Goal: Transaction & Acquisition: Purchase product/service

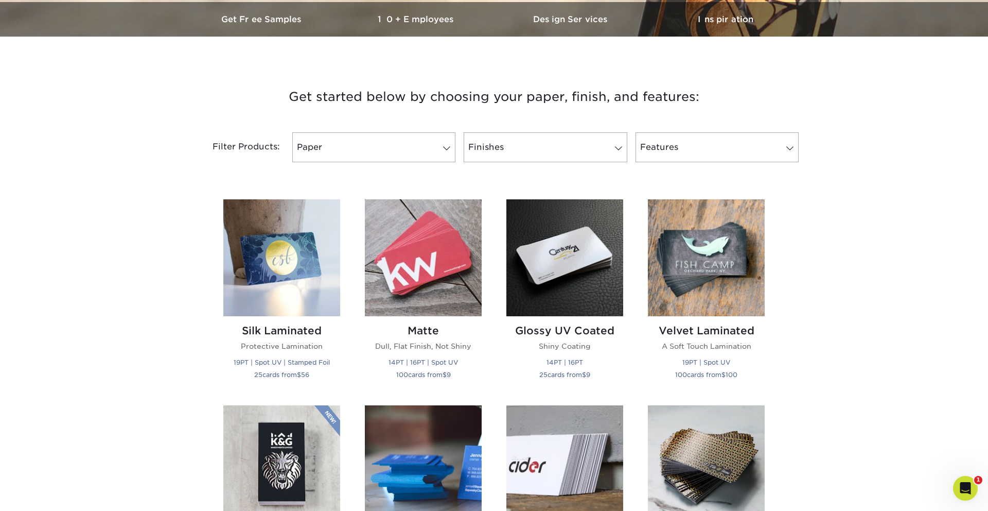
scroll to position [327, 0]
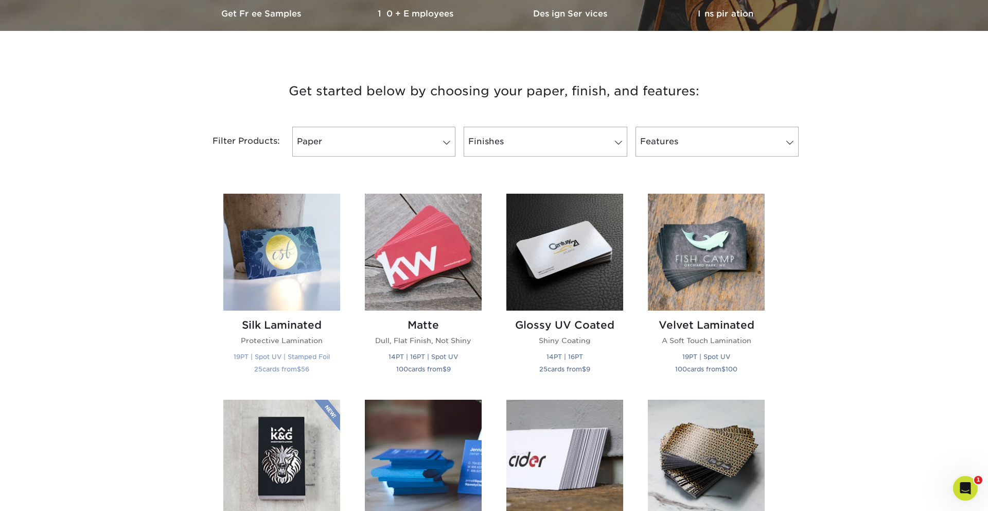
click at [278, 307] on img at bounding box center [281, 252] width 117 height 117
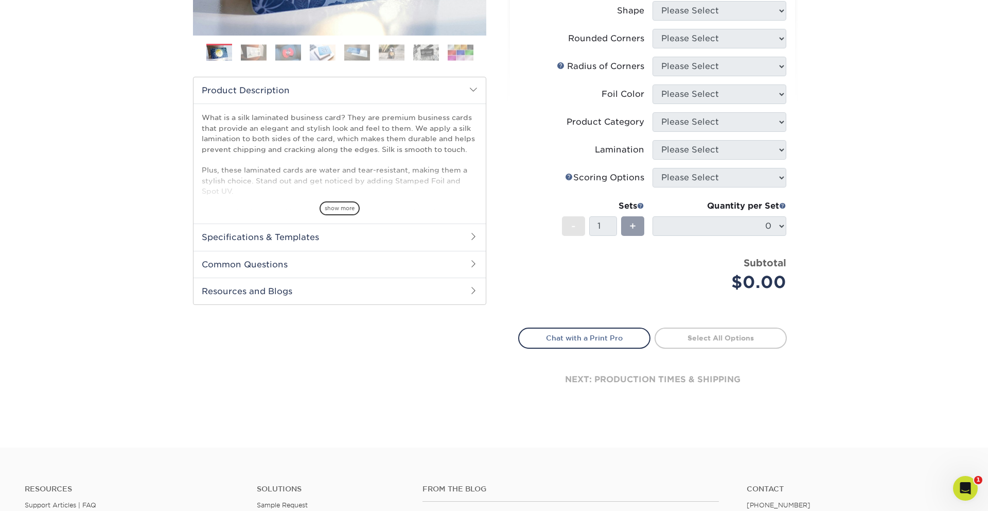
scroll to position [268, 0]
click at [476, 240] on span at bounding box center [473, 238] width 8 height 8
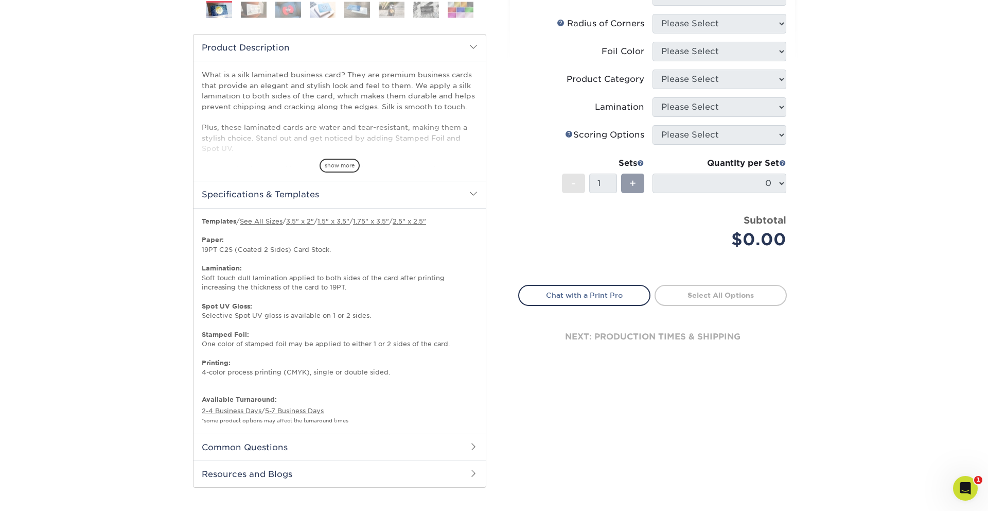
scroll to position [316, 0]
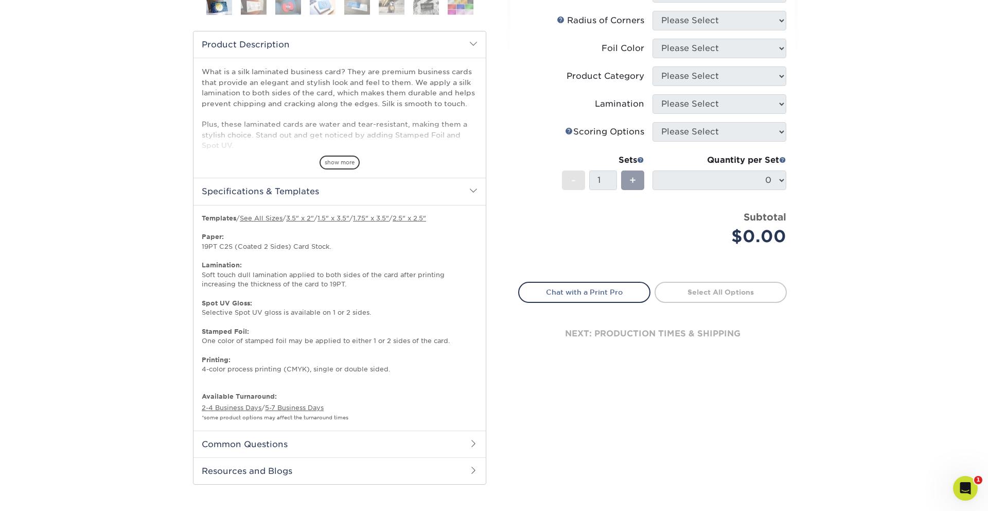
click at [465, 190] on h2 "Specifications & Templates" at bounding box center [340, 191] width 292 height 27
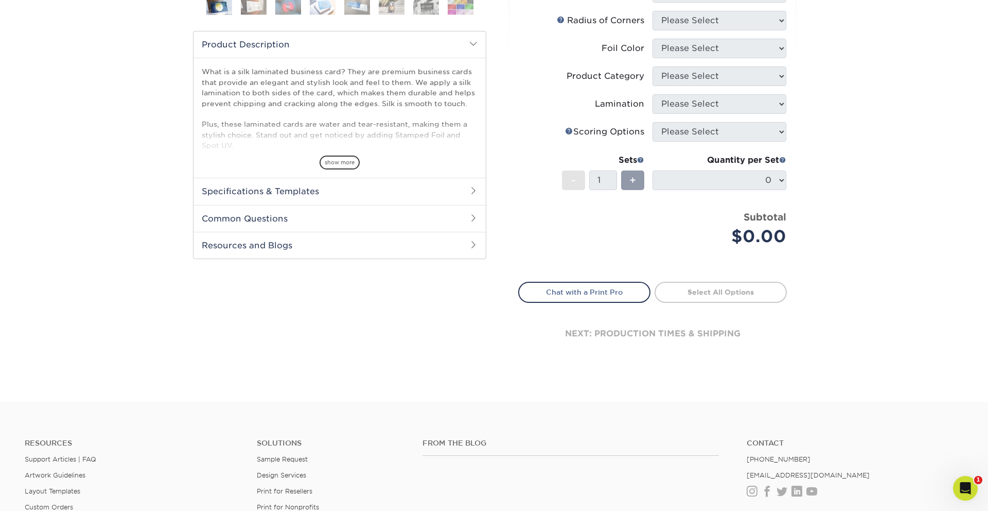
click at [474, 42] on span at bounding box center [473, 44] width 8 height 8
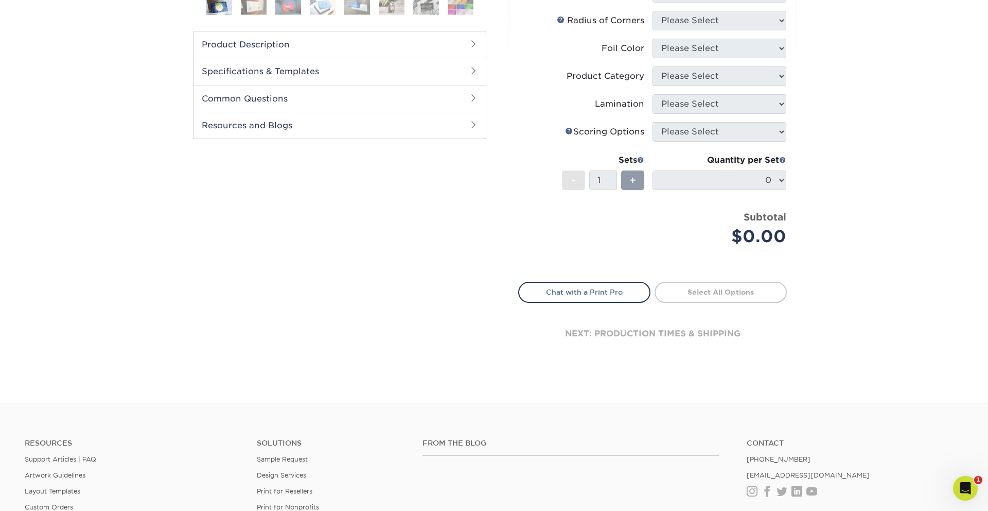
click at [474, 42] on span at bounding box center [473, 44] width 8 height 8
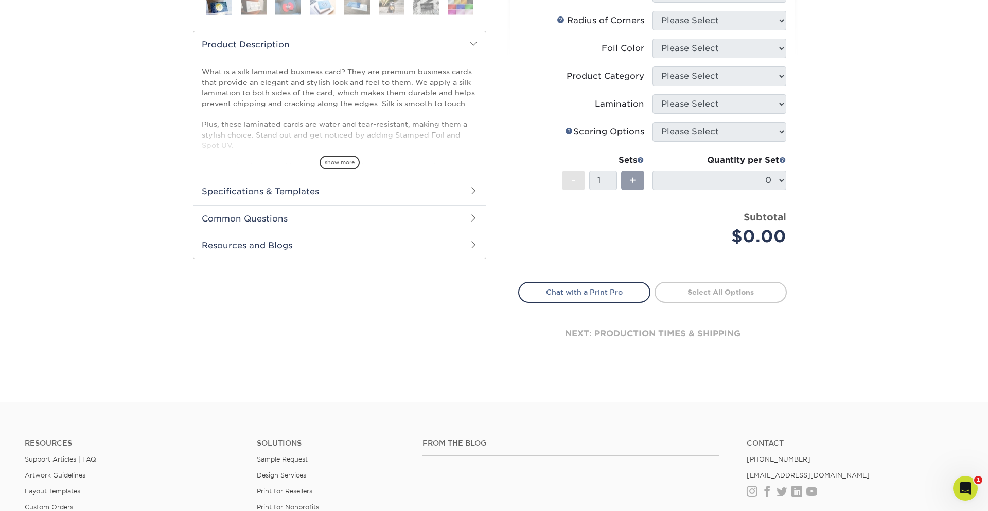
click at [473, 43] on span at bounding box center [473, 44] width 8 height 8
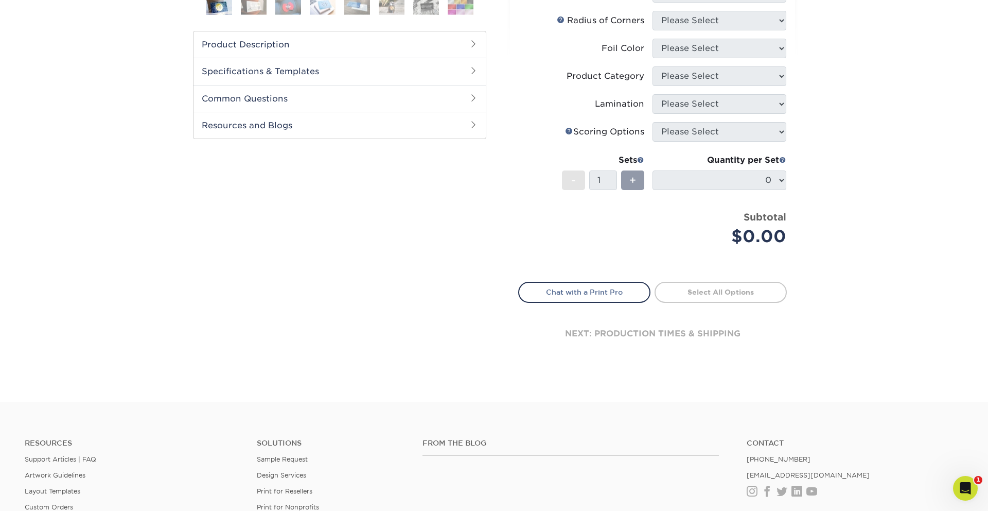
click at [470, 99] on span at bounding box center [473, 98] width 8 height 8
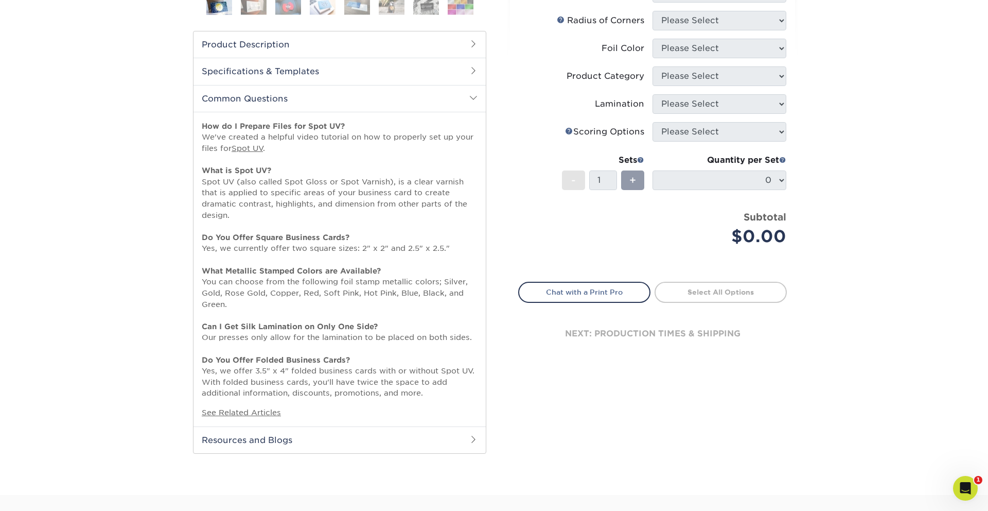
click at [470, 99] on span at bounding box center [473, 98] width 8 height 8
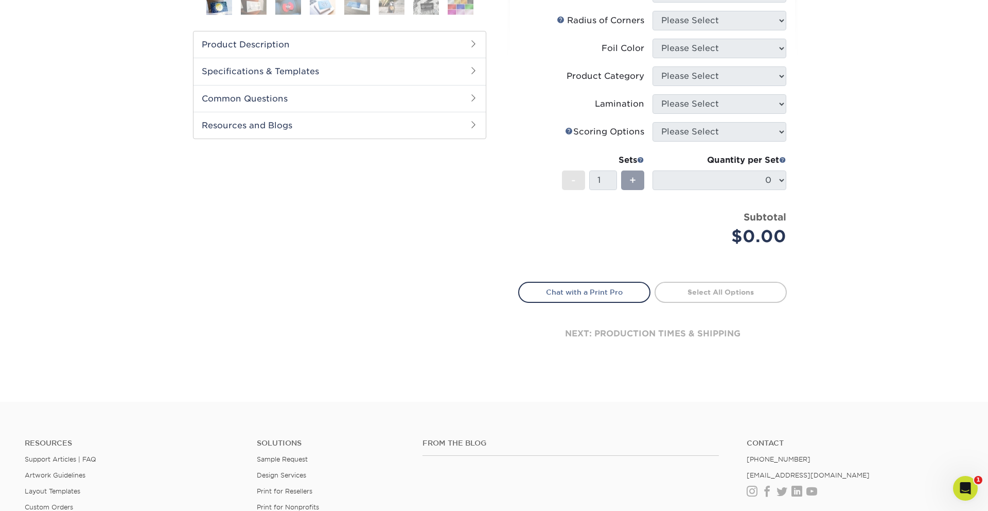
click at [466, 128] on h2 "Resources and Blogs" at bounding box center [340, 125] width 292 height 27
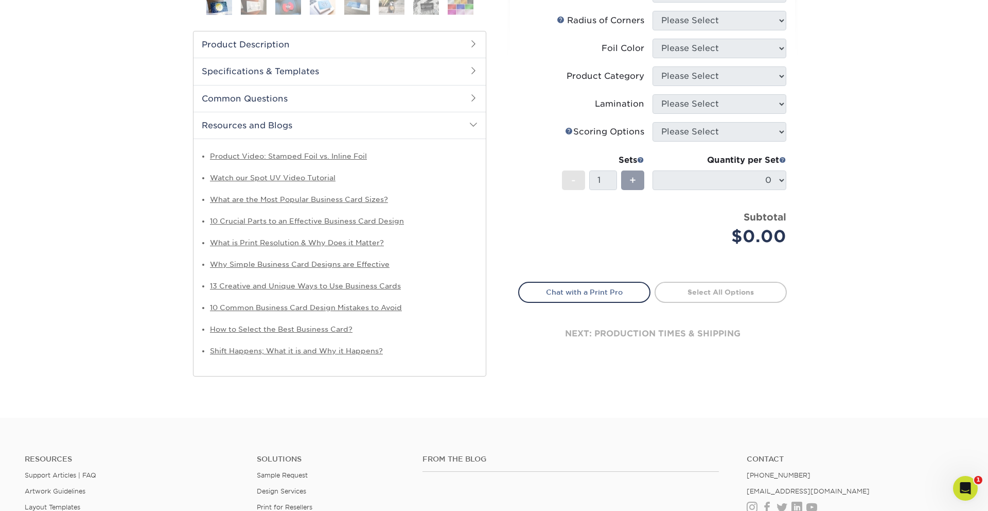
click at [473, 124] on span at bounding box center [473, 124] width 8 height 8
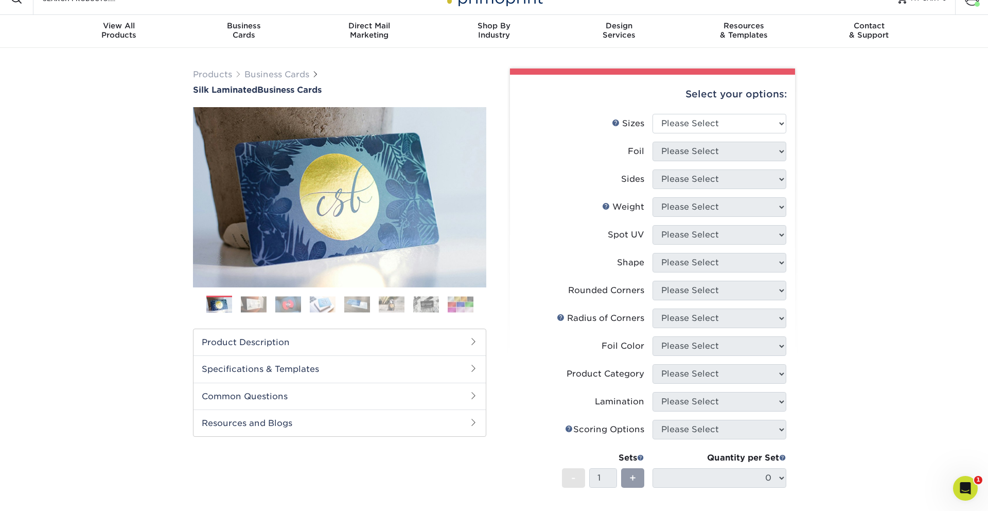
scroll to position [0, 0]
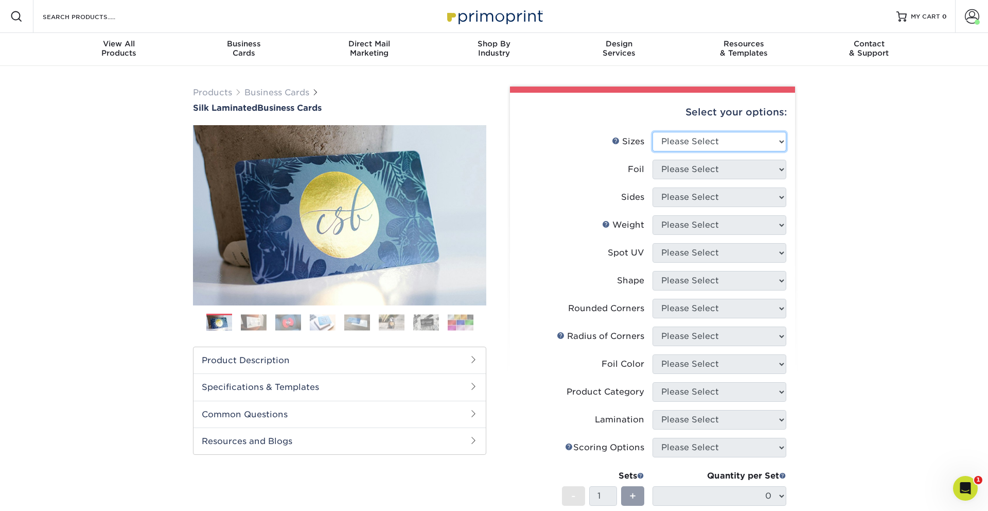
click at [682, 142] on select "Please Select 1.5" x 3.5" - Mini 1.75" x 3.5" - Mini 2" x 2" - Square 2" x 3" -…" at bounding box center [720, 142] width 134 height 20
select select "2.00x3.50"
click at [653, 132] on select "Please Select 1.5" x 3.5" - Mini 1.75" x 3.5" - Mini 2" x 2" - Square 2" x 3" -…" at bounding box center [720, 142] width 134 height 20
click at [680, 167] on select "Please Select Yes No" at bounding box center [720, 170] width 134 height 20
select select "0"
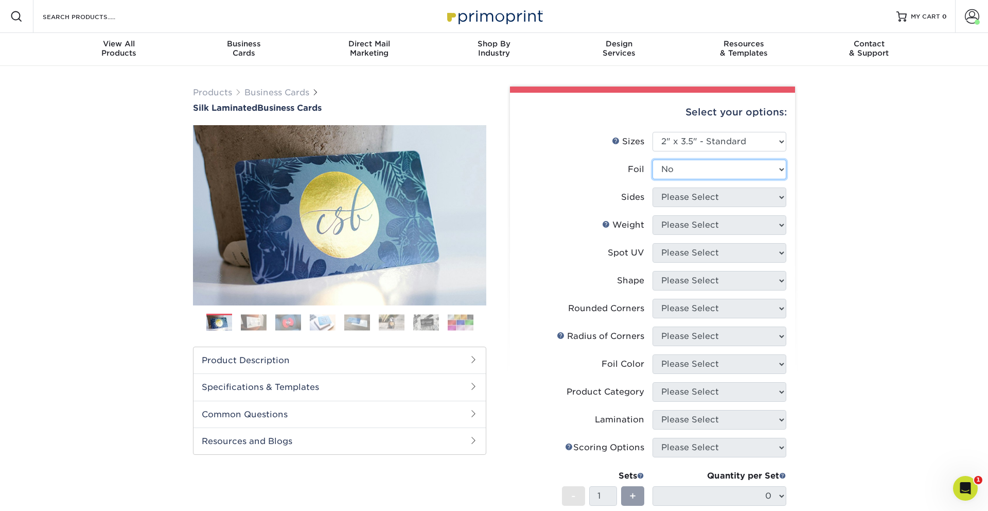
click at [653, 160] on select "Please Select Yes No" at bounding box center [720, 170] width 134 height 20
click at [672, 199] on select "Please Select Print Both Sides Print Both Sides - Foil Both Sides Print Both Si…" at bounding box center [720, 197] width 134 height 20
select select "13abbda7-1d64-4f25-8bb2-c179b224825d"
click at [653, 187] on select "Please Select Print Both Sides Print Front Only" at bounding box center [720, 197] width 134 height 20
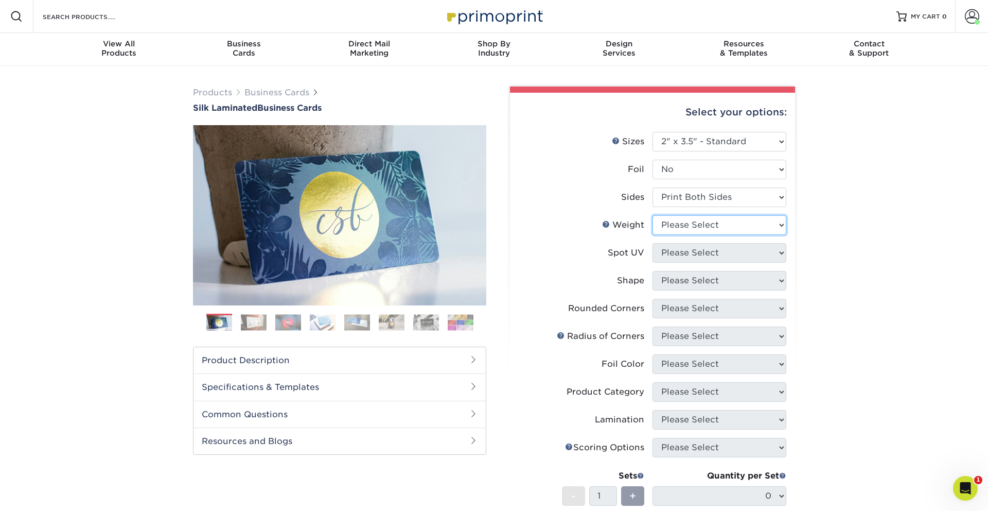
click at [668, 225] on select "Please Select 16PT" at bounding box center [720, 225] width 134 height 20
select select "16PT"
click at [653, 215] on select "Please Select 16PT" at bounding box center [720, 225] width 134 height 20
click at [665, 252] on select "Please Select No Spot UV Front and Back (Both Sides) Front Only Back Only" at bounding box center [720, 253] width 134 height 20
select select "3"
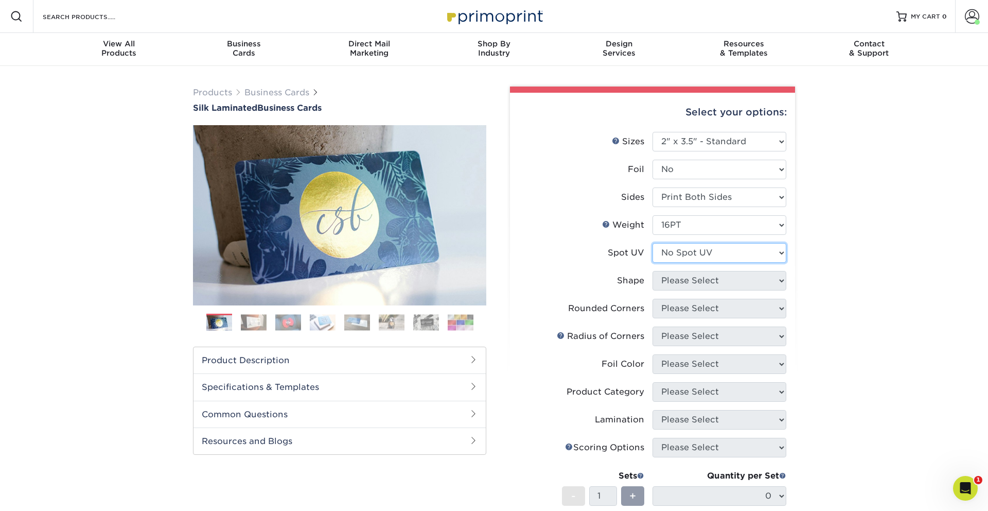
click at [653, 243] on select "Please Select No Spot UV Front and Back (Both Sides) Front Only Back Only" at bounding box center [720, 253] width 134 height 20
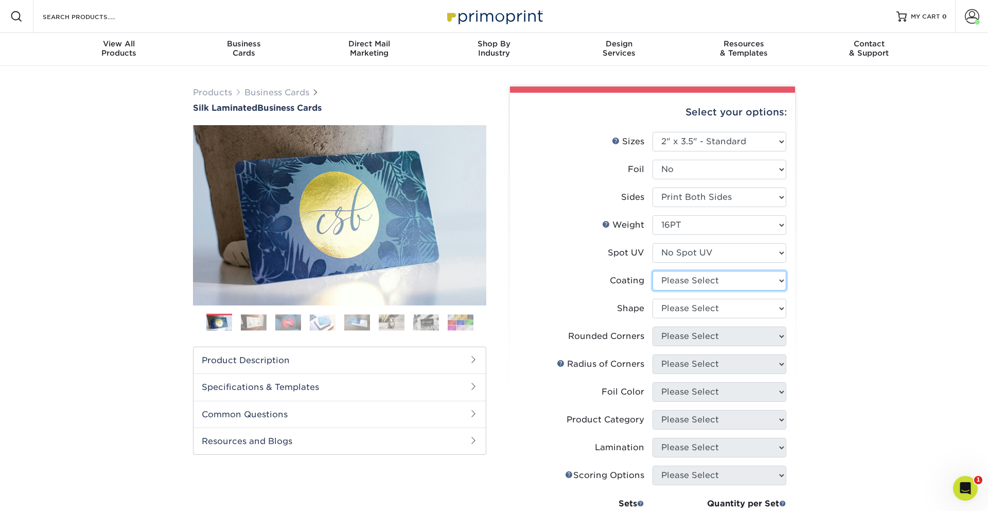
click at [669, 278] on select at bounding box center [720, 281] width 134 height 20
select select "3e7618de-abca-4bda-9f97-8b9129e913d8"
click at [653, 271] on select at bounding box center [720, 281] width 134 height 20
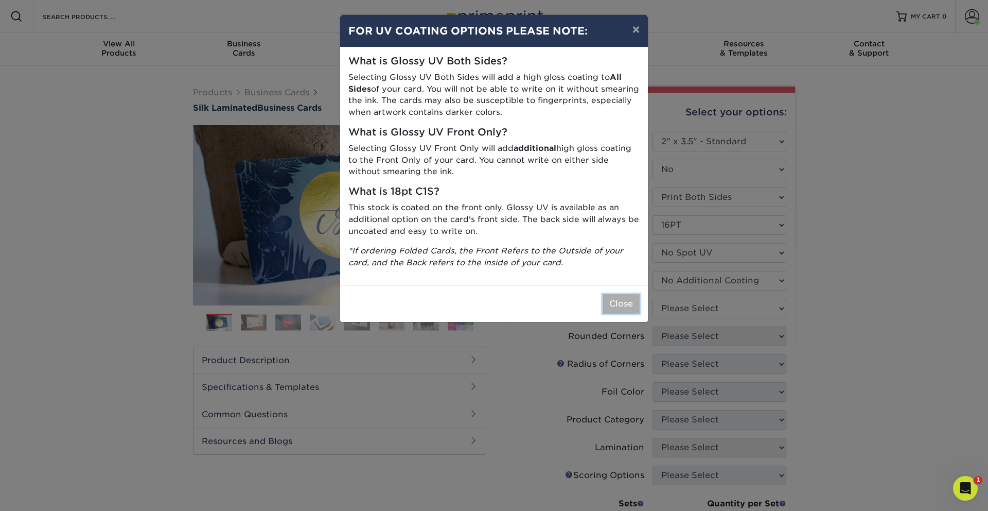
click at [622, 296] on button "Close" at bounding box center [621, 304] width 37 height 20
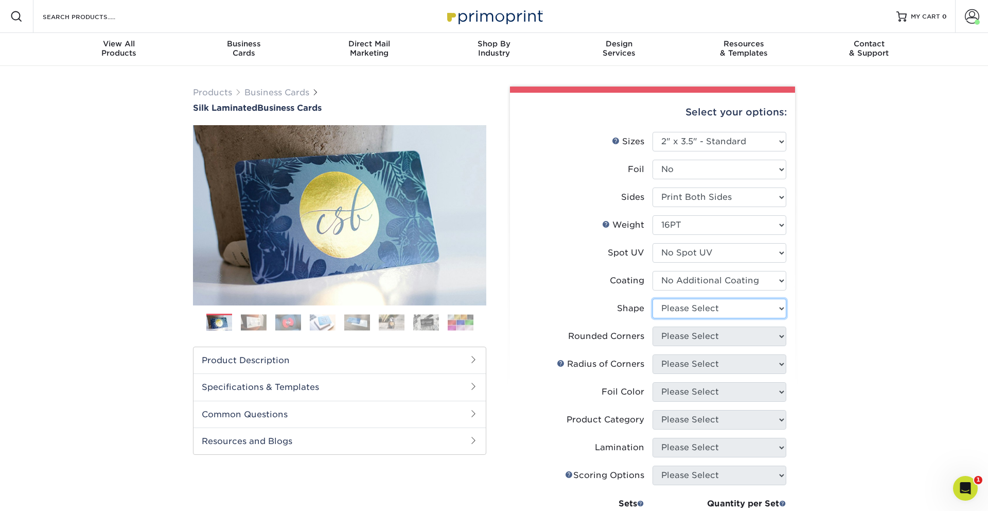
click at [677, 309] on select "Please Select Standard Oval" at bounding box center [720, 309] width 134 height 20
select select "standard"
click at [653, 299] on select "Please Select Standard Oval" at bounding box center [720, 309] width 134 height 20
click at [674, 333] on select "Please Select Yes - Round 2 Corners Yes - Round 4 Corners No" at bounding box center [720, 336] width 134 height 20
select select "0"
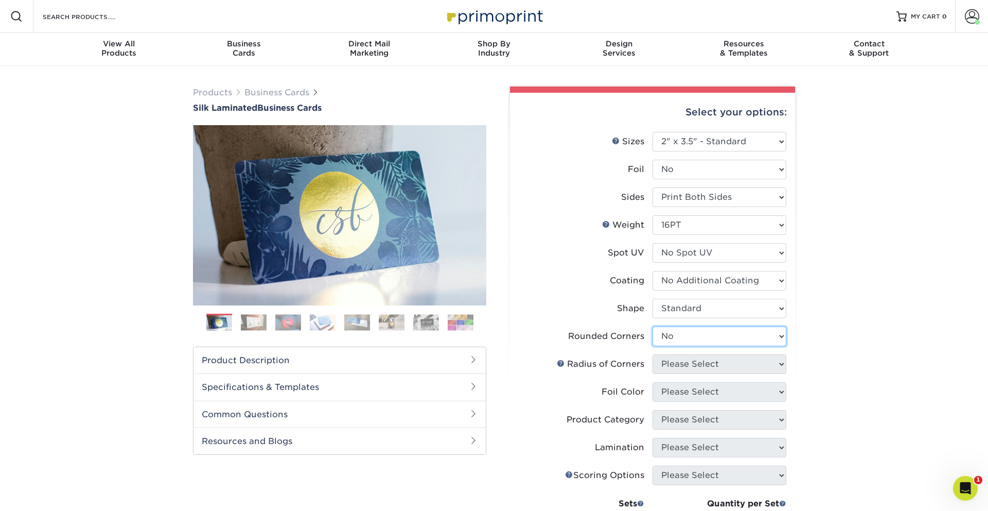
click at [653, 326] on select "Please Select Yes - Round 2 Corners Yes - Round 4 Corners No" at bounding box center [720, 336] width 134 height 20
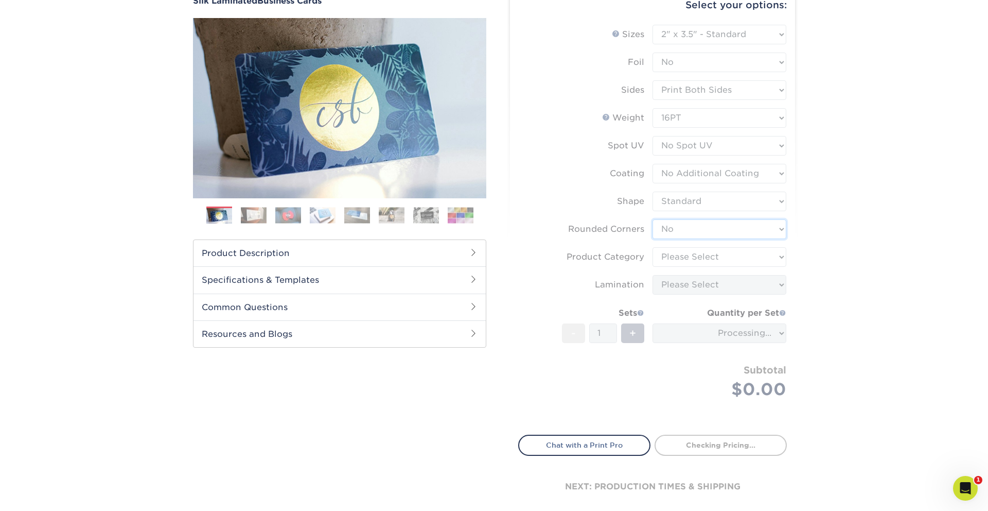
scroll to position [127, 0]
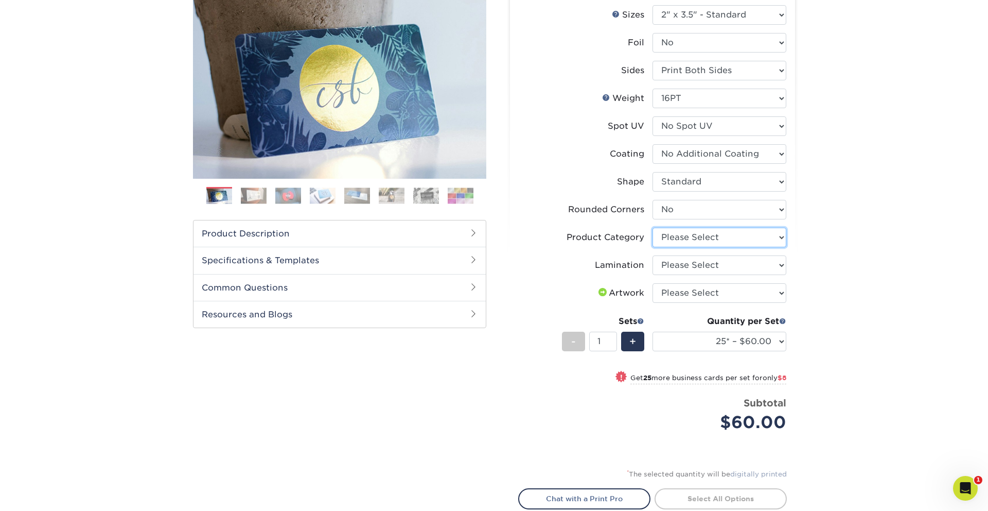
click at [686, 235] on select "Please Select Business Cards" at bounding box center [720, 238] width 134 height 20
select select "3b5148f1-0588-4f88-a218-97bcfdce65c1"
click at [653, 228] on select "Please Select Business Cards" at bounding box center [720, 238] width 134 height 20
click at [678, 260] on select "Please Select Silk" at bounding box center [720, 265] width 134 height 20
select select "ccacb42f-45f7-42d3-bbd3-7c8421cf37f0"
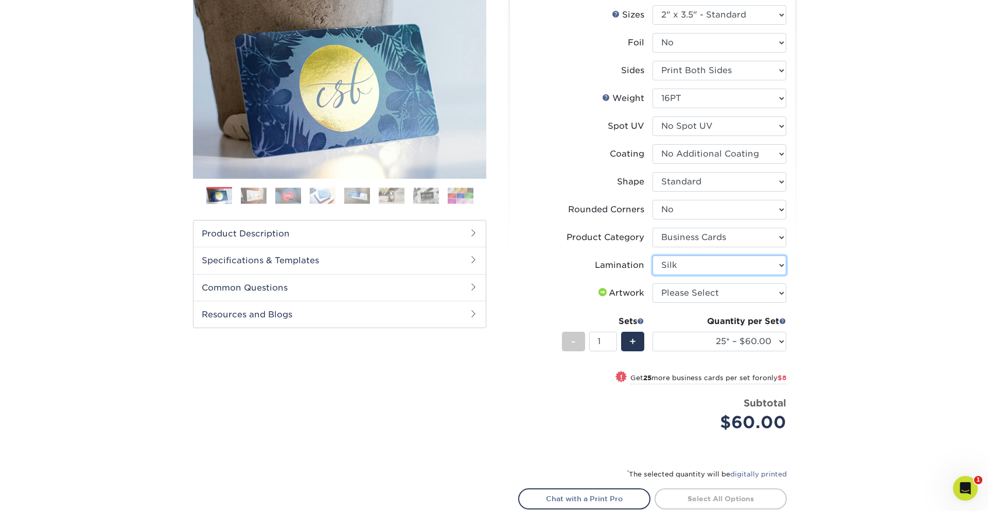
click at [653, 255] on select "Please Select Silk" at bounding box center [720, 265] width 134 height 20
click at [672, 296] on select "Please Select I will upload files I need a design - $100" at bounding box center [720, 293] width 134 height 20
select select "upload"
click at [653, 283] on select "Please Select I will upload files I need a design - $100" at bounding box center [720, 293] width 134 height 20
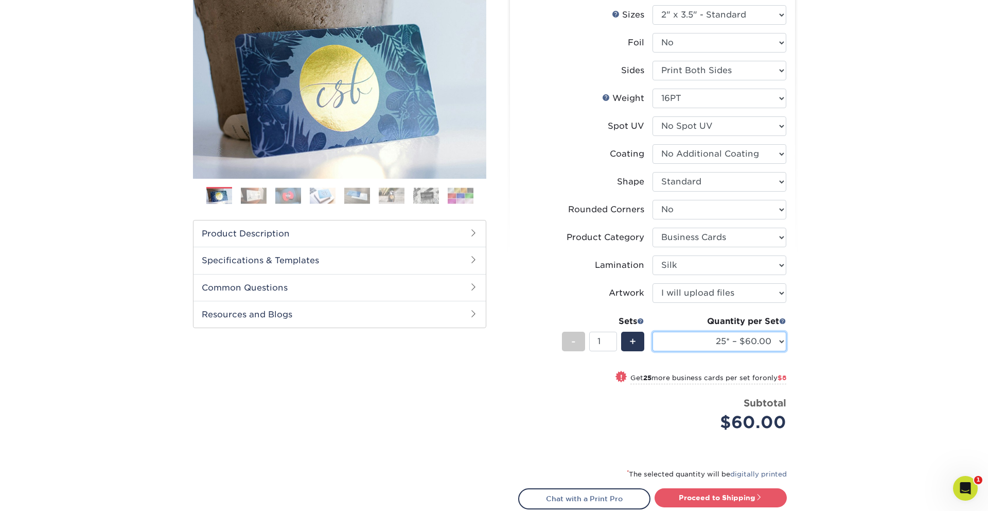
click at [694, 340] on select "25* – $60.00 50* – $68.00 75* – $76.00 100* – $84.00 250* – $92.00 500 – $96.00…" at bounding box center [720, 341] width 134 height 20
select select "100* – $84.00"
click at [653, 331] on select "25* – $60.00 50* – $68.00 75* – $76.00 100* – $84.00 250* – $92.00 500 – $96.00…" at bounding box center [720, 341] width 134 height 20
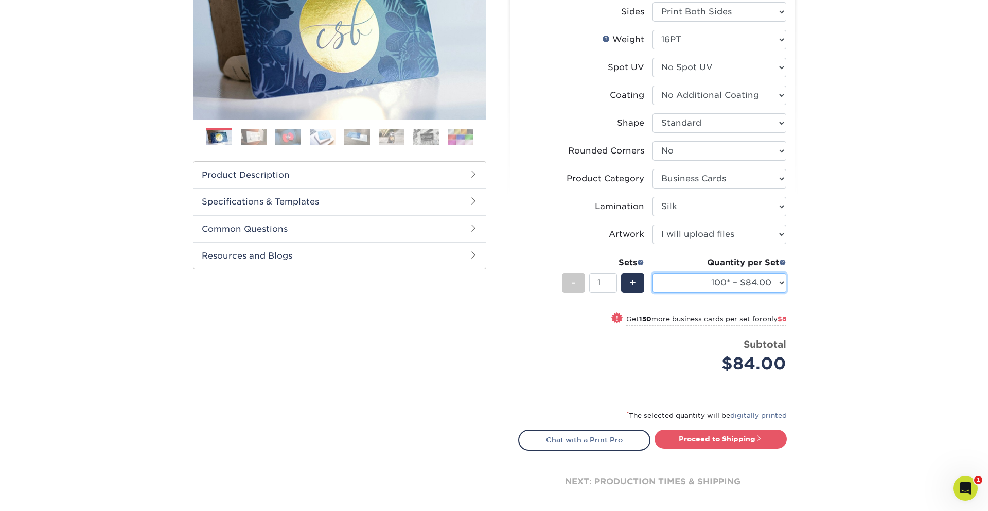
scroll to position [187, 0]
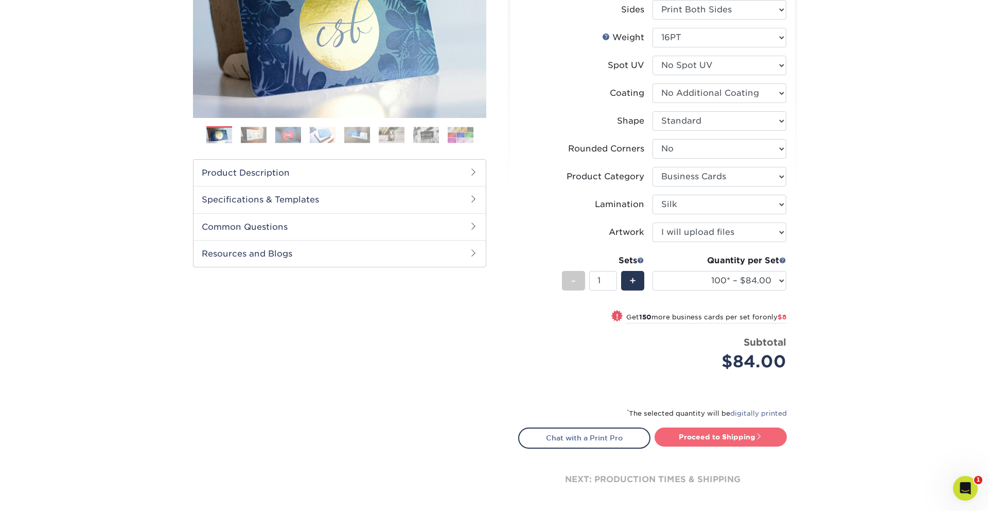
click at [684, 438] on link "Proceed to Shipping" at bounding box center [721, 436] width 132 height 19
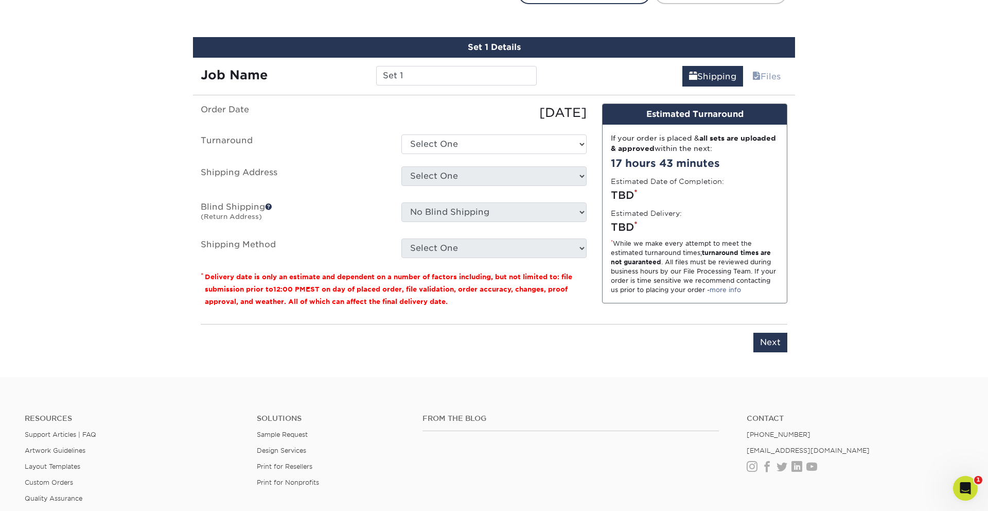
scroll to position [643, 0]
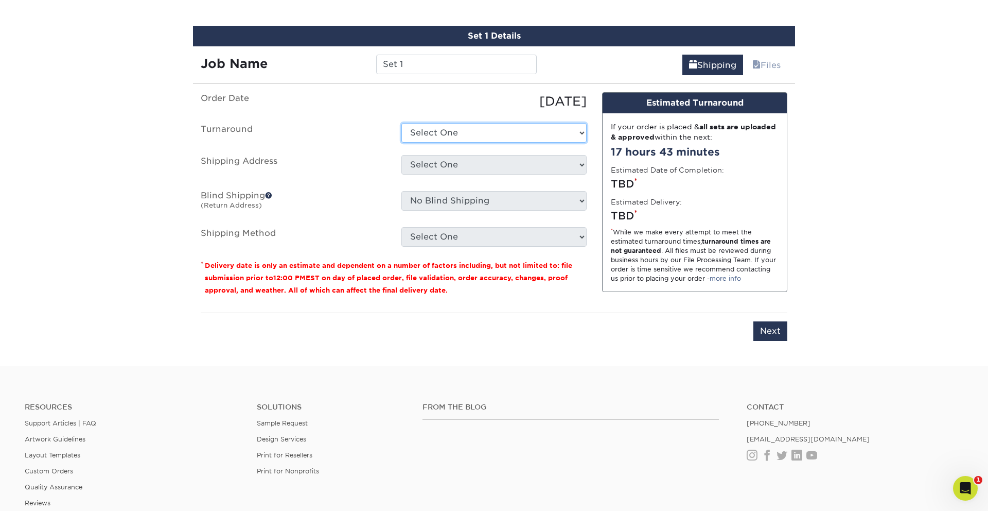
click at [468, 132] on select "Select One 2-4 Business Days 2 Day Next Business Day" at bounding box center [493, 133] width 185 height 20
drag, startPoint x: 408, startPoint y: 63, endPoint x: 322, endPoint y: 55, distance: 85.8
click at [322, 56] on div "Job Name Set 1" at bounding box center [369, 65] width 352 height 20
type input "James Jr. Craig"
click at [422, 132] on select "Select One 2-4 Business Days 2 Day Next Business Day" at bounding box center [493, 133] width 185 height 20
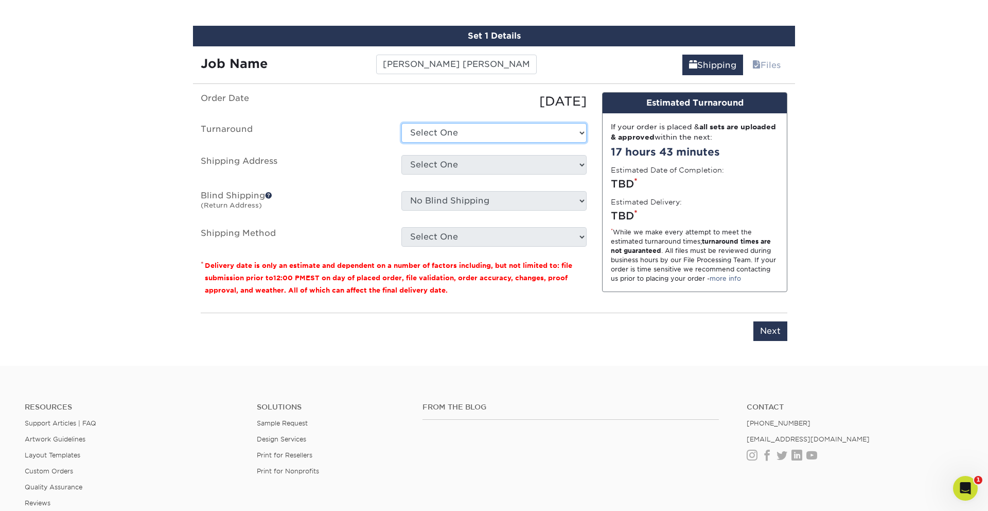
select select "b2731265-f7ff-4e4f-a3b7-cc16ed4c7916"
click at [401, 123] on select "Select One 2-4 Business Days 2 Day Next Business Day" at bounding box center [493, 133] width 185 height 20
click at [422, 163] on select "Select One Story Real Estate + Add New Address" at bounding box center [493, 165] width 185 height 20
select select "226127"
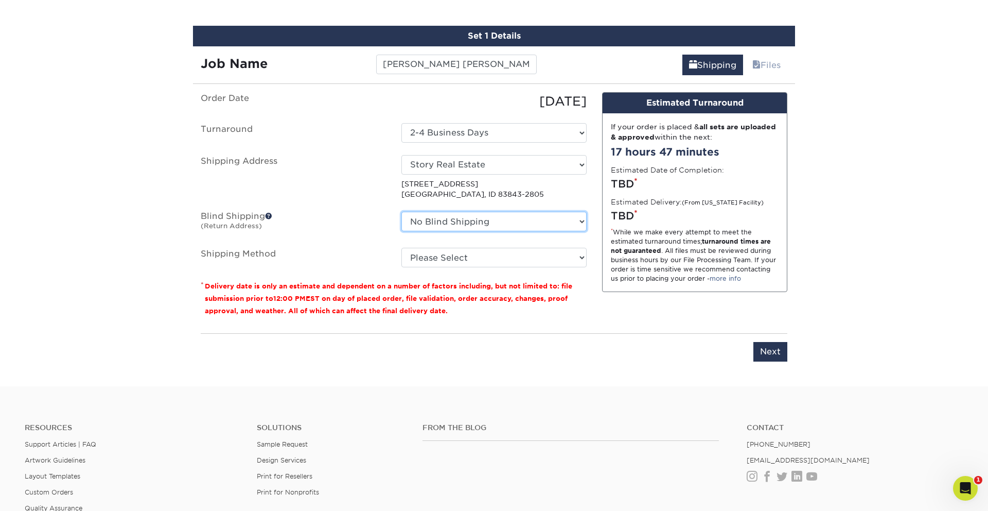
click at [435, 218] on select "No Blind Shipping Story Real Estate + Add New Address" at bounding box center [493, 222] width 185 height 20
select select "226127"
click at [401, 212] on select "No Blind Shipping Story Real Estate + Add New Address" at bounding box center [493, 222] width 185 height 20
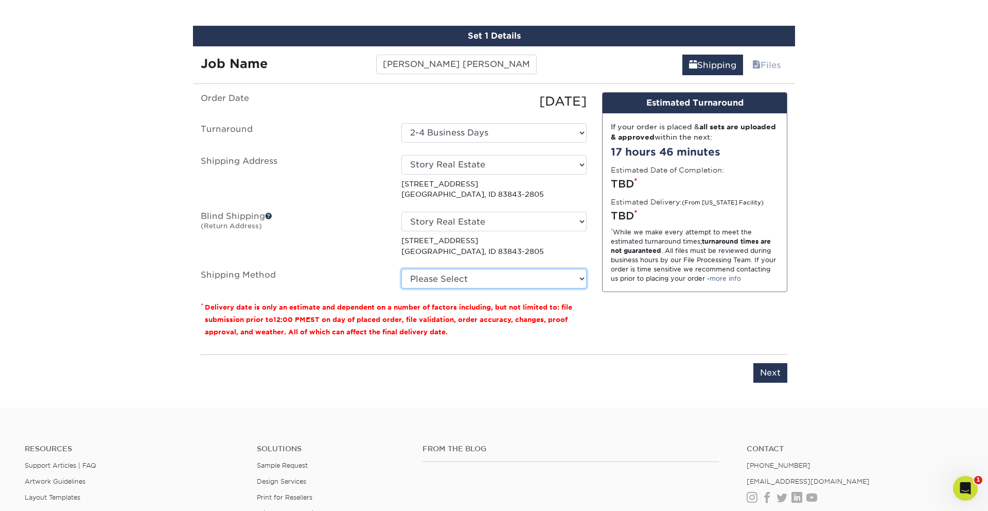
click at [425, 274] on select "Please Select Ground Shipping (+$7.84) 3 Day Shipping Service (+$18.69) 2 Day A…" at bounding box center [493, 279] width 185 height 20
select select "03"
click at [401, 269] on select "Please Select Ground Shipping (+$7.84) 3 Day Shipping Service (+$18.69) 2 Day A…" at bounding box center [493, 279] width 185 height 20
click at [428, 276] on select "Please Select Ground Shipping (+$7.84) 3 Day Shipping Service (+$18.69) 2 Day A…" at bounding box center [493, 279] width 185 height 20
click at [401, 269] on select "Please Select Ground Shipping (+$7.84) 3 Day Shipping Service (+$18.69) 2 Day A…" at bounding box center [493, 279] width 185 height 20
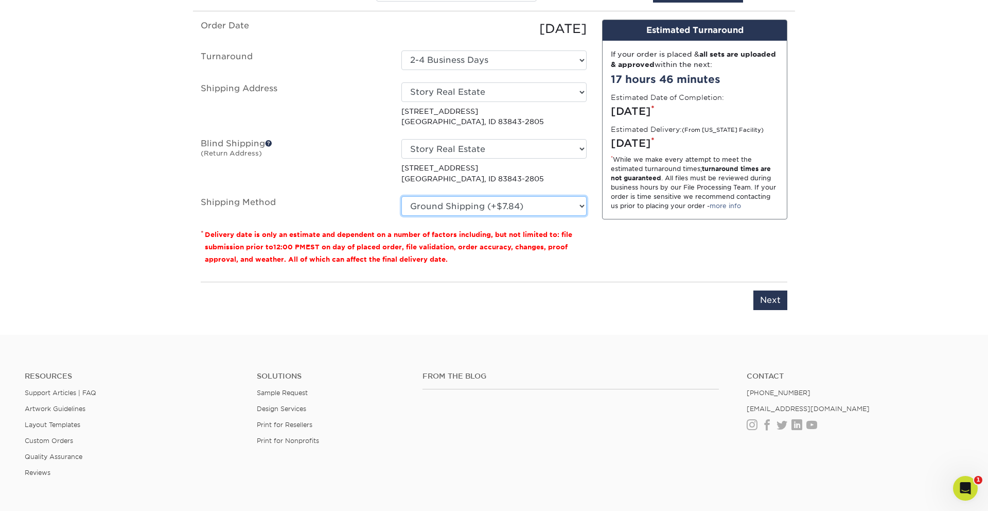
scroll to position [748, 0]
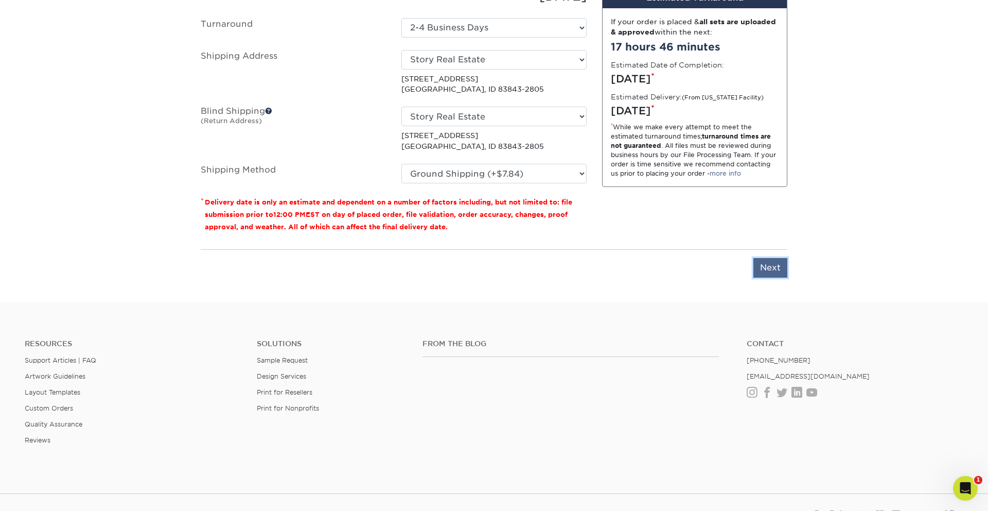
click at [768, 266] on input "Next" at bounding box center [771, 268] width 34 height 20
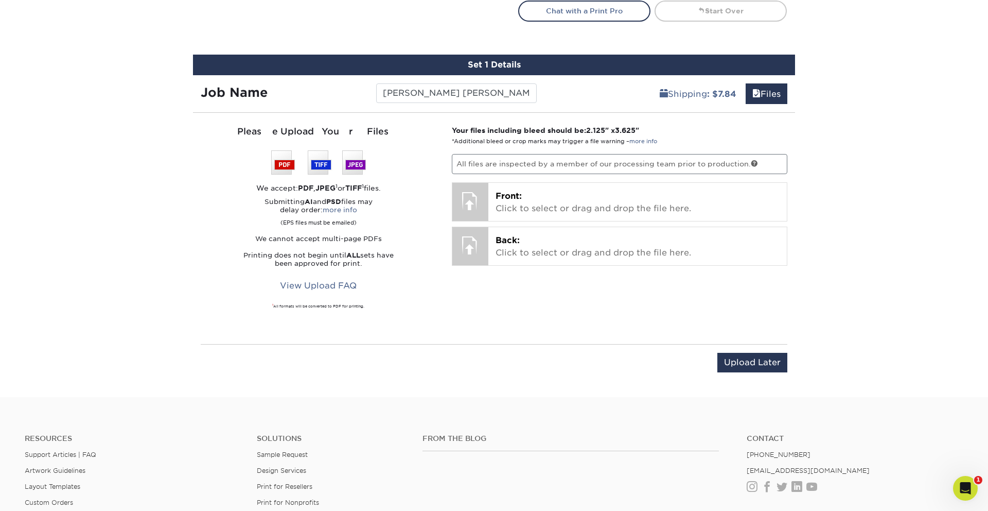
scroll to position [599, 0]
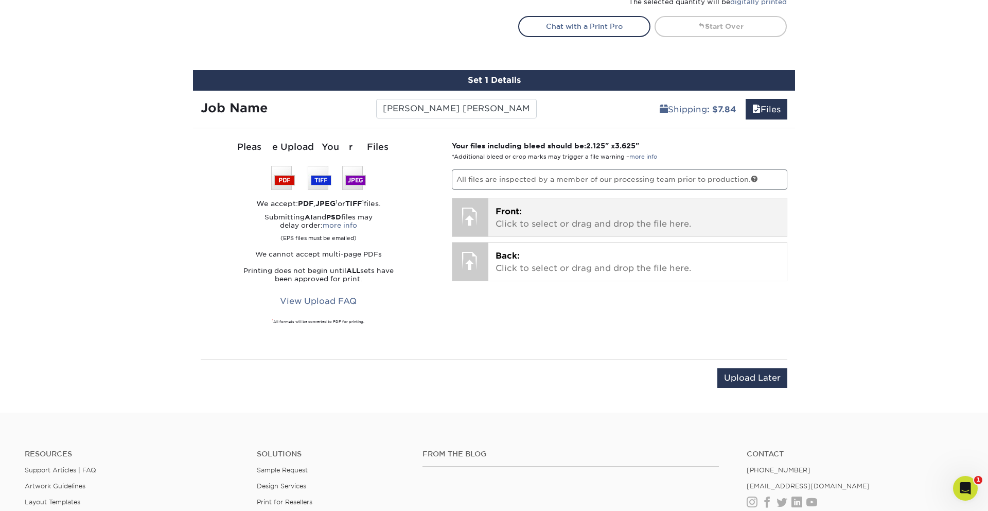
click at [545, 213] on p "Front: Click to select or drag and drop the file here." at bounding box center [638, 217] width 285 height 25
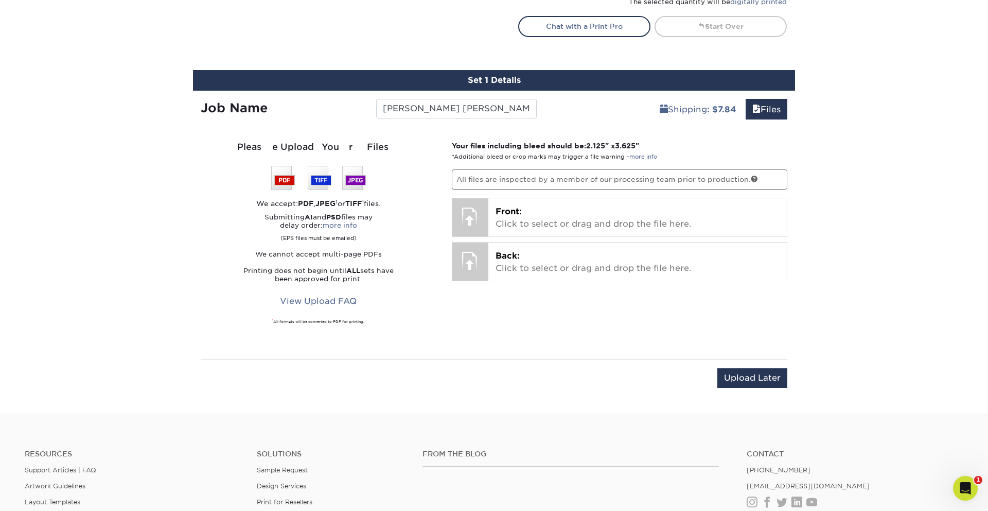
scroll to position [581, 0]
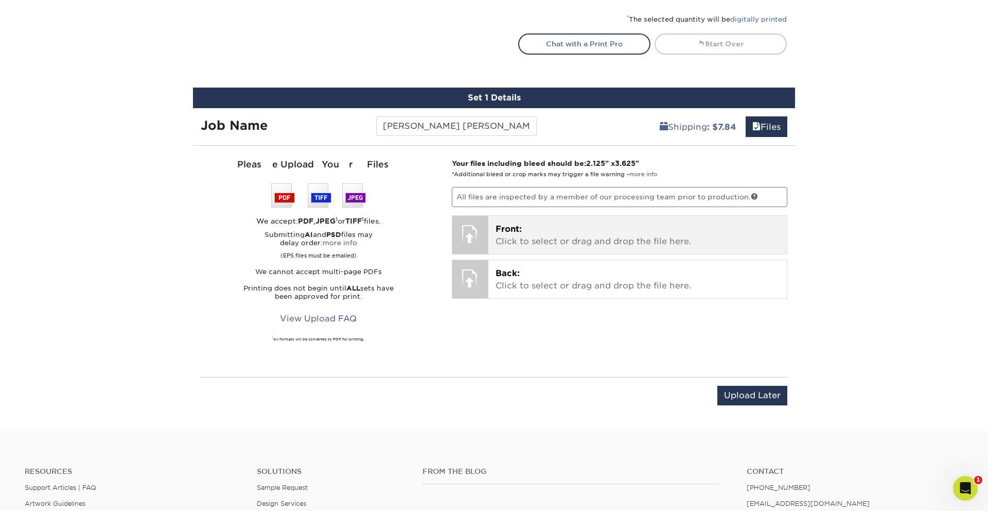
click at [516, 236] on p "Front: Click to select or drag and drop the file here." at bounding box center [638, 235] width 285 height 25
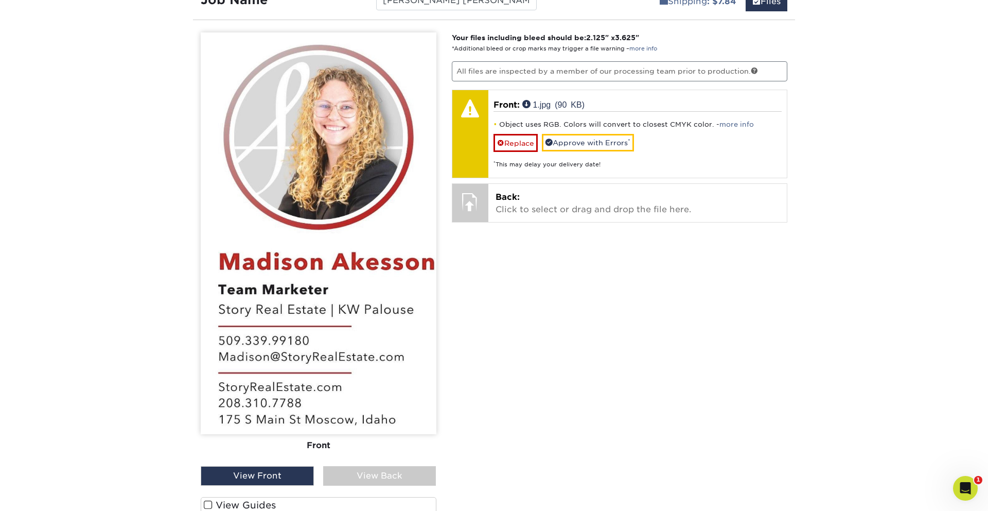
scroll to position [706, 0]
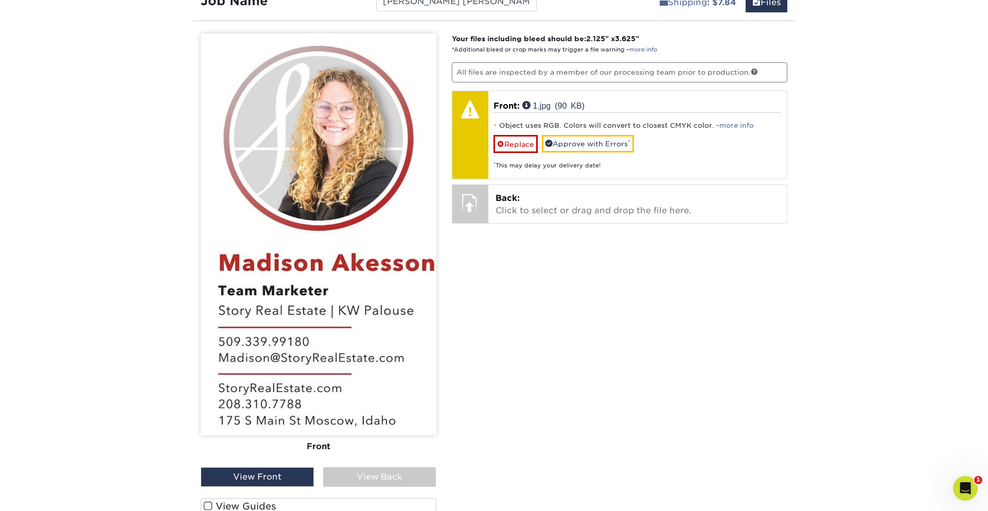
click at [370, 259] on img at bounding box center [319, 233] width 236 height 401
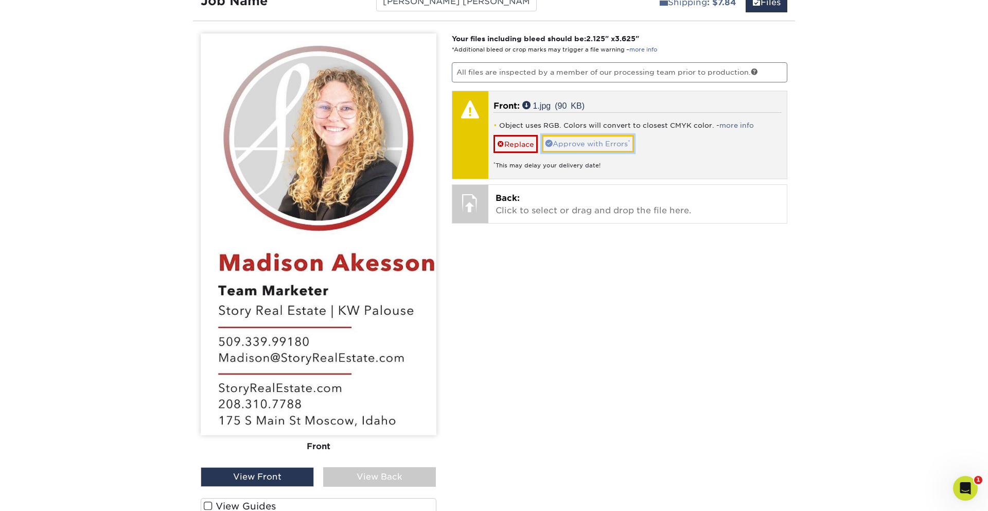
click at [593, 146] on link "Approve with Errors *" at bounding box center [588, 144] width 92 height 18
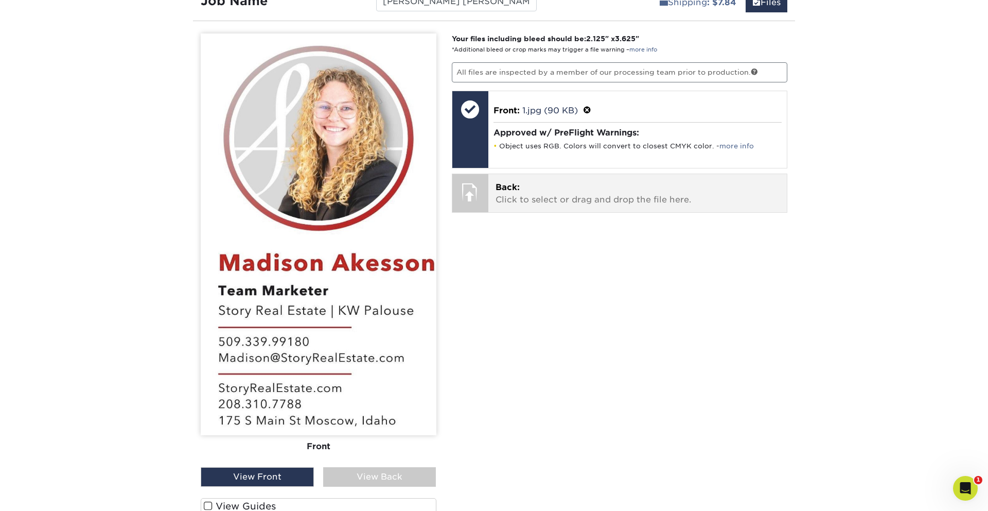
click at [498, 187] on span "Back:" at bounding box center [508, 187] width 24 height 10
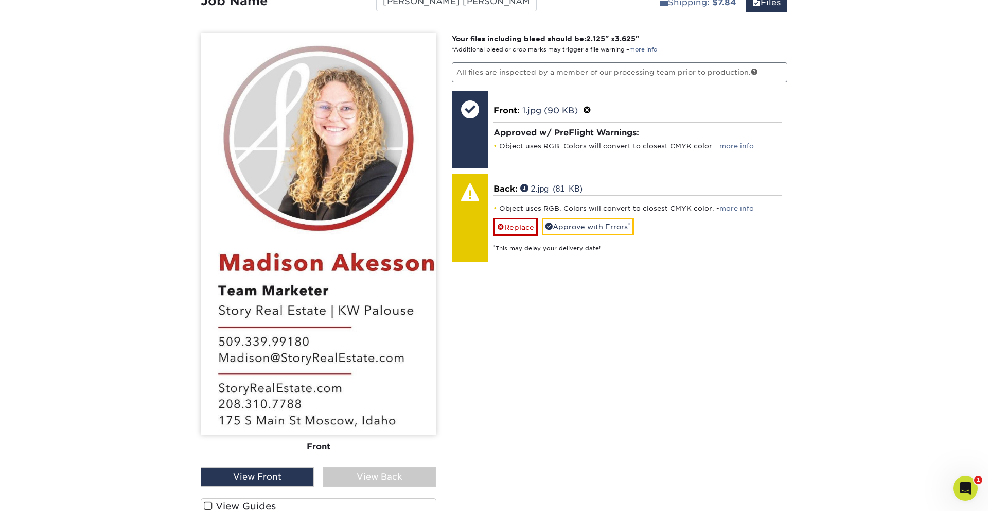
click at [387, 479] on div "View Back" at bounding box center [379, 477] width 113 height 20
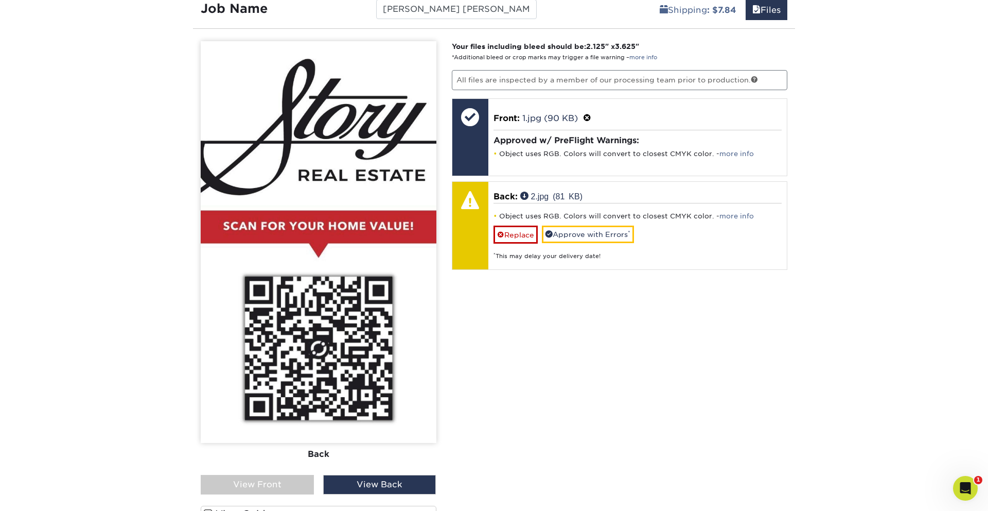
scroll to position [700, 0]
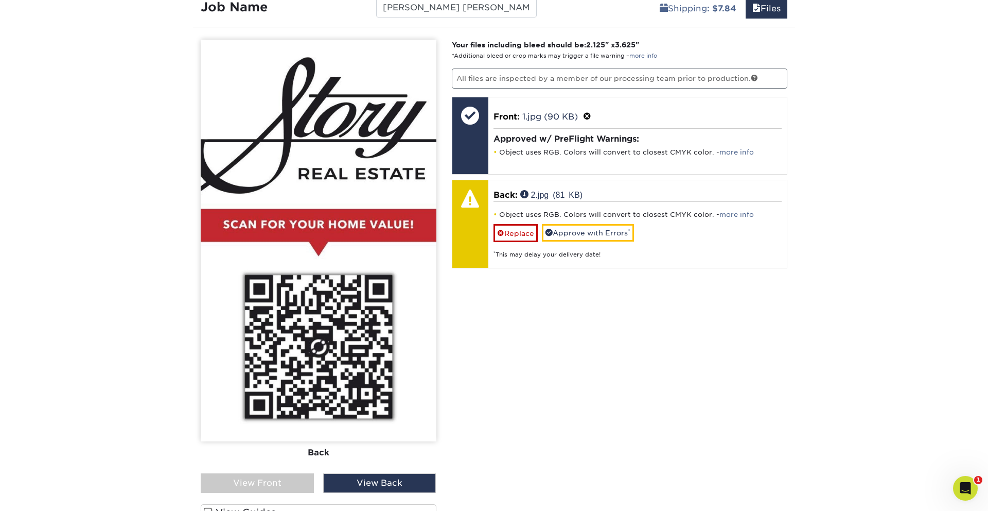
click at [277, 488] on div "View Front" at bounding box center [257, 483] width 113 height 20
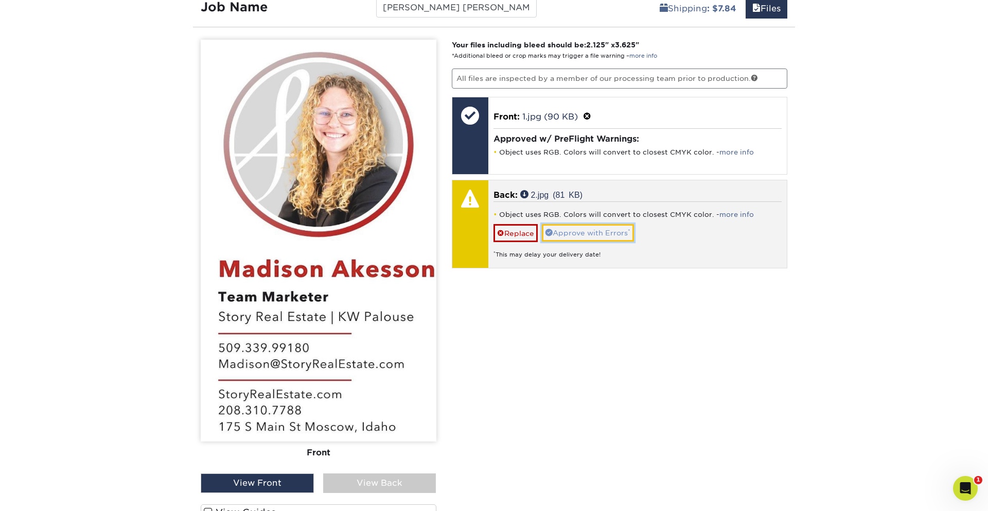
click at [550, 231] on span at bounding box center [549, 232] width 7 height 7
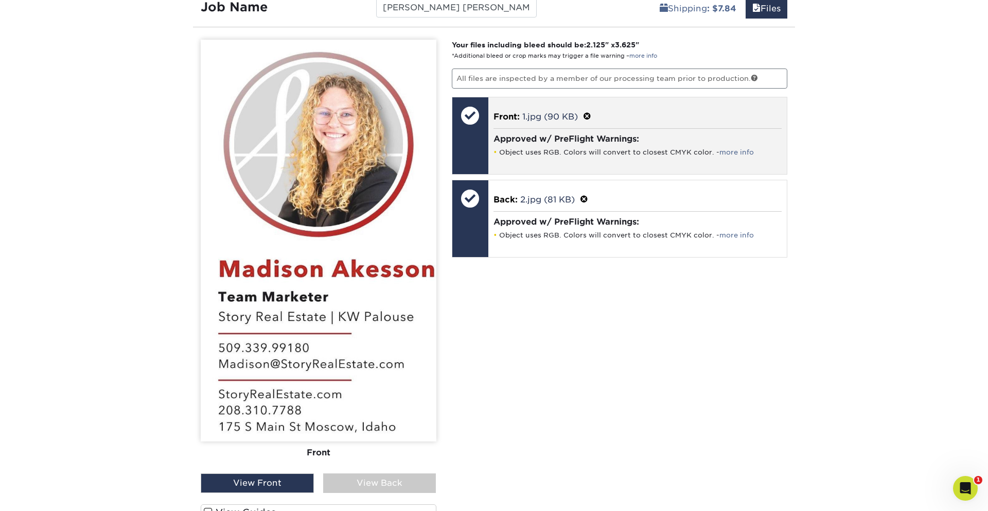
click at [536, 148] on li "Object uses RGB. Colors will convert to closest CMYK color. - more info" at bounding box center [638, 152] width 289 height 9
click at [589, 113] on span at bounding box center [587, 117] width 8 height 10
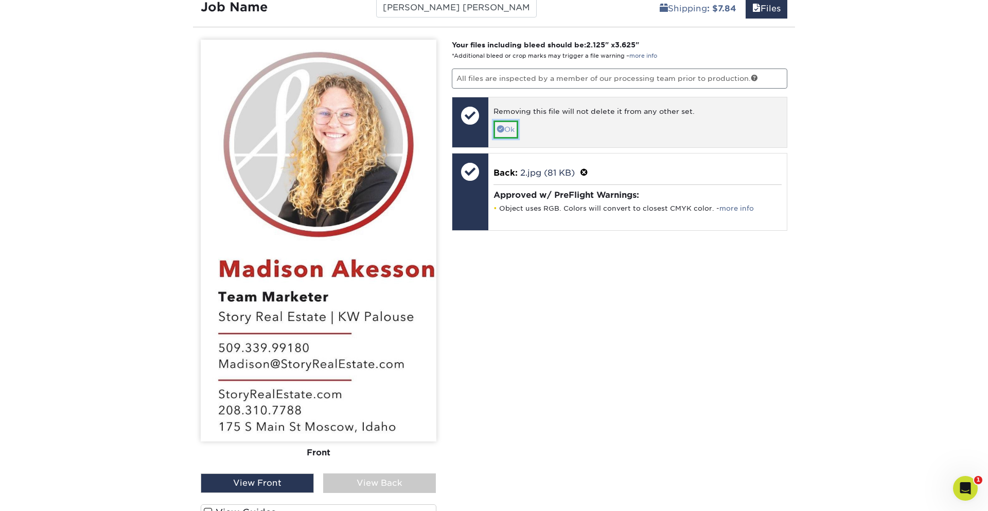
click at [510, 129] on link "Ok" at bounding box center [506, 129] width 25 height 18
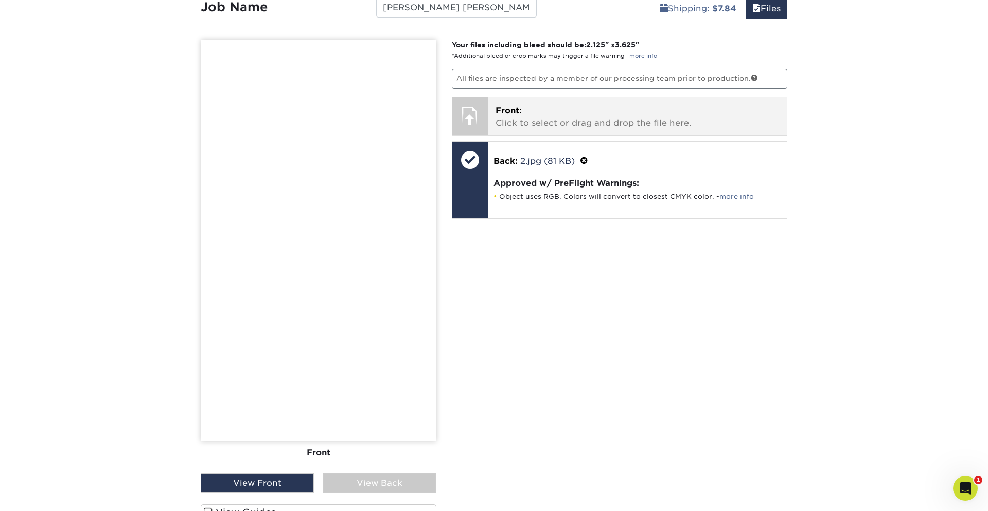
click at [524, 119] on p "Front: Click to select or drag and drop the file here." at bounding box center [638, 116] width 285 height 25
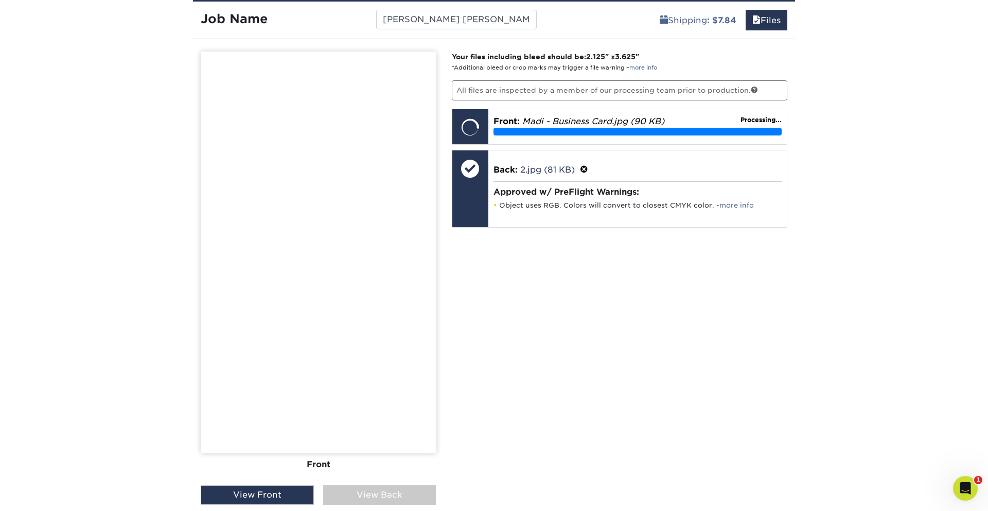
scroll to position [696, 0]
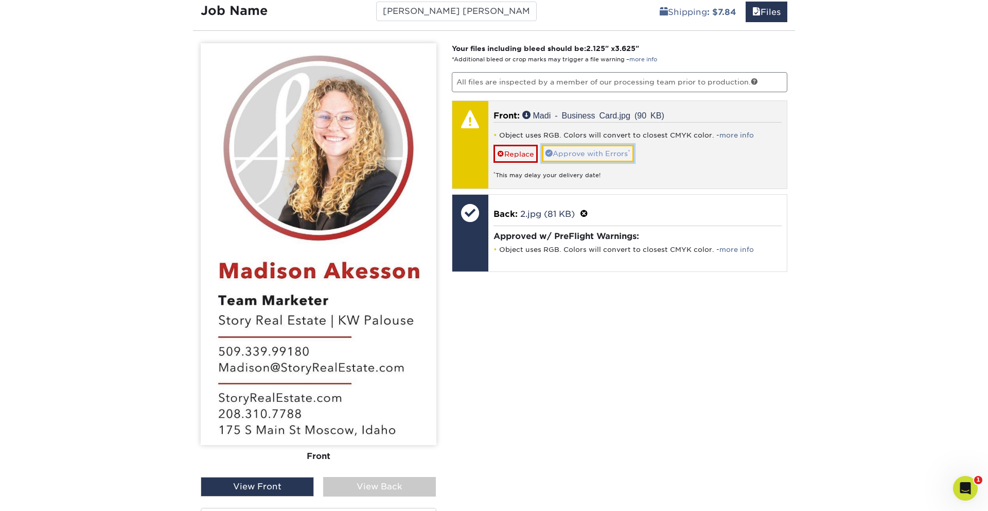
click at [560, 153] on link "Approve with Errors *" at bounding box center [588, 154] width 92 height 18
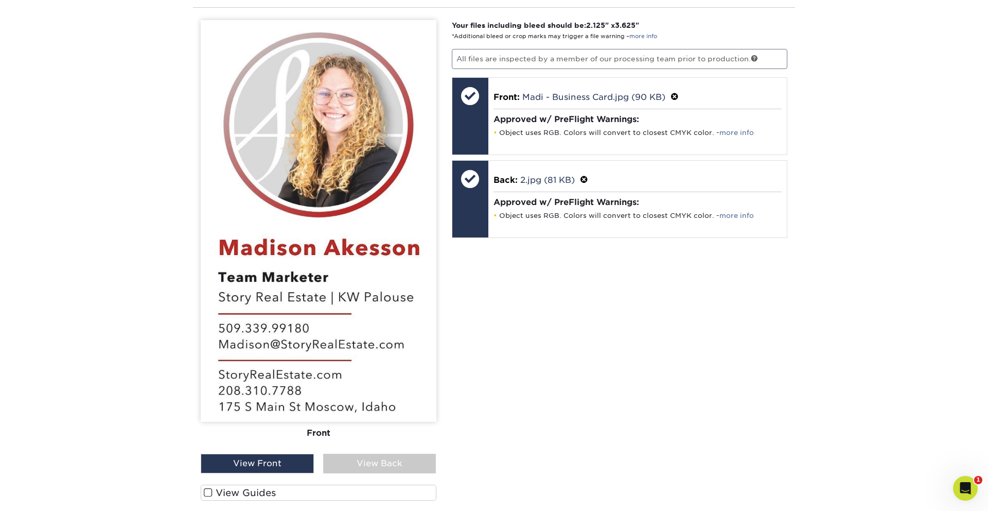
scroll to position [727, 0]
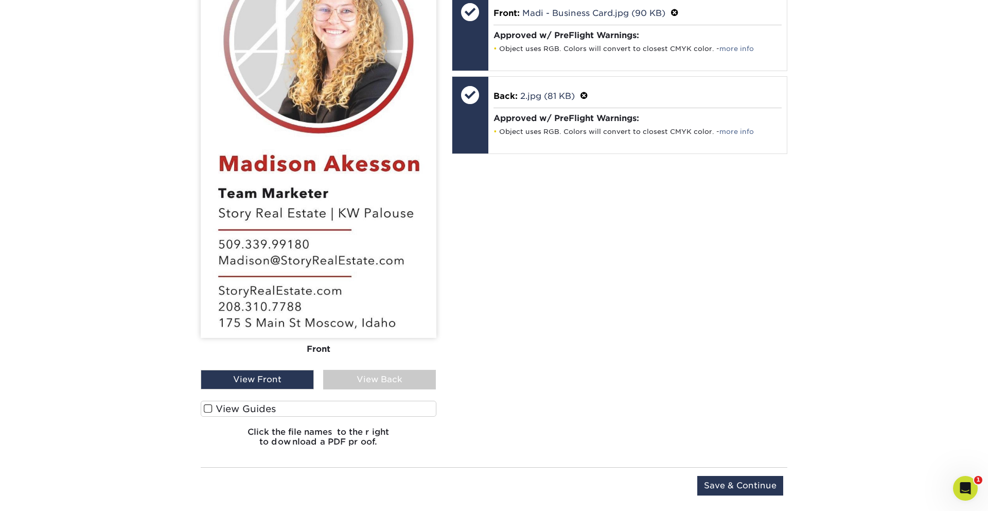
click at [211, 408] on span at bounding box center [208, 409] width 9 height 10
click at [0, 0] on input "View Guides" at bounding box center [0, 0] width 0 height 0
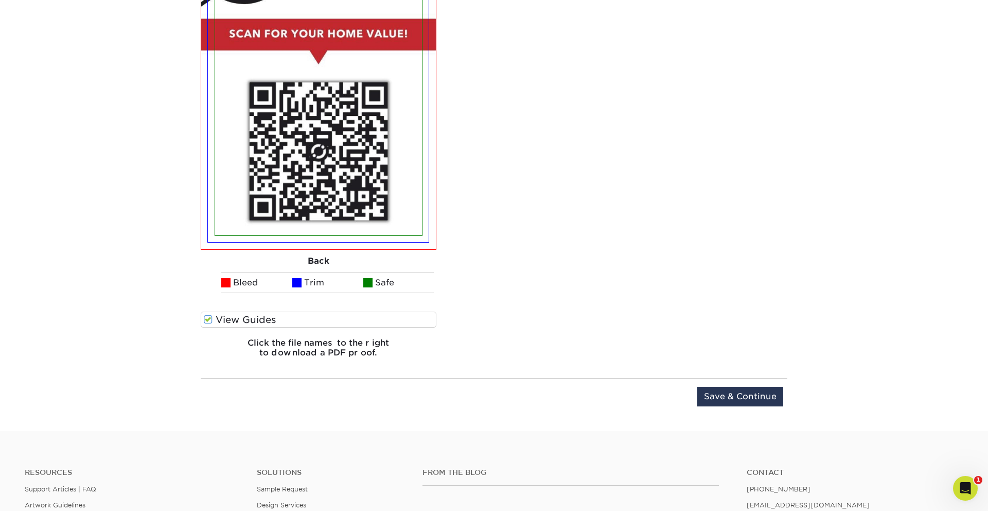
scroll to position [1315, 0]
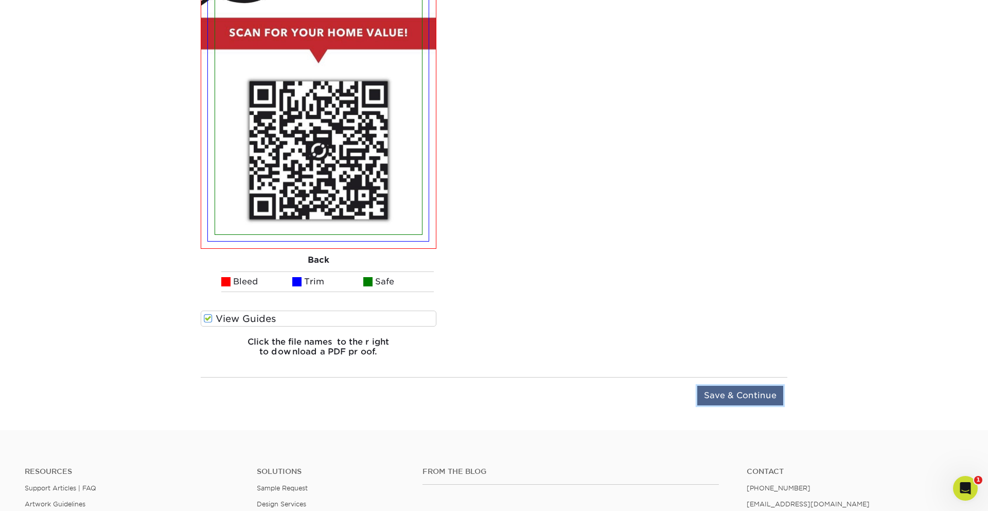
click at [712, 397] on input "Save & Continue" at bounding box center [740, 396] width 86 height 20
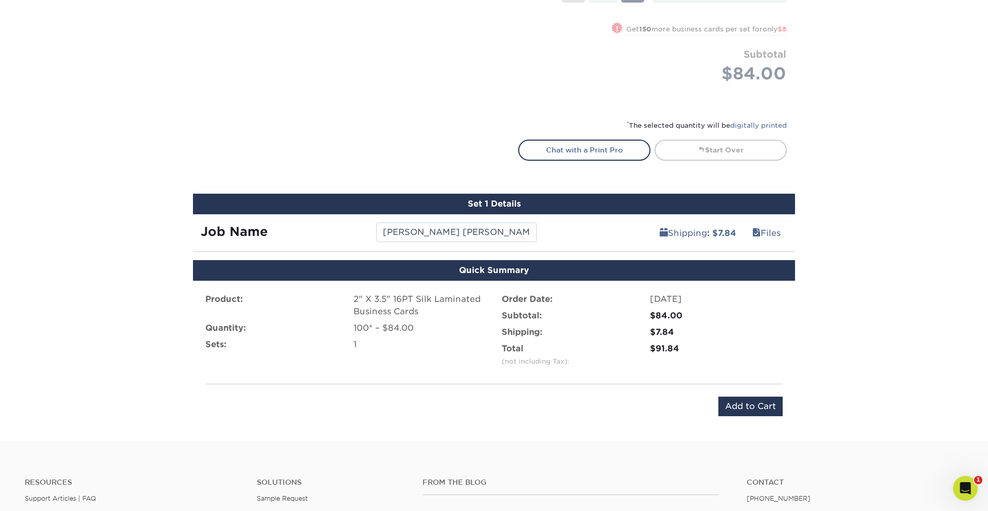
scroll to position [477, 0]
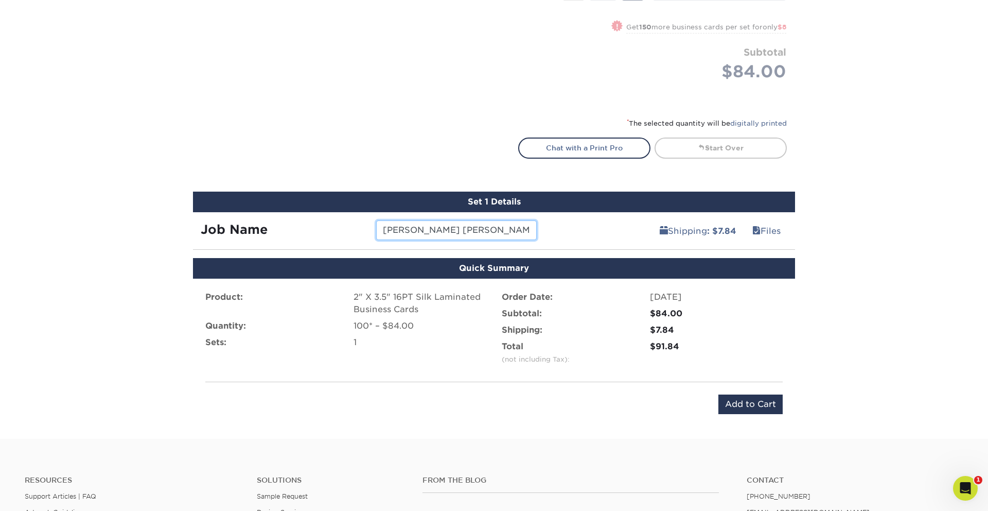
click at [460, 231] on input "James Jr. Craig" at bounding box center [456, 230] width 160 height 20
drag, startPoint x: 460, startPoint y: 231, endPoint x: 364, endPoint y: 229, distance: 96.3
click at [364, 230] on div "Job Name James Jr. Craig" at bounding box center [369, 230] width 352 height 20
type input "[PERSON_NAME]"
click at [580, 233] on div "Shipping : $7.84 Files" at bounding box center [670, 226] width 251 height 29
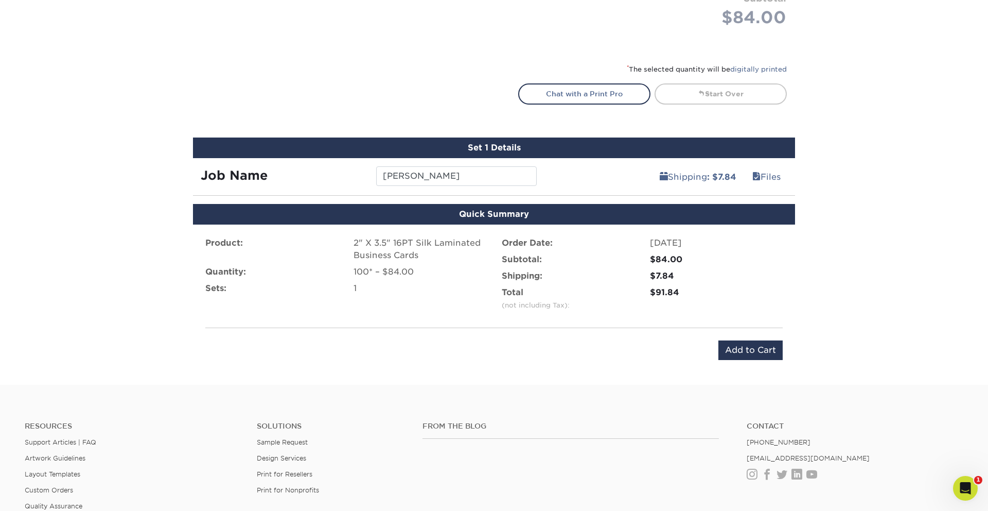
scroll to position [533, 0]
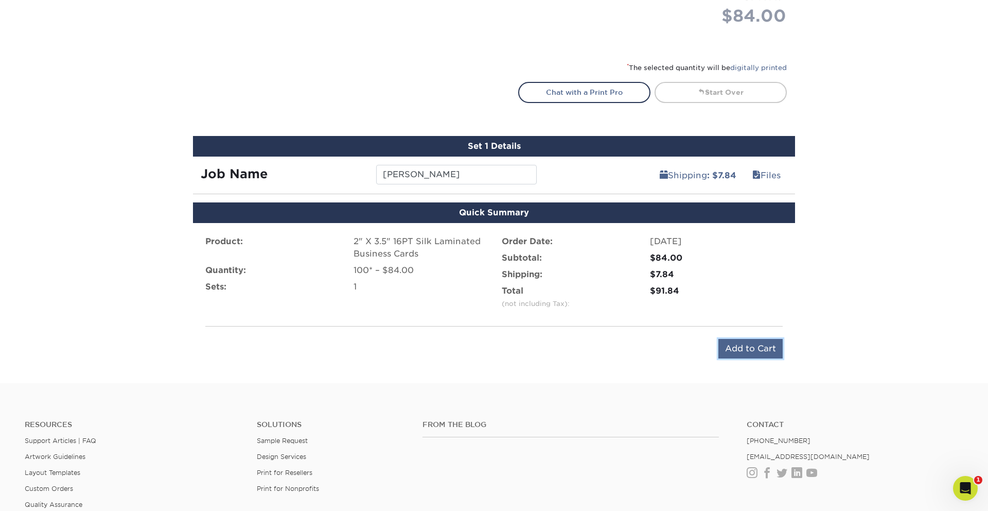
click at [729, 346] on input "Add to Cart" at bounding box center [751, 349] width 64 height 20
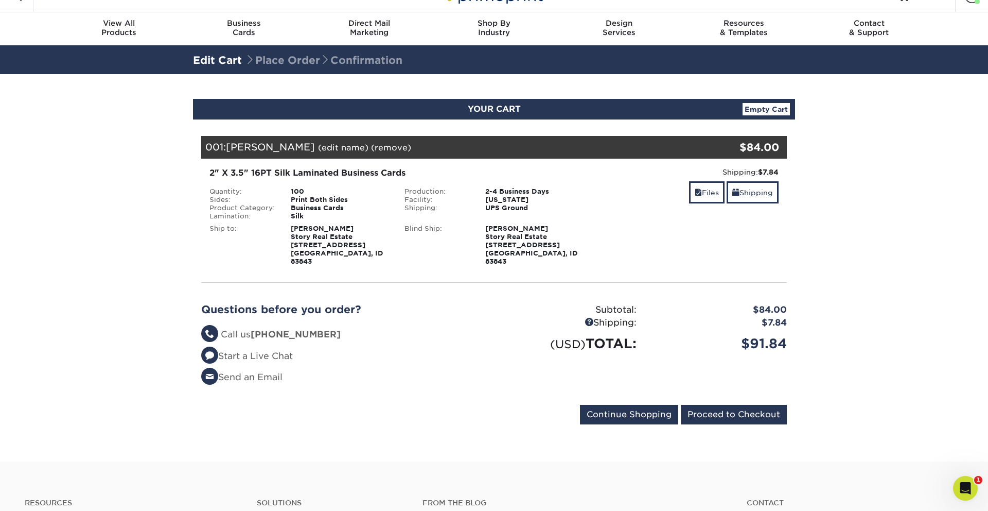
scroll to position [45, 0]
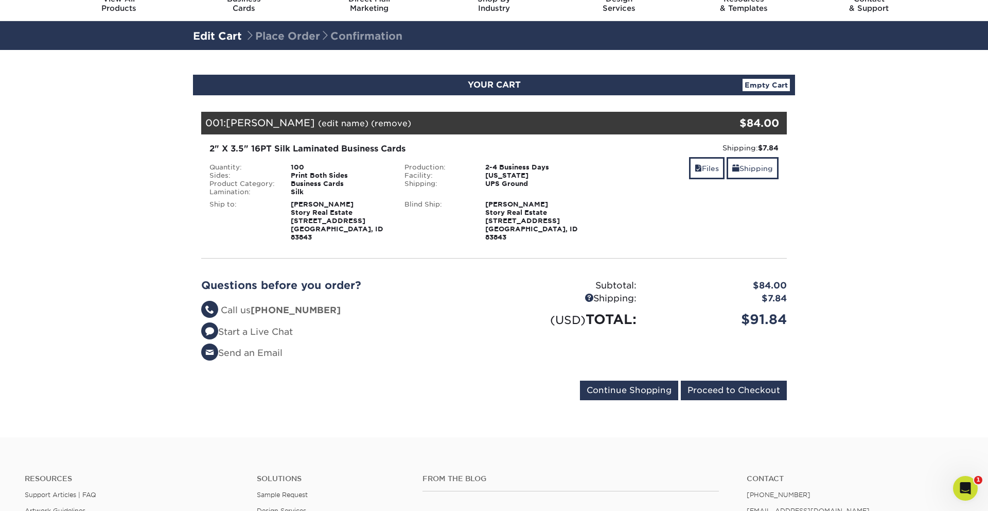
click at [493, 204] on strong "Bekah Cracraft Story Real Estate 175 S Main St Moscow, ID 83843" at bounding box center [531, 220] width 93 height 41
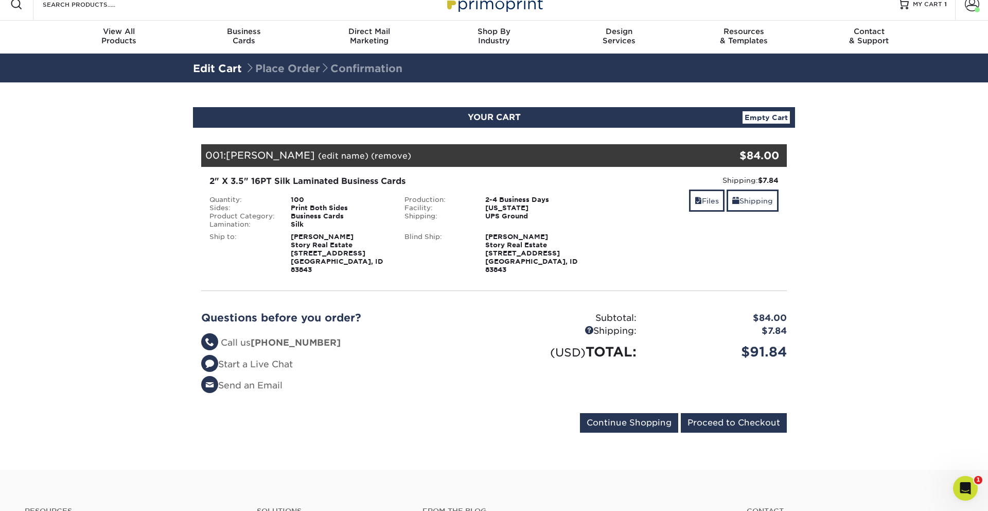
scroll to position [0, 0]
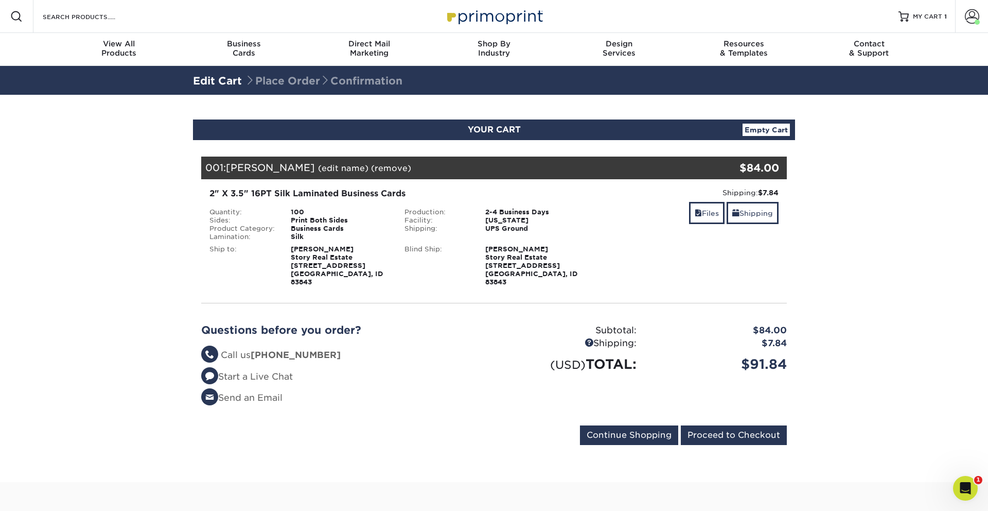
click at [496, 268] on strong "Bekah Cracraft Story Real Estate 175 S Main St Moscow, ID 83843" at bounding box center [531, 265] width 93 height 41
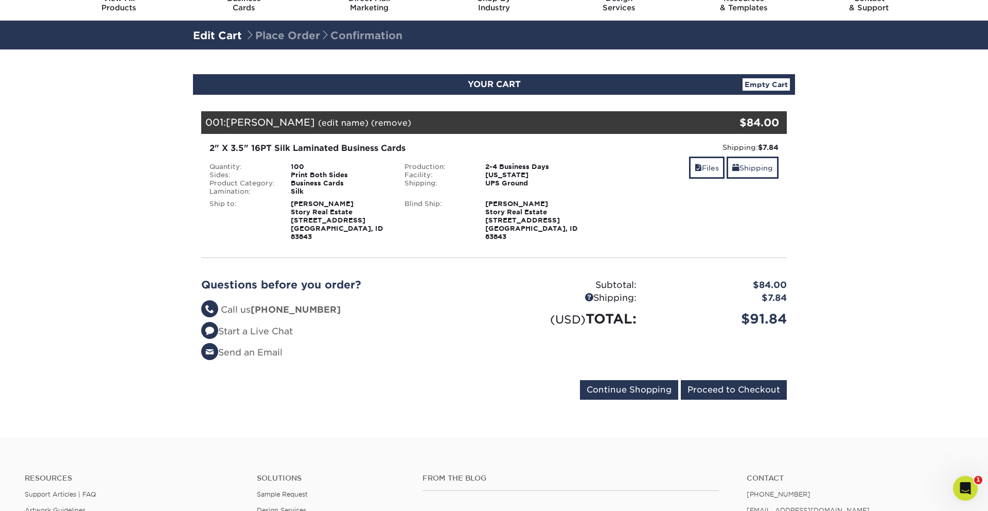
scroll to position [44, 0]
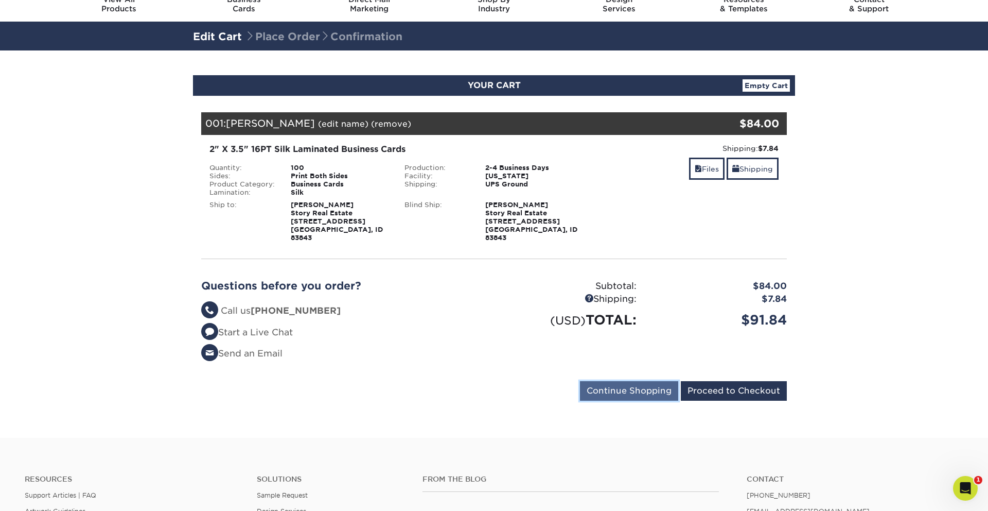
click at [652, 381] on input "Continue Shopping" at bounding box center [629, 391] width 98 height 20
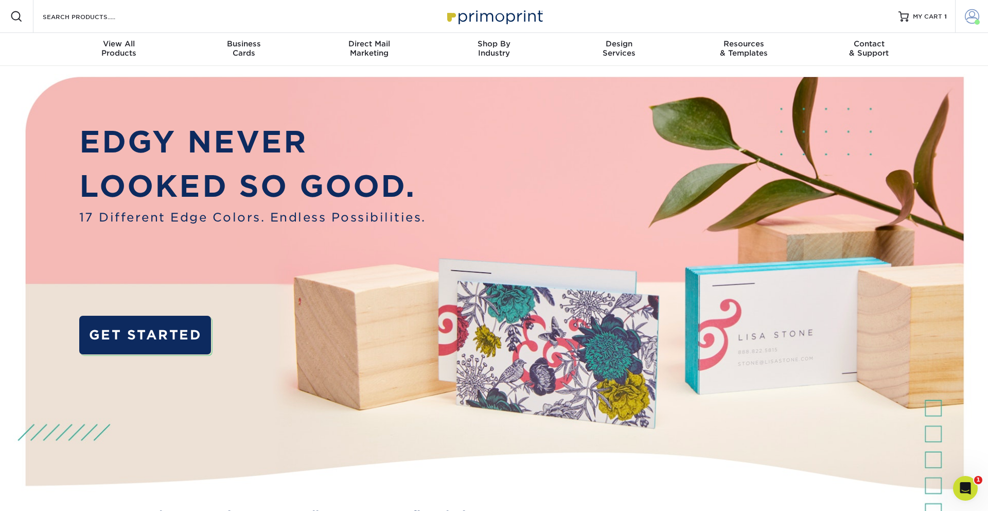
click at [968, 17] on span at bounding box center [972, 16] width 14 height 14
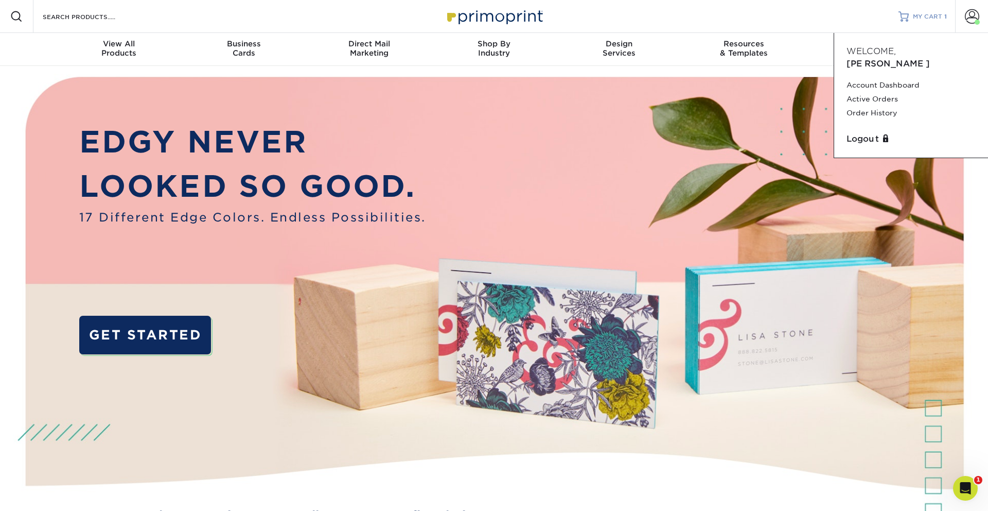
click at [940, 10] on link "MY CART 1" at bounding box center [923, 16] width 48 height 33
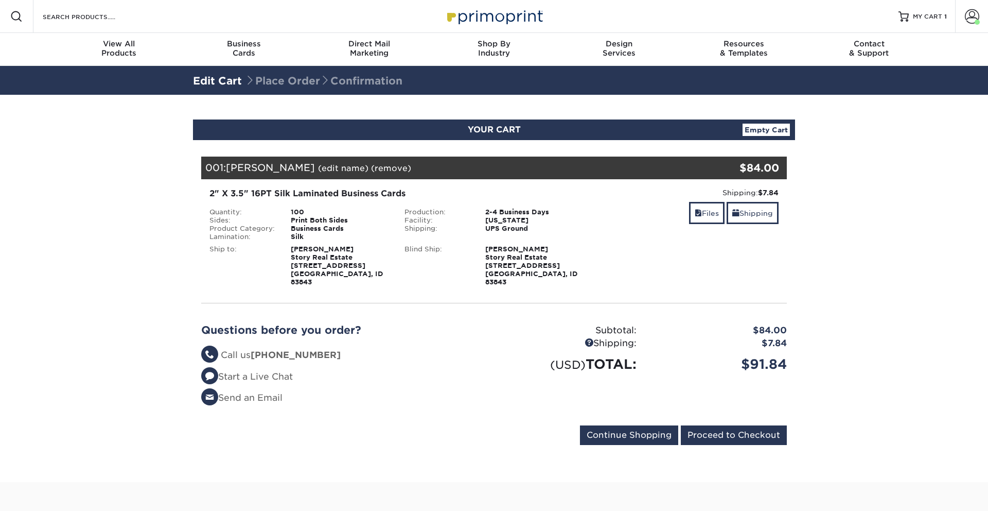
select select "226127"
click at [756, 211] on link "Shipping" at bounding box center [753, 213] width 52 height 22
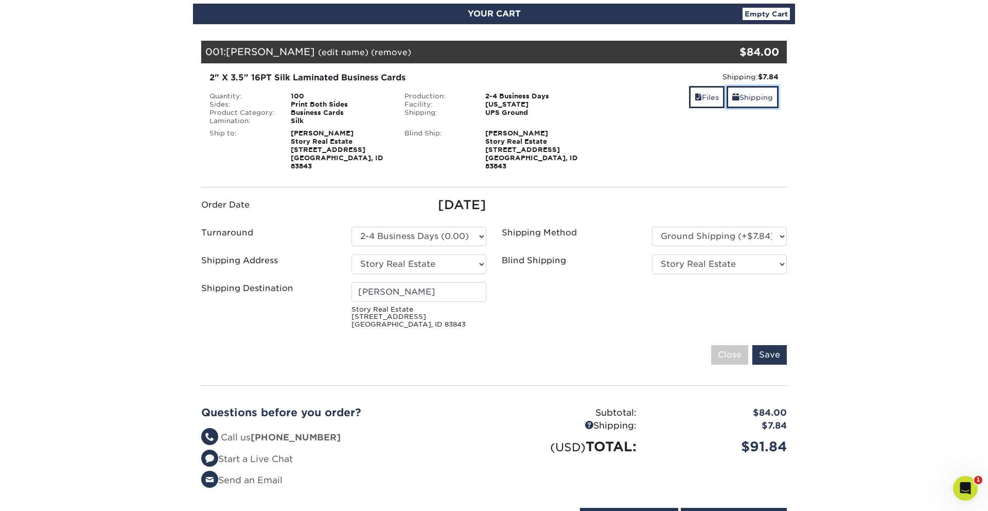
scroll to position [134, 0]
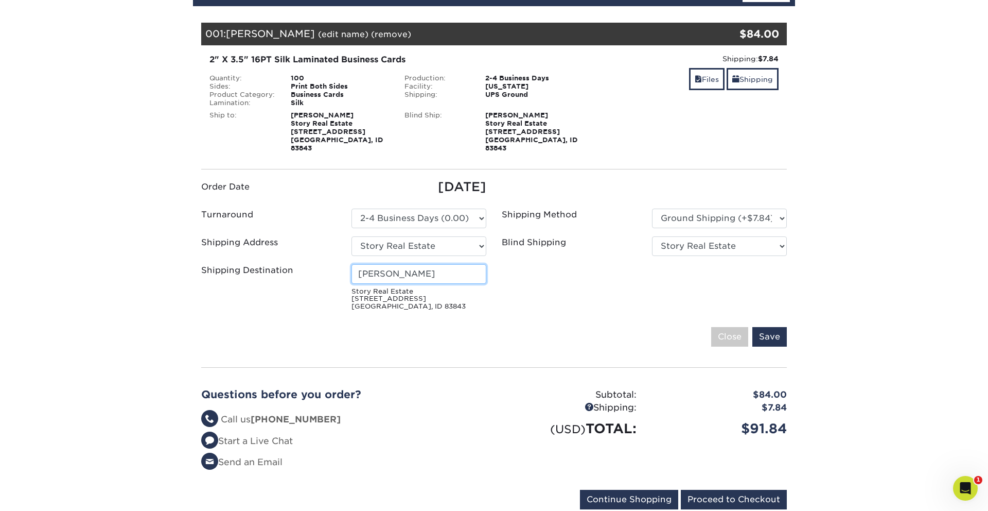
click at [418, 264] on input "Bekah Cracraft" at bounding box center [419, 274] width 135 height 20
drag, startPoint x: 429, startPoint y: 262, endPoint x: 320, endPoint y: 263, distance: 109.6
click at [319, 264] on div "Shipping Destination Bekah Cracraft Story Real Estate 175 S Main St Moscow, ID …" at bounding box center [344, 289] width 301 height 50
type input "C"
type input "Madison Akesson"
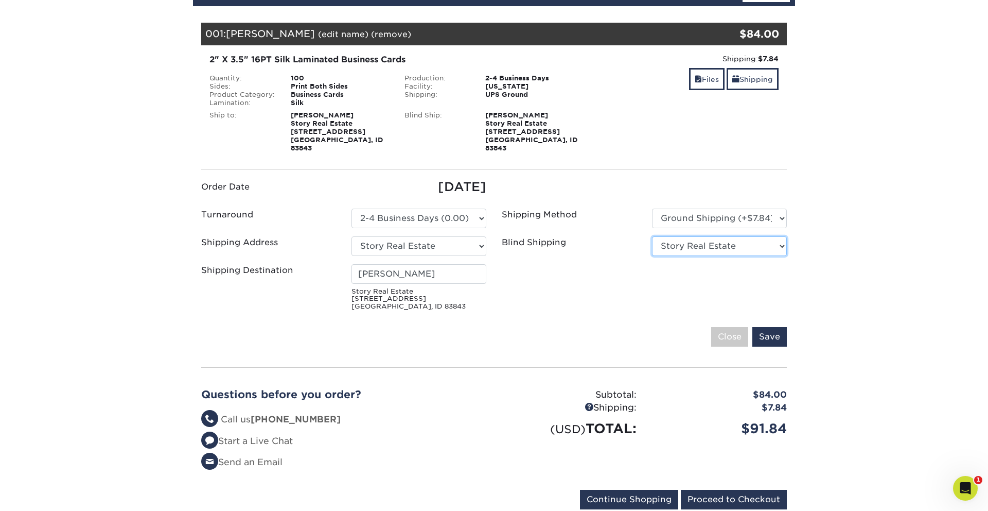
click at [690, 238] on select "No Blind Shipping Story Real Estate + Add New Address" at bounding box center [719, 246] width 135 height 20
click at [652, 236] on select "No Blind Shipping Story Real Estate + Add New Address" at bounding box center [719, 246] width 135 height 20
click at [606, 266] on ul "Order Date 09/22/2025 Turnaround Please Select Select One" at bounding box center [494, 246] width 601 height 137
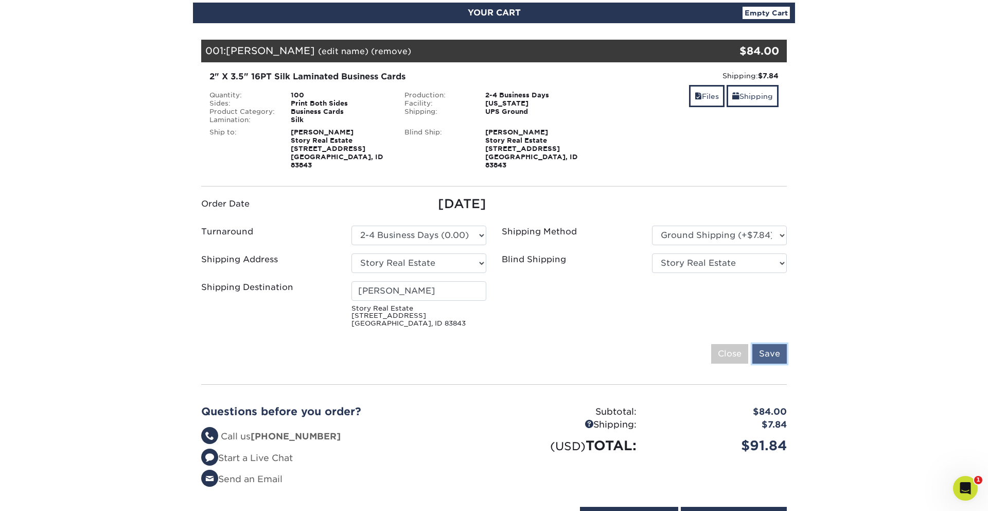
click at [773, 349] on input "Save" at bounding box center [770, 354] width 34 height 20
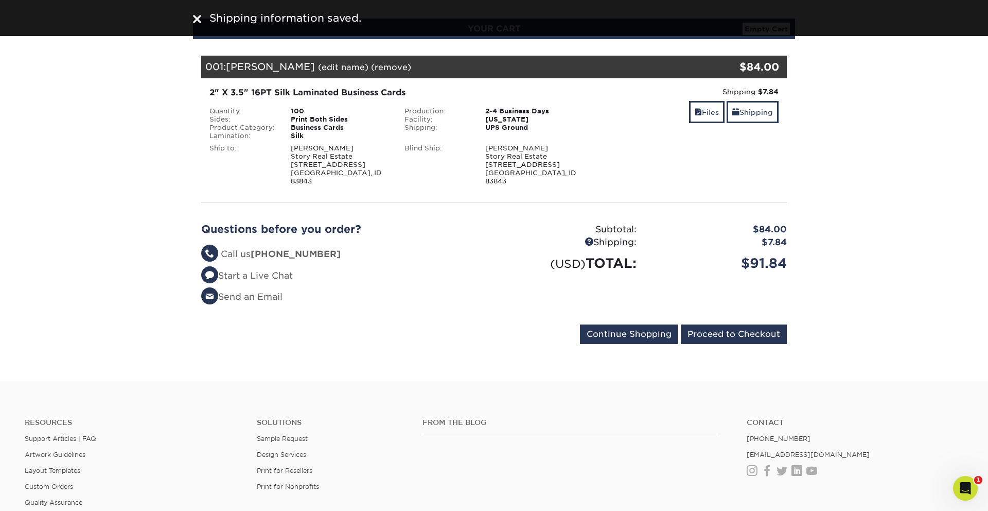
scroll to position [97, 0]
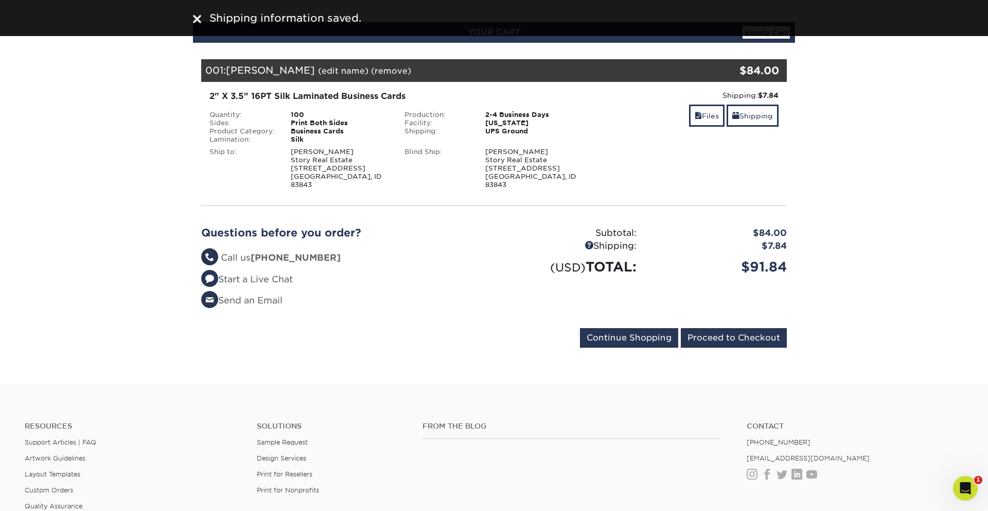
click at [513, 165] on div "Bekah Cracraft Story Real Estate 175 S Main St Moscow, ID 83843" at bounding box center [535, 168] width 114 height 41
click at [744, 118] on link "Shipping" at bounding box center [753, 115] width 52 height 22
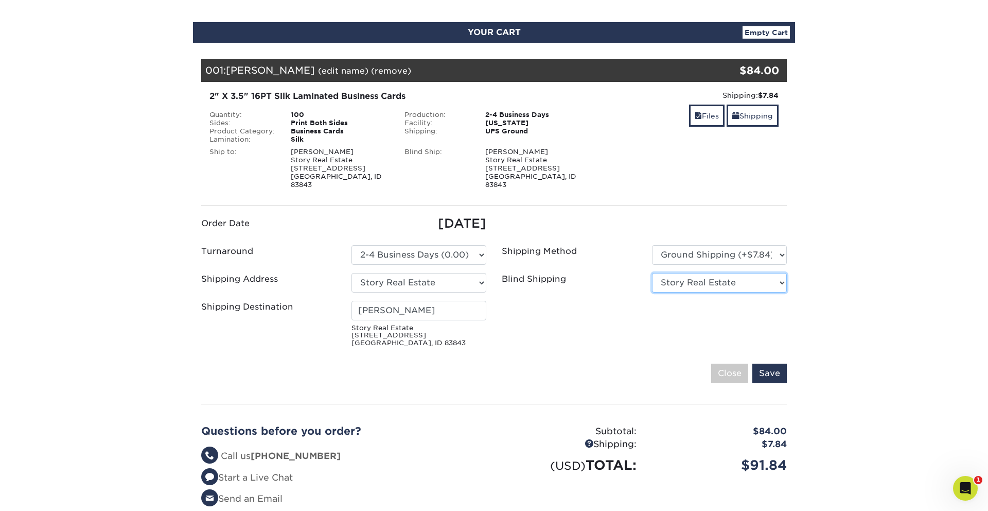
click at [697, 273] on select "No Blind Shipping Story Real Estate + Add New Address" at bounding box center [719, 283] width 135 height 20
click at [652, 273] on select "No Blind Shipping Story Real Estate + Add New Address" at bounding box center [719, 283] width 135 height 20
click at [693, 274] on select "No Blind Shipping Story Real Estate + Add New Address" at bounding box center [719, 283] width 135 height 20
select select "-1"
click at [652, 273] on select "No Blind Shipping Story Real Estate + Add New Address" at bounding box center [719, 283] width 135 height 20
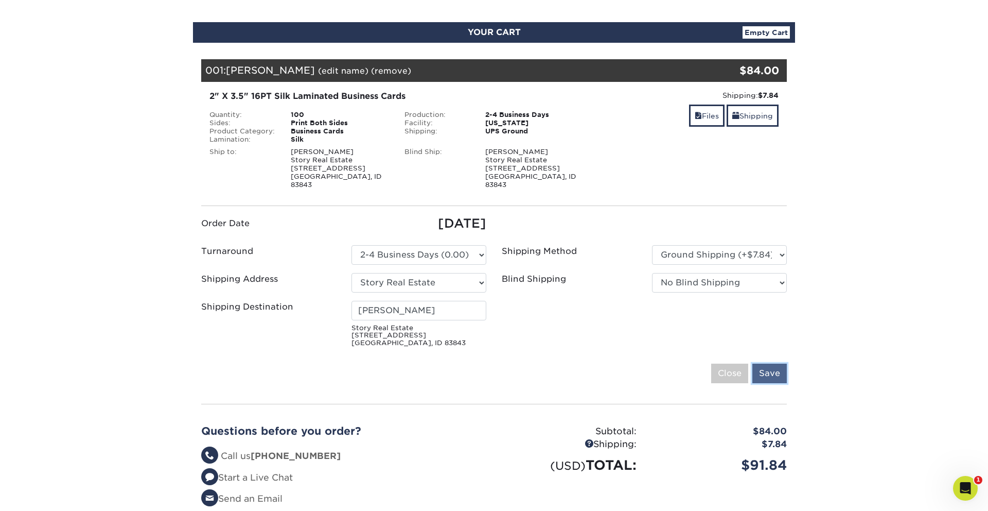
click at [783, 366] on input "Save" at bounding box center [770, 373] width 34 height 20
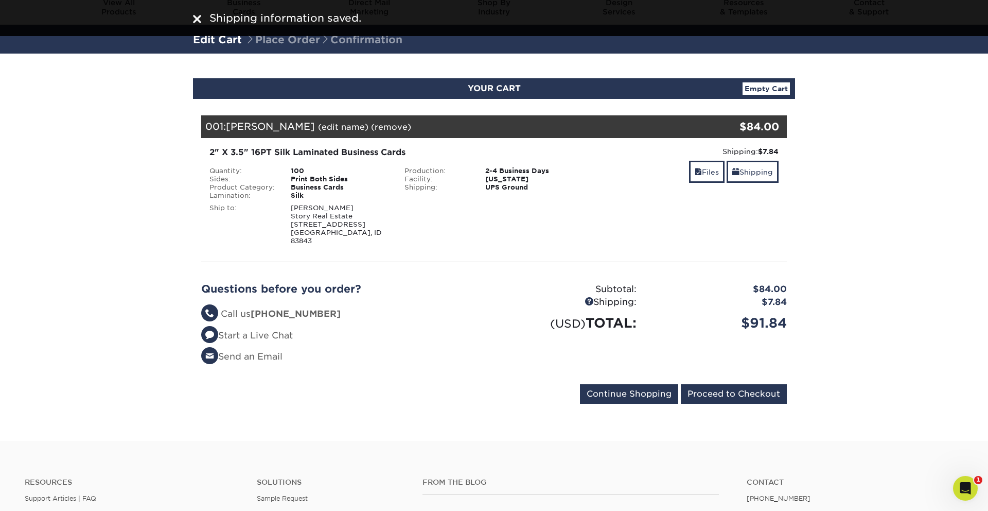
scroll to position [0, 0]
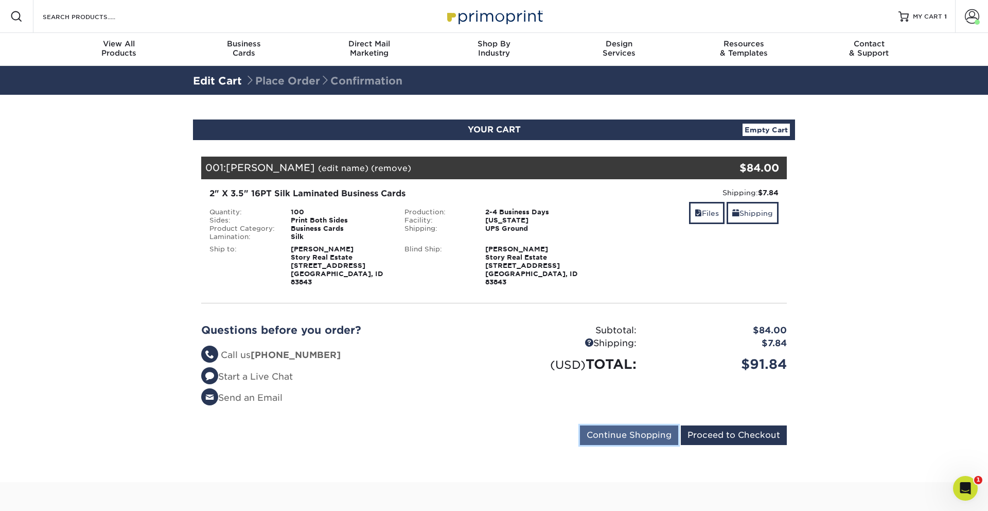
click at [613, 429] on input "Continue Shopping" at bounding box center [629, 435] width 98 height 20
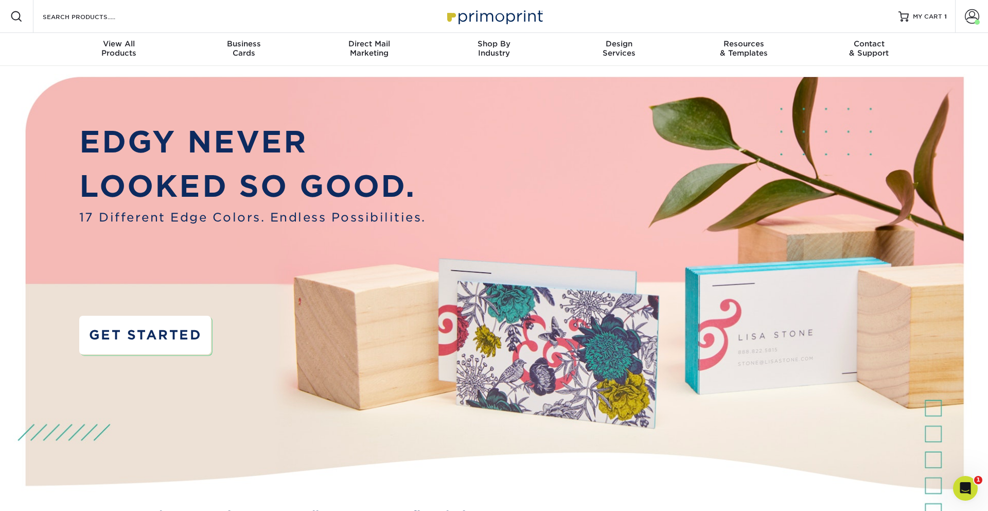
click at [165, 335] on link "GET STARTED" at bounding box center [145, 335] width 132 height 39
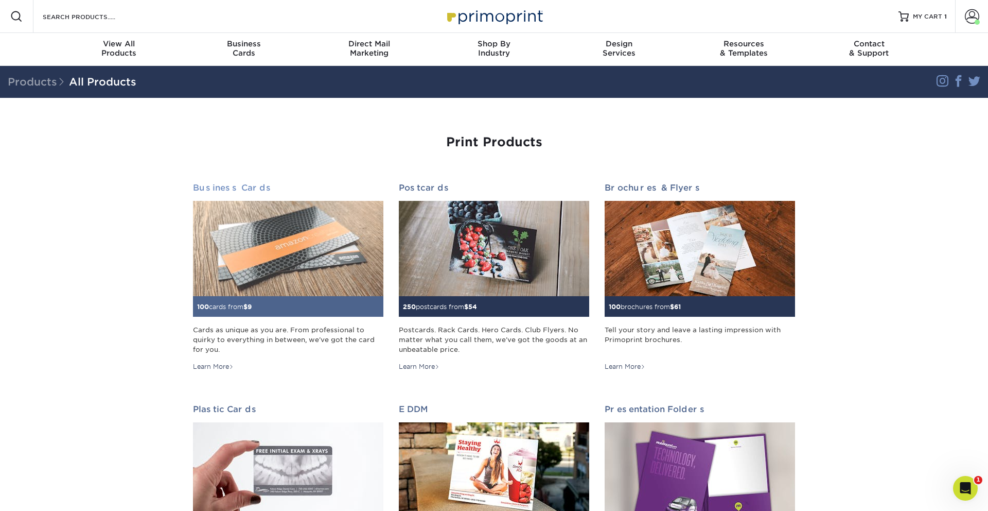
click at [277, 269] on img at bounding box center [288, 248] width 190 height 95
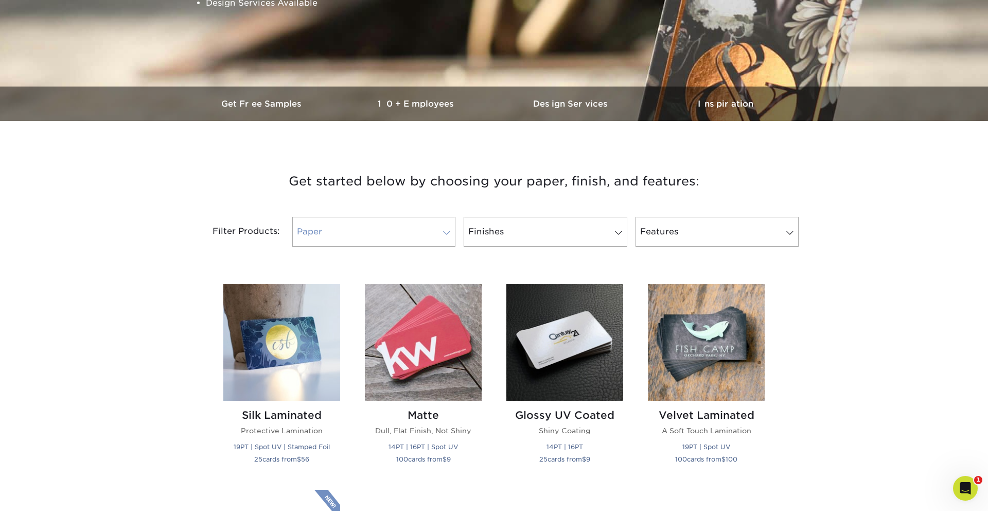
scroll to position [367, 0]
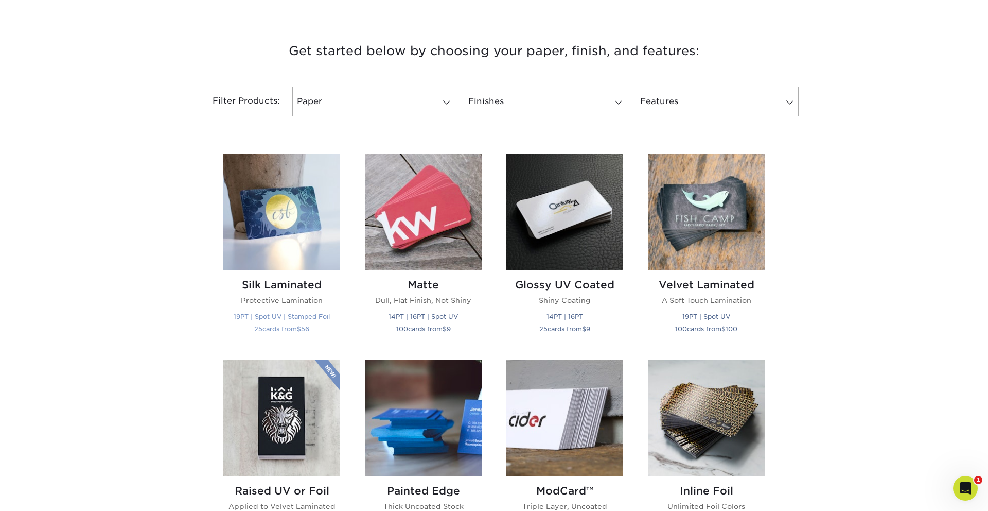
click at [252, 223] on img at bounding box center [281, 211] width 117 height 117
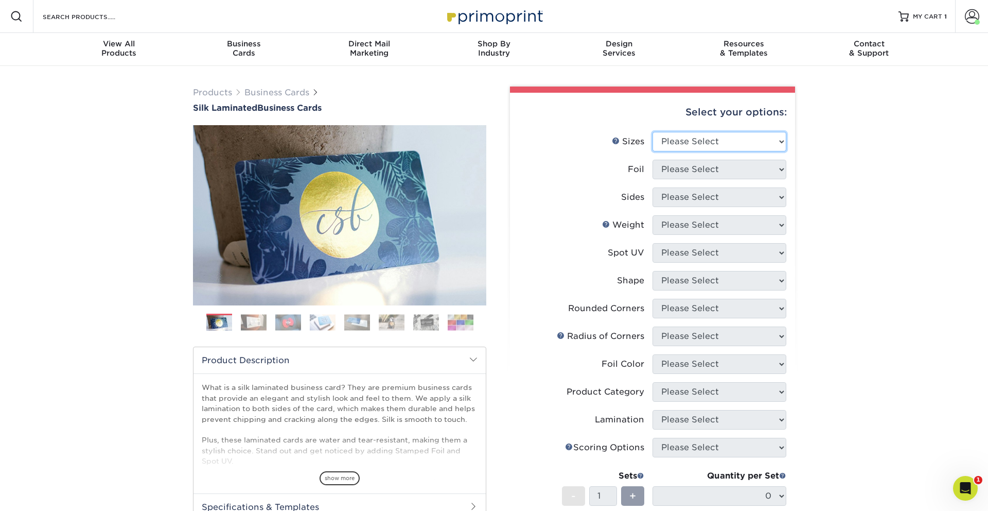
click at [684, 140] on select "Please Select 1.5" x 3.5" - Mini 1.75" x 3.5" - Mini 2" x 2" - Square 2" x 3" -…" at bounding box center [720, 142] width 134 height 20
select select "2.00x3.50"
click at [653, 132] on select "Please Select 1.5" x 3.5" - Mini 1.75" x 3.5" - Mini 2" x 2" - Square 2" x 3" -…" at bounding box center [720, 142] width 134 height 20
click at [667, 162] on select "Please Select Yes No" at bounding box center [720, 170] width 134 height 20
select select "0"
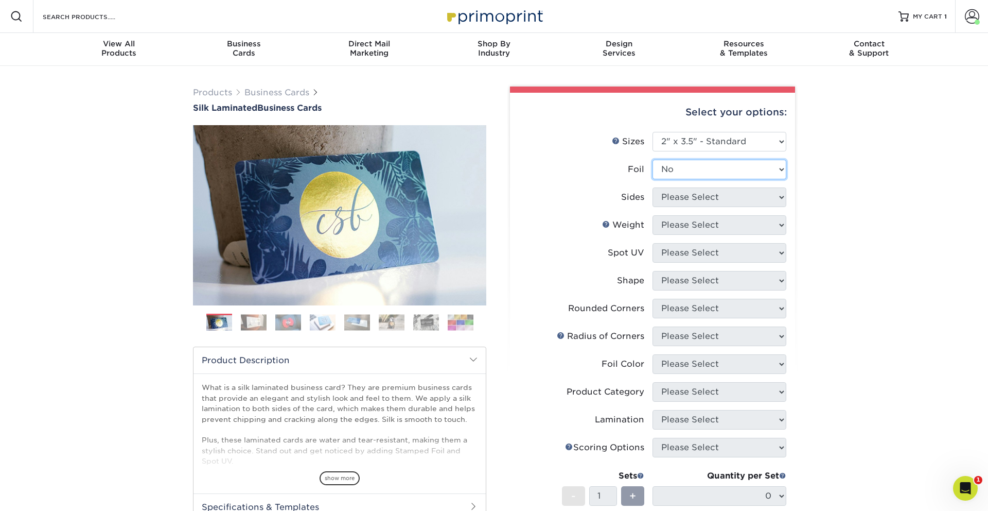
click at [653, 160] on select "Please Select Yes No" at bounding box center [720, 170] width 134 height 20
click at [668, 195] on select "Please Select Print Both Sides Print Front Only" at bounding box center [720, 197] width 134 height 20
select select "13abbda7-1d64-4f25-8bb2-c179b224825d"
click at [653, 187] on select "Please Select Print Both Sides Print Front Only" at bounding box center [720, 197] width 134 height 20
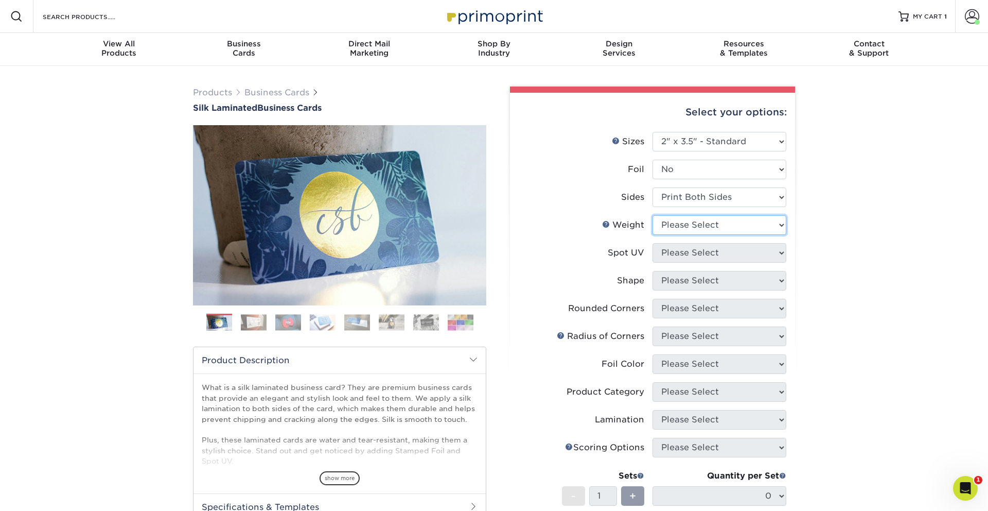
click at [673, 228] on select "Please Select 16PT" at bounding box center [720, 225] width 134 height 20
select select "16PT"
click at [653, 215] on select "Please Select 16PT" at bounding box center [720, 225] width 134 height 20
click at [669, 250] on select "Please Select No Spot UV Front and Back (Both Sides) Front Only Back Only" at bounding box center [720, 253] width 134 height 20
select select "3"
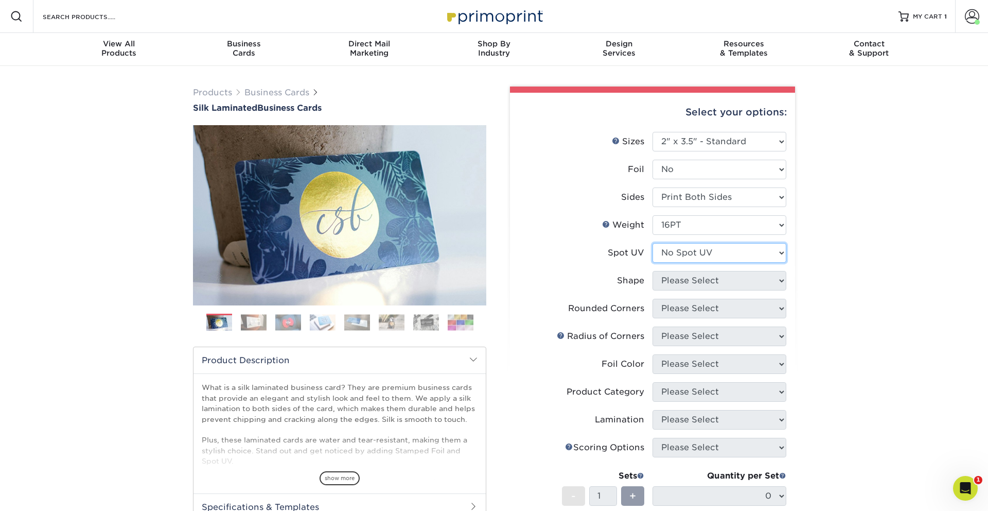
click at [653, 243] on select "Please Select No Spot UV Front and Back (Both Sides) Front Only Back Only" at bounding box center [720, 253] width 134 height 20
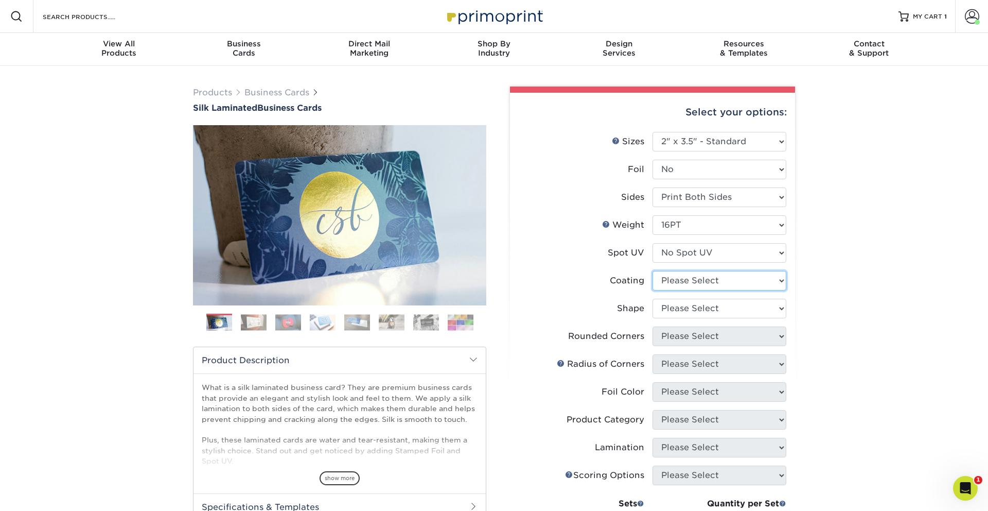
click at [667, 273] on select at bounding box center [720, 281] width 134 height 20
select select "3e7618de-abca-4bda-9f97-8b9129e913d8"
click at [653, 271] on select at bounding box center [720, 281] width 134 height 20
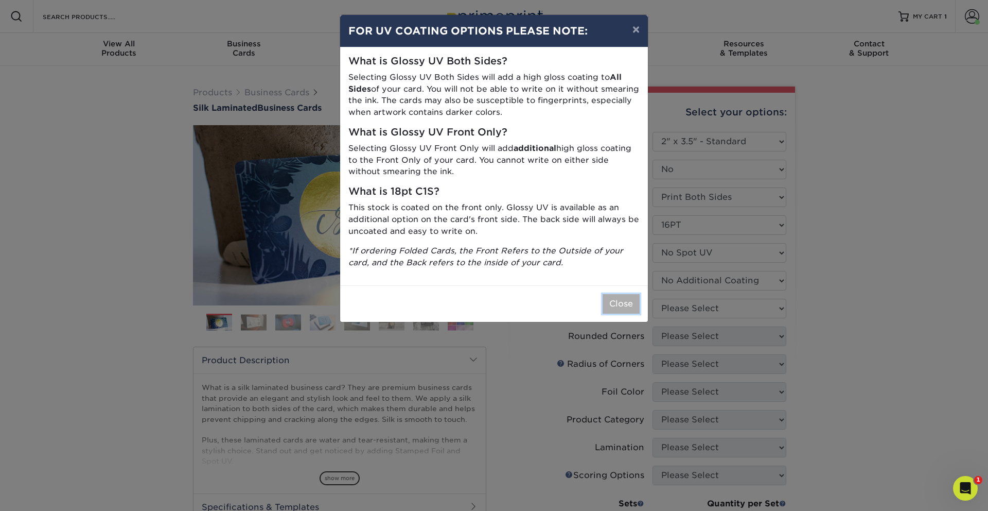
click at [609, 301] on button "Close" at bounding box center [621, 304] width 37 height 20
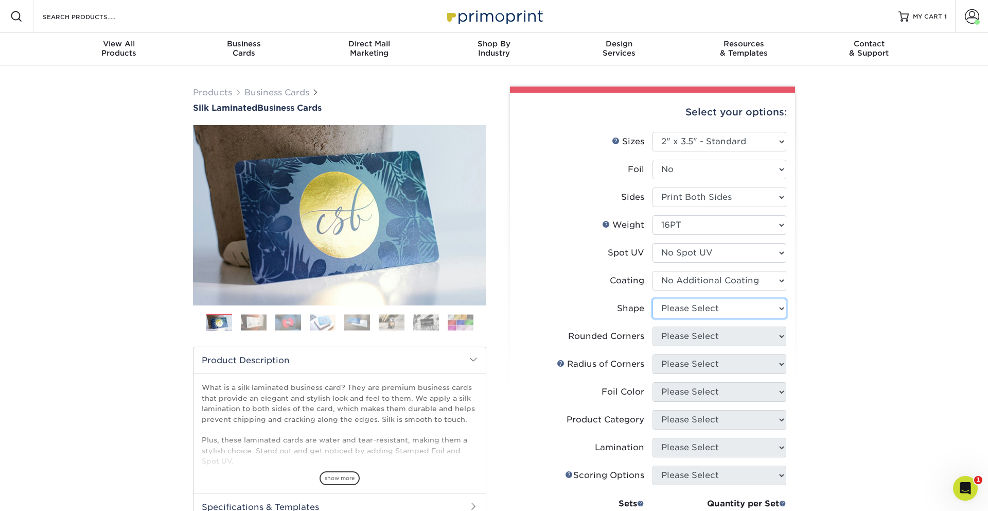
click at [687, 310] on select "Please Select Standard Oval" at bounding box center [720, 309] width 134 height 20
select select "standard"
click at [653, 299] on select "Please Select Standard Oval" at bounding box center [720, 309] width 134 height 20
click at [680, 333] on select "Please Select Yes - Round 2 Corners Yes - Round 4 Corners No" at bounding box center [720, 336] width 134 height 20
select select "0"
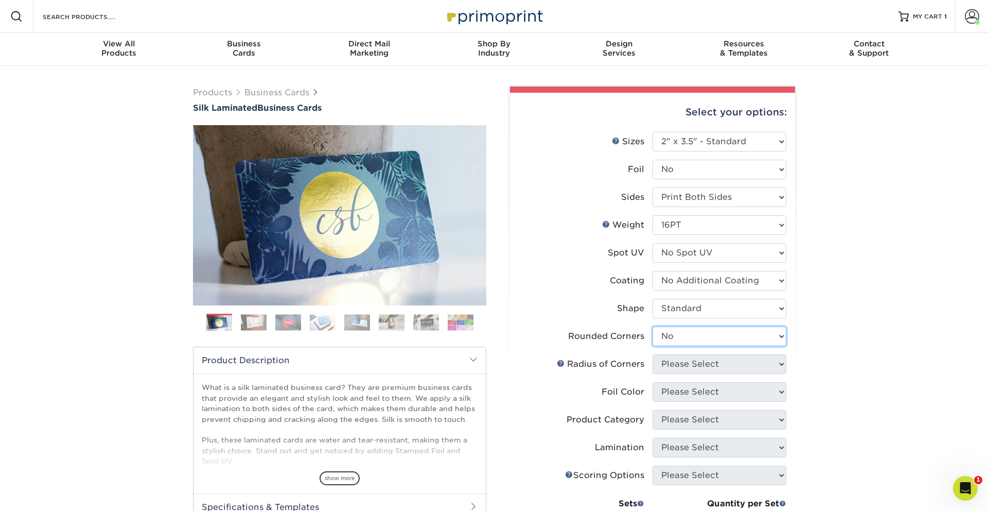
click at [653, 326] on select "Please Select Yes - Round 2 Corners Yes - Round 4 Corners No" at bounding box center [720, 336] width 134 height 20
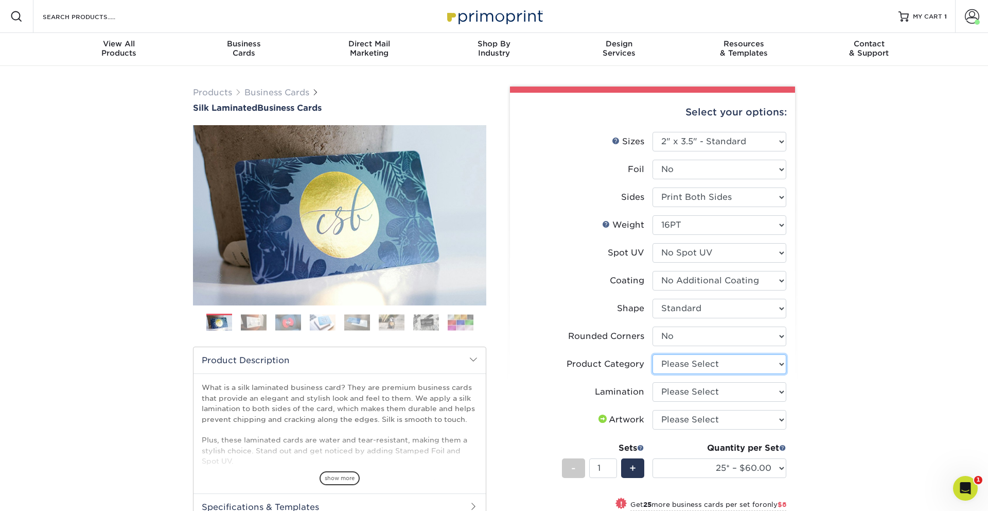
click at [666, 363] on select "Please Select Business Cards" at bounding box center [720, 364] width 134 height 20
select select "3b5148f1-0588-4f88-a218-97bcfdce65c1"
click at [653, 354] on select "Please Select Business Cards" at bounding box center [720, 364] width 134 height 20
click at [668, 391] on select "Please Select Silk" at bounding box center [720, 392] width 134 height 20
select select "ccacb42f-45f7-42d3-bbd3-7c8421cf37f0"
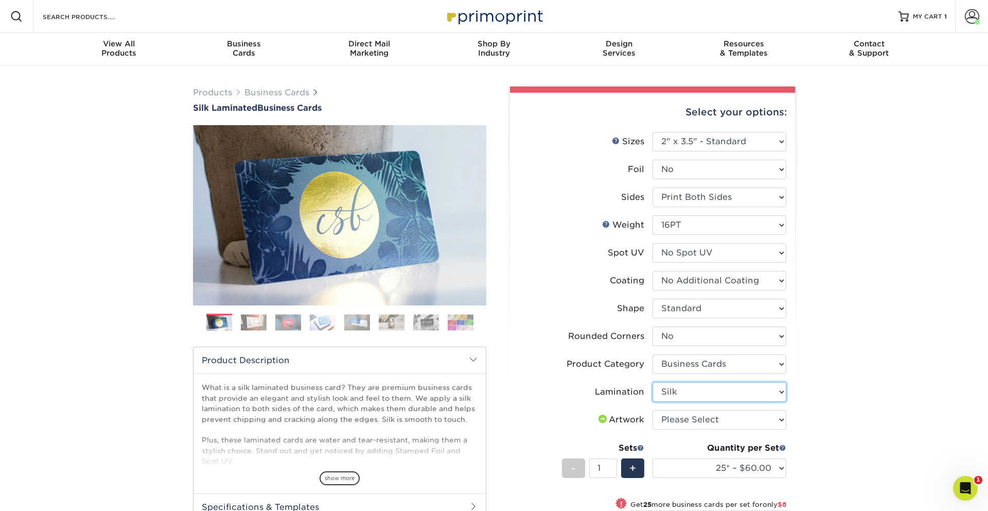
click at [653, 382] on select "Please Select Silk" at bounding box center [720, 392] width 134 height 20
click at [669, 424] on select "Please Select I will upload files I need a design - $100" at bounding box center [720, 420] width 134 height 20
select select "upload"
click at [653, 410] on select "Please Select I will upload files I need a design - $100" at bounding box center [720, 420] width 134 height 20
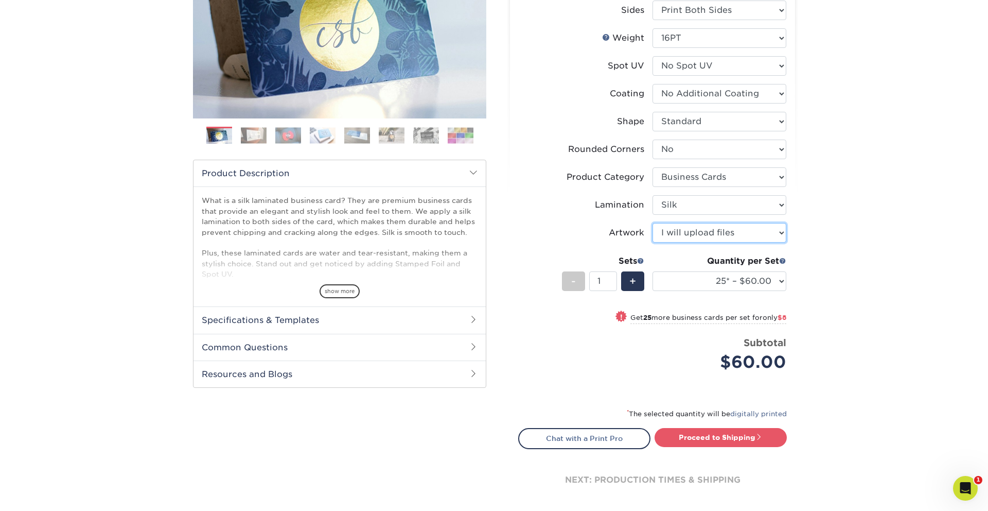
scroll to position [198, 0]
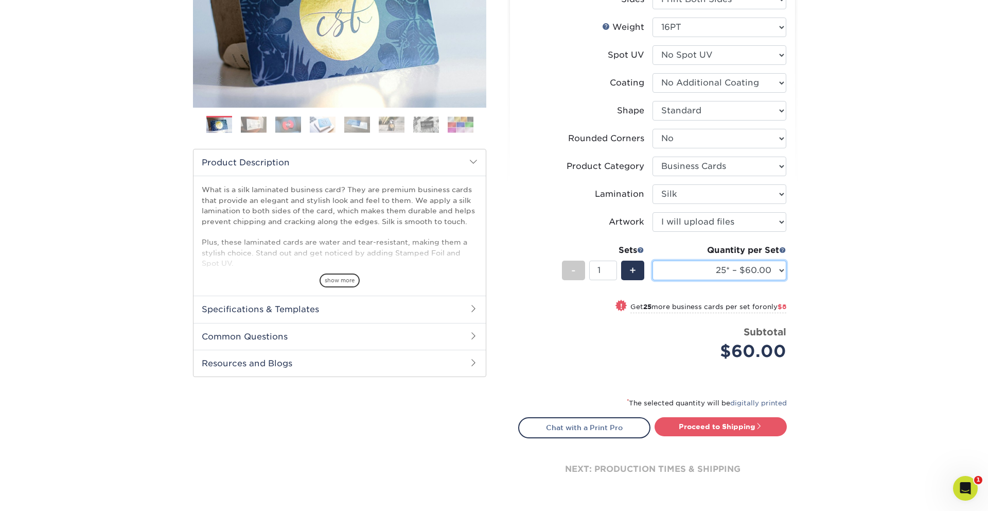
click at [693, 261] on select "25* – $60.00 50* – $68.00 75* – $76.00 100* – $84.00 250* – $92.00 500 – $96.00…" at bounding box center [720, 270] width 134 height 20
select select "100* – $84.00"
click at [653, 260] on select "25* – $60.00 50* – $68.00 75* – $76.00 100* – $84.00 250* – $92.00 500 – $96.00…" at bounding box center [720, 270] width 134 height 20
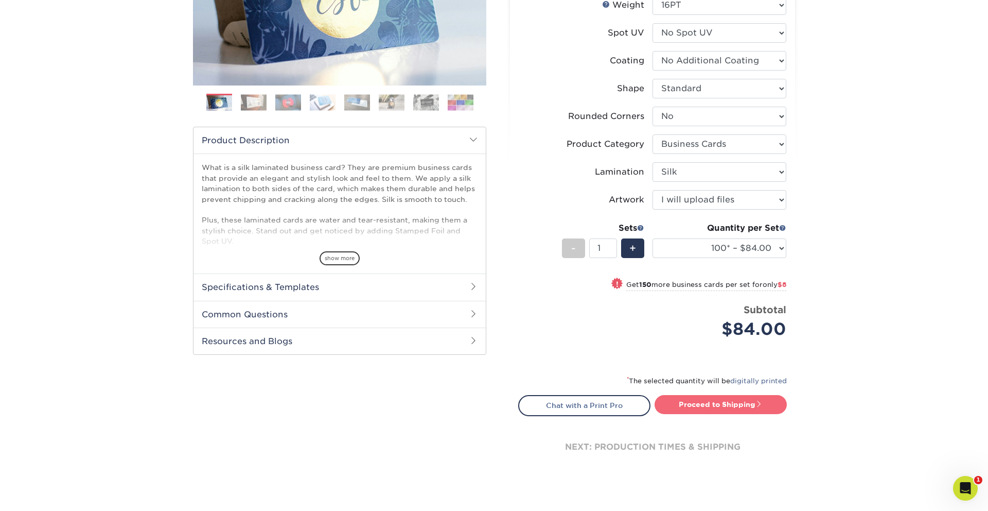
click at [688, 400] on link "Proceed to Shipping" at bounding box center [721, 404] width 132 height 19
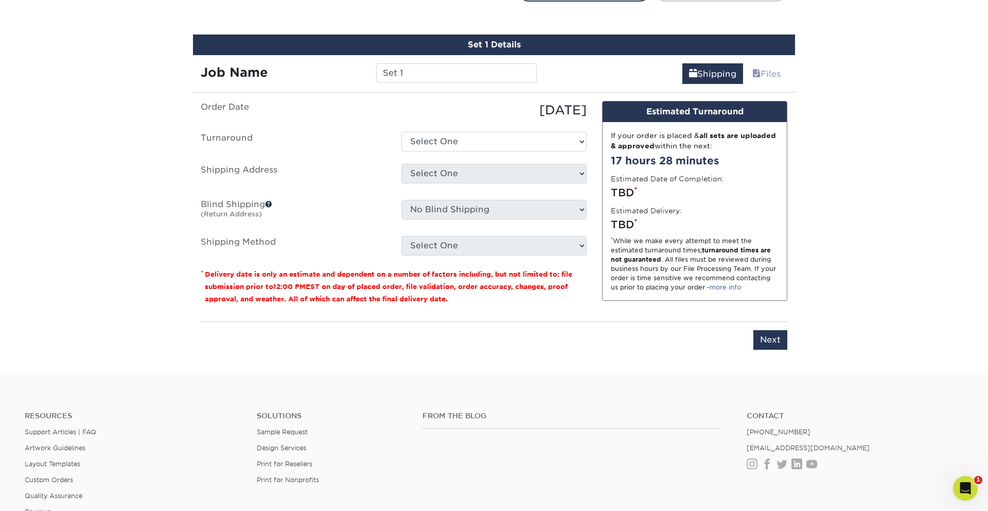
scroll to position [631, 0]
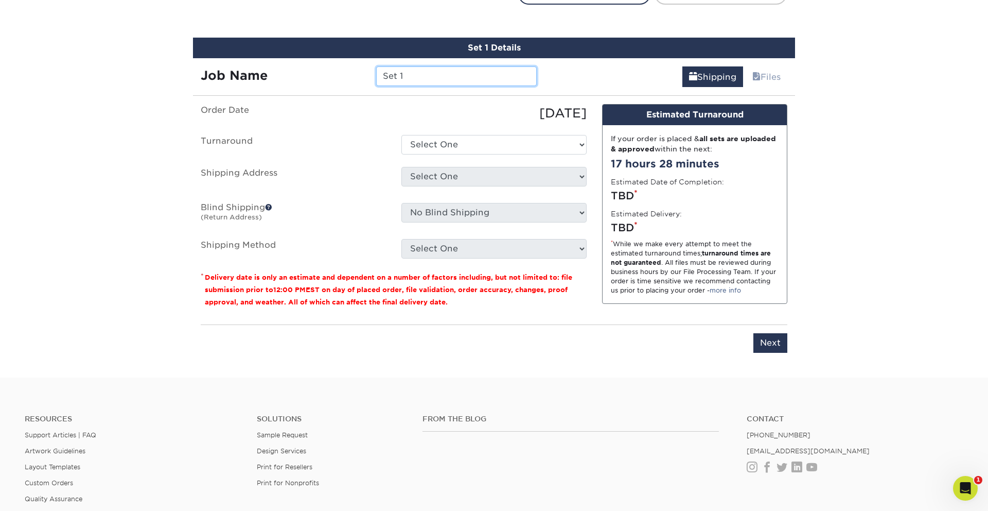
drag, startPoint x: 411, startPoint y: 79, endPoint x: 361, endPoint y: 77, distance: 50.0
click at [361, 77] on div "Job Name Set 1" at bounding box center [369, 76] width 352 height 20
type input "James Jr. Craig"
click at [378, 107] on label "Order Date" at bounding box center [293, 113] width 201 height 19
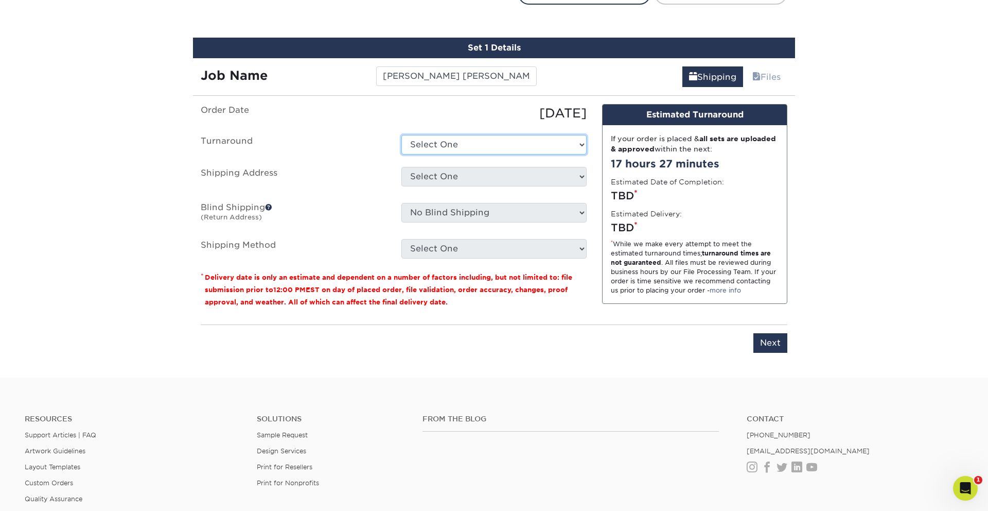
click at [433, 150] on select "Select One 2-4 Business Days 2 Day Next Business Day" at bounding box center [493, 145] width 185 height 20
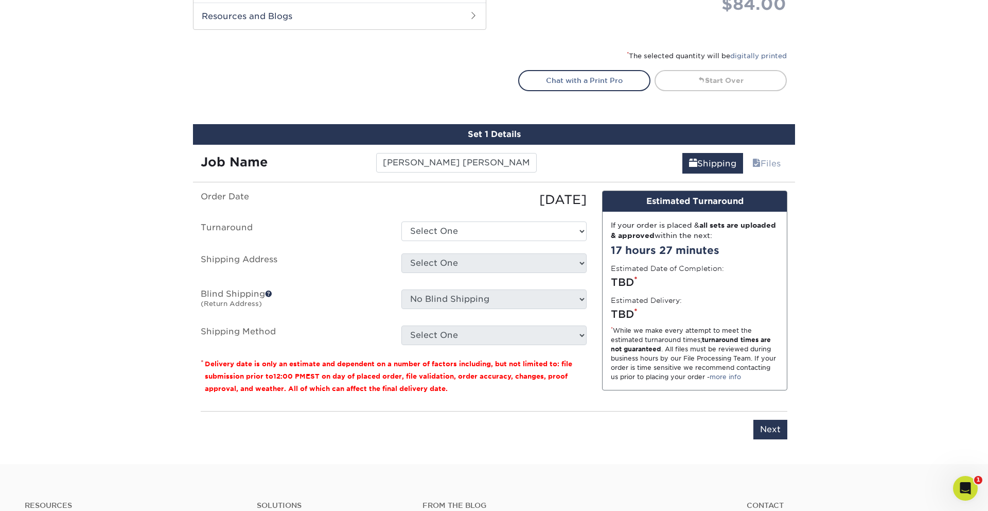
scroll to position [512, 0]
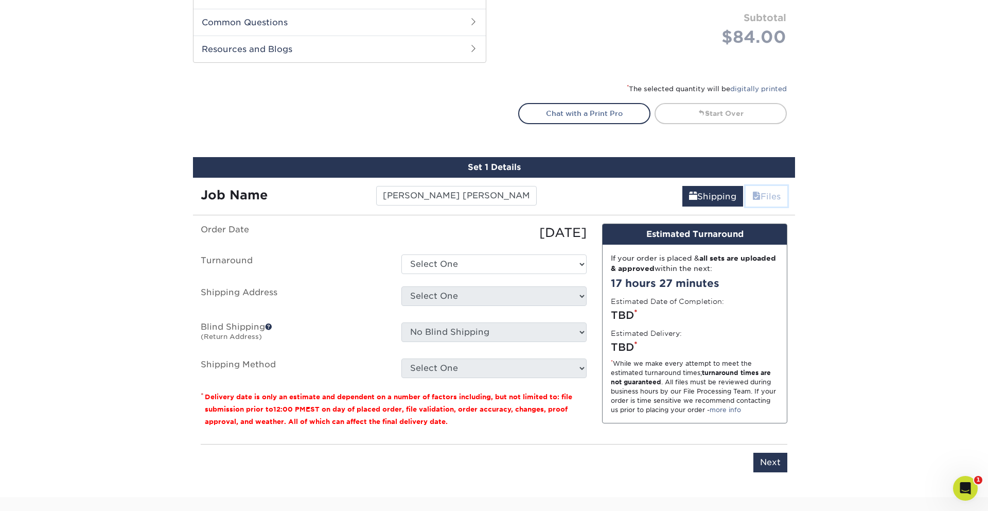
click at [768, 194] on link "Files" at bounding box center [767, 196] width 42 height 21
click at [700, 196] on link "Shipping" at bounding box center [713, 196] width 61 height 21
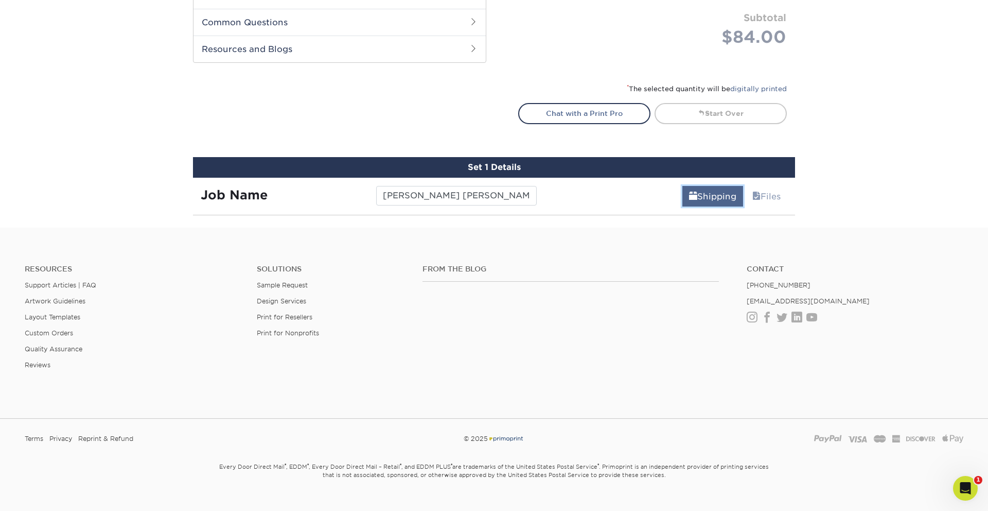
click at [738, 187] on link "Shipping" at bounding box center [713, 196] width 61 height 21
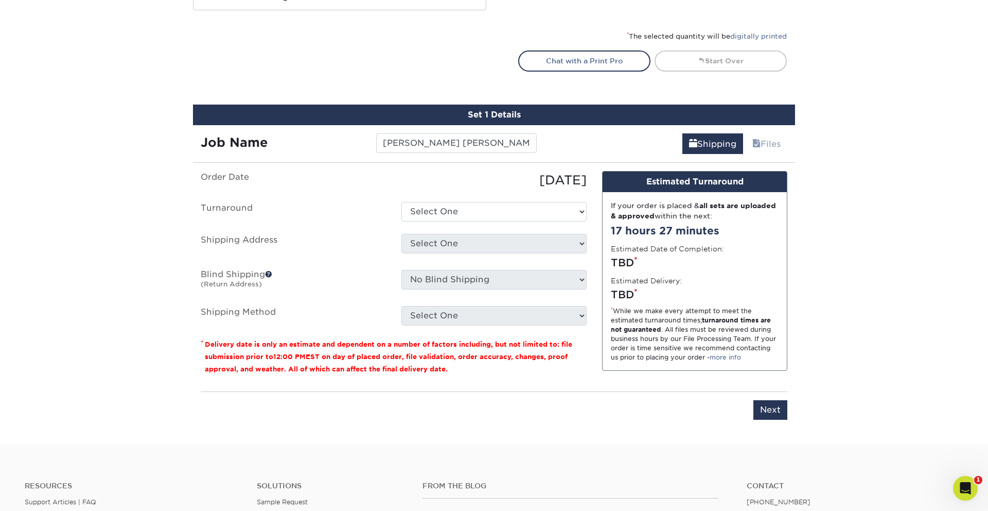
scroll to position [565, 0]
click at [765, 410] on input "Next" at bounding box center [771, 409] width 34 height 20
type input "Next"
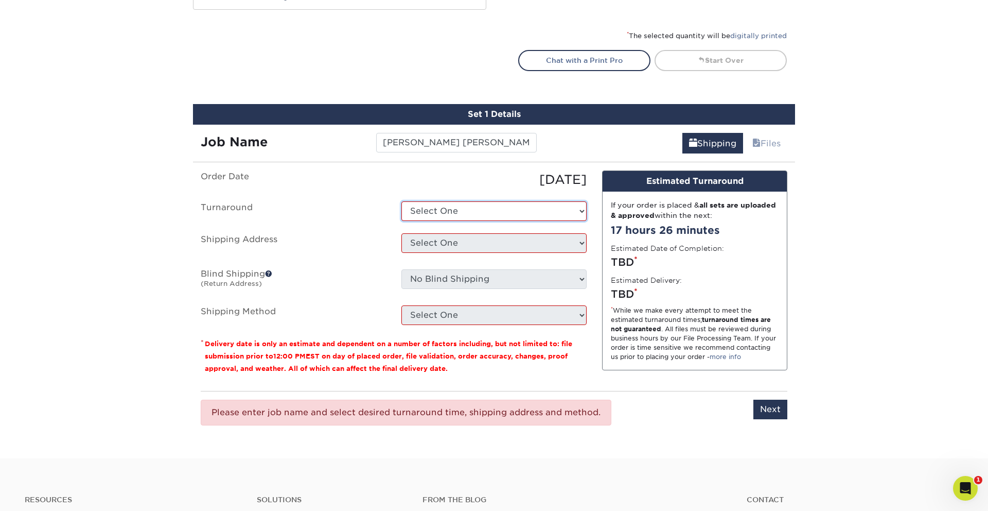
click at [448, 213] on select "Select One 2-4 Business Days 2 Day Next Business Day" at bounding box center [493, 211] width 185 height 20
select select "b2731265-f7ff-4e4f-a3b7-cc16ed4c7916"
click at [401, 201] on select "Select One 2-4 Business Days 2 Day Next Business Day" at bounding box center [493, 211] width 185 height 20
click at [449, 237] on select "Select One Story Real Estate + Add New Address" at bounding box center [493, 243] width 185 height 20
select select "226127"
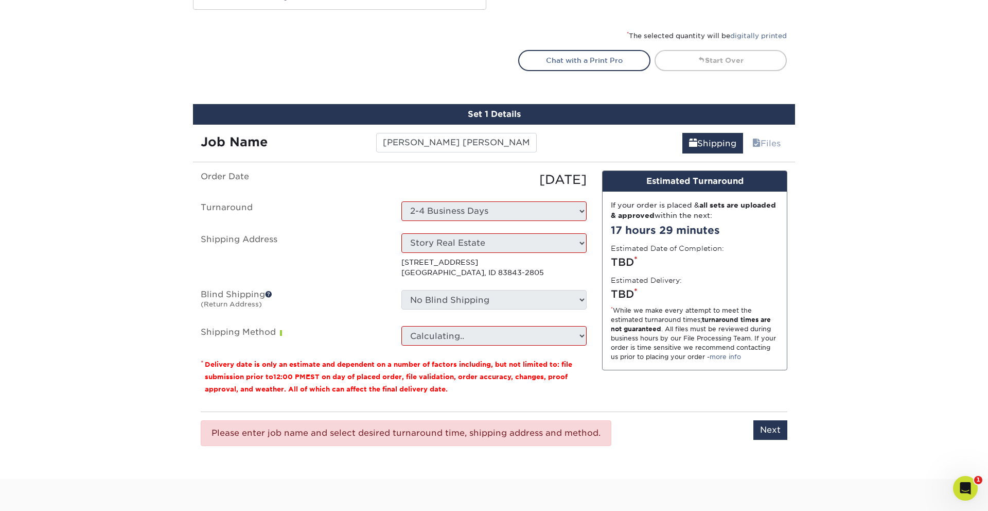
click at [447, 278] on ul "Order Date 09/22/2025 Turnaround Select One 2-4 Business Days 2 Day Next Busine…" at bounding box center [394, 258] width 386 height 176
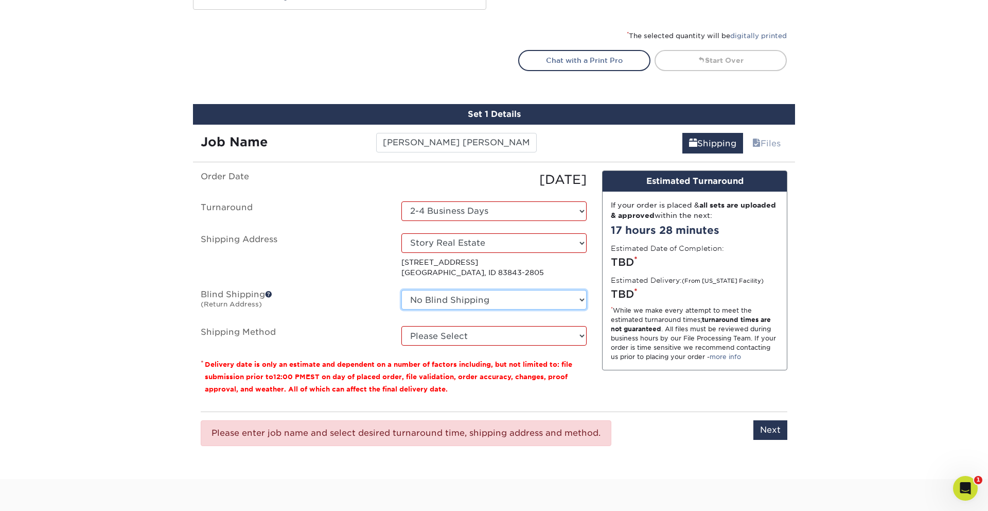
click at [479, 292] on select "No Blind Shipping Story Real Estate + Add New Address" at bounding box center [493, 300] width 185 height 20
click at [401, 290] on select "No Blind Shipping Story Real Estate + Add New Address" at bounding box center [493, 300] width 185 height 20
click at [464, 338] on select "Please Select Ground Shipping (+$7.84) 3 Day Shipping Service (+$18.69) 2 Day A…" at bounding box center [493, 336] width 185 height 20
select select "03"
click at [401, 326] on select "Please Select Ground Shipping (+$7.84) 3 Day Shipping Service (+$18.69) 2 Day A…" at bounding box center [493, 336] width 185 height 20
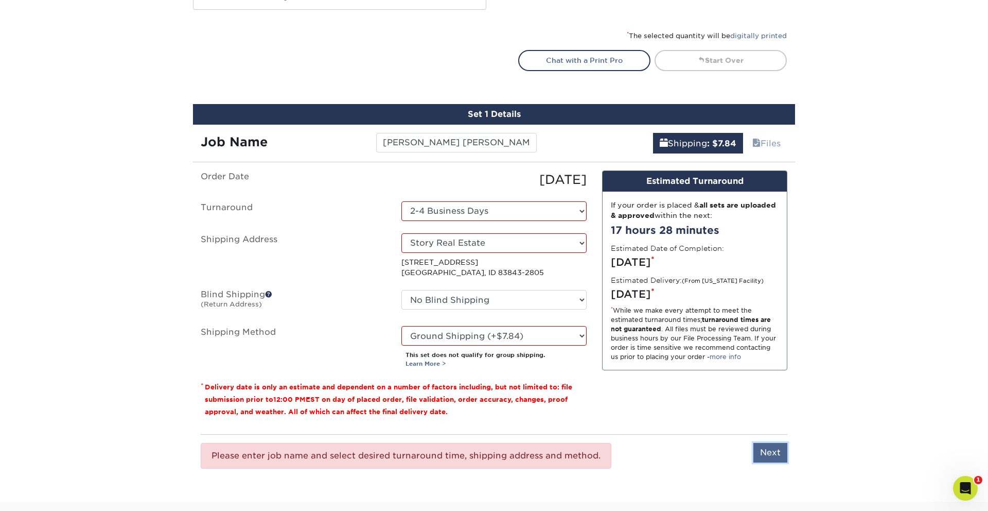
click at [770, 457] on input "Next" at bounding box center [771, 453] width 34 height 20
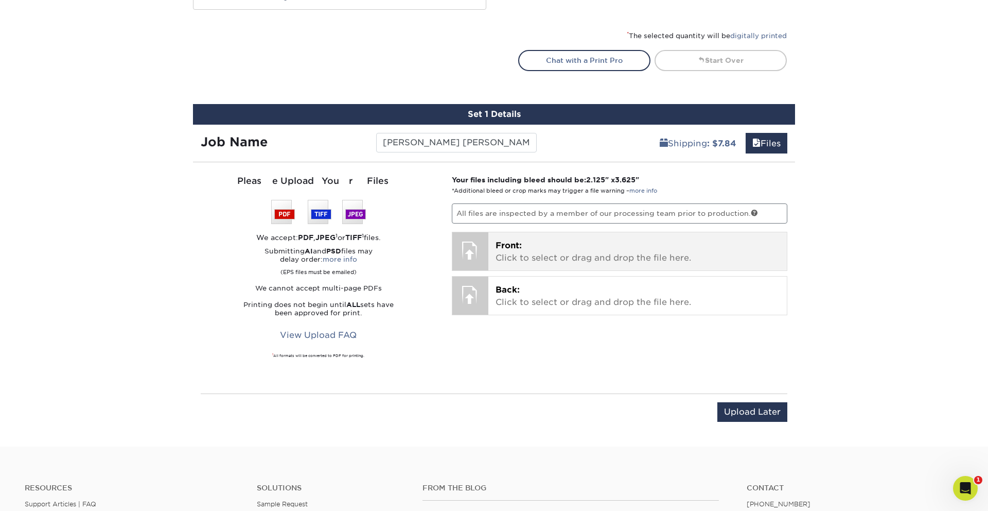
click at [526, 250] on p "Front: Click to select or drag and drop the file here." at bounding box center [638, 251] width 285 height 25
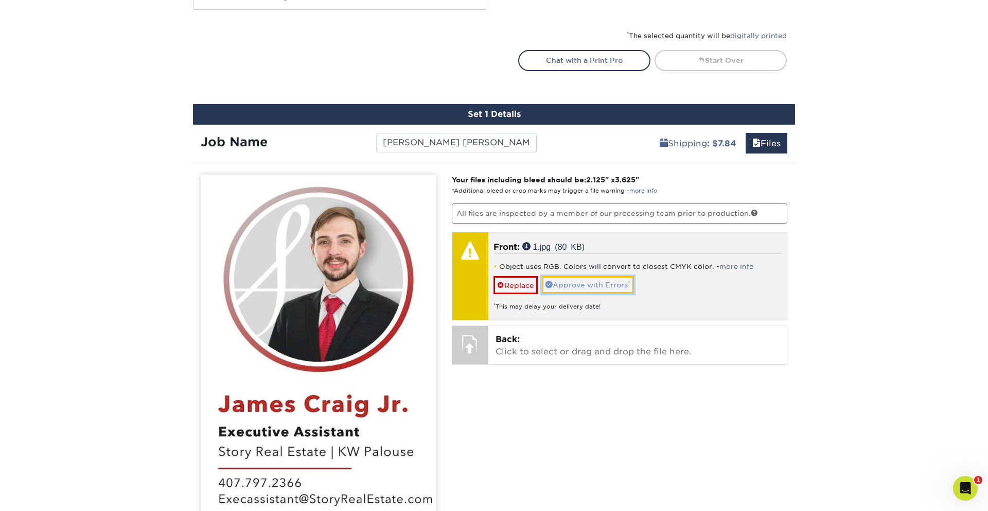
click at [578, 288] on link "Approve with Errors *" at bounding box center [588, 285] width 92 height 18
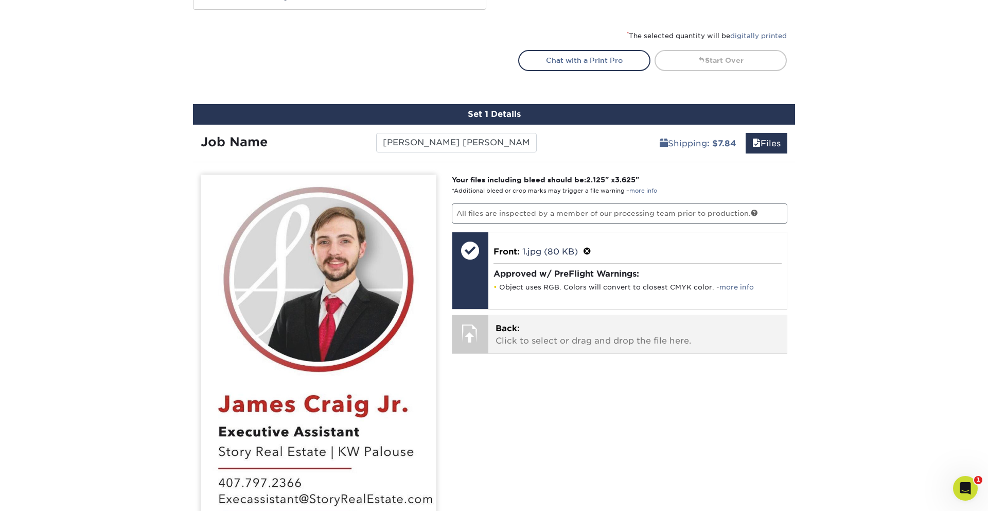
click at [555, 332] on p "Back: Click to select or drag and drop the file here." at bounding box center [638, 334] width 285 height 25
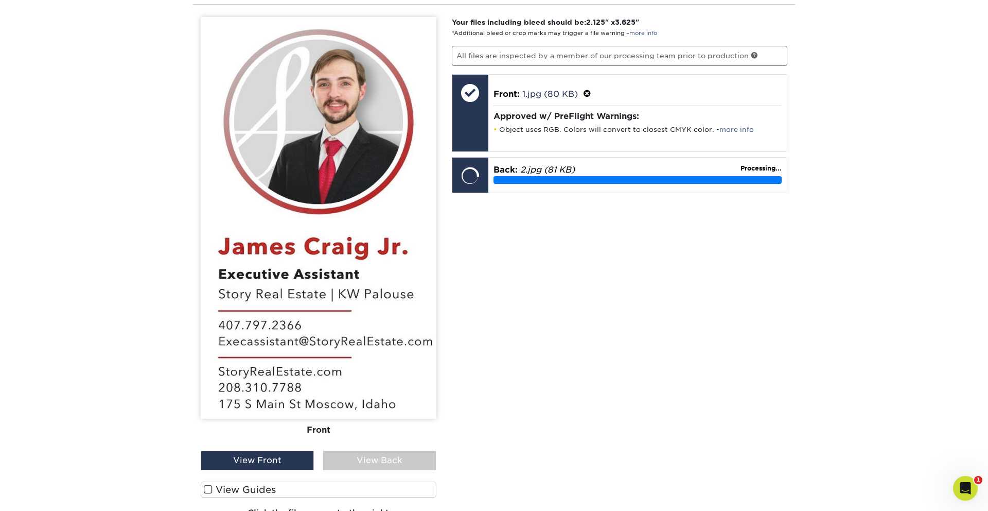
scroll to position [717, 0]
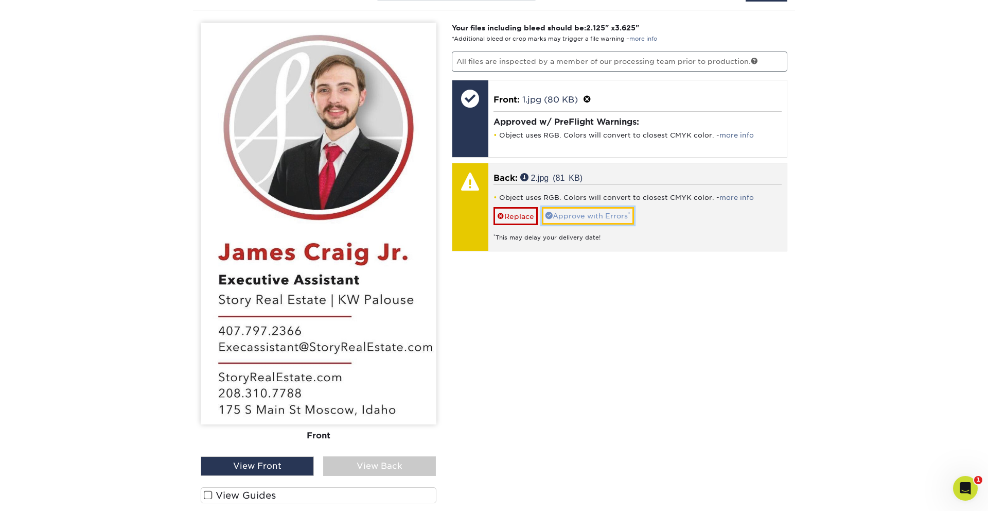
click at [589, 218] on link "Approve with Errors *" at bounding box center [588, 216] width 92 height 18
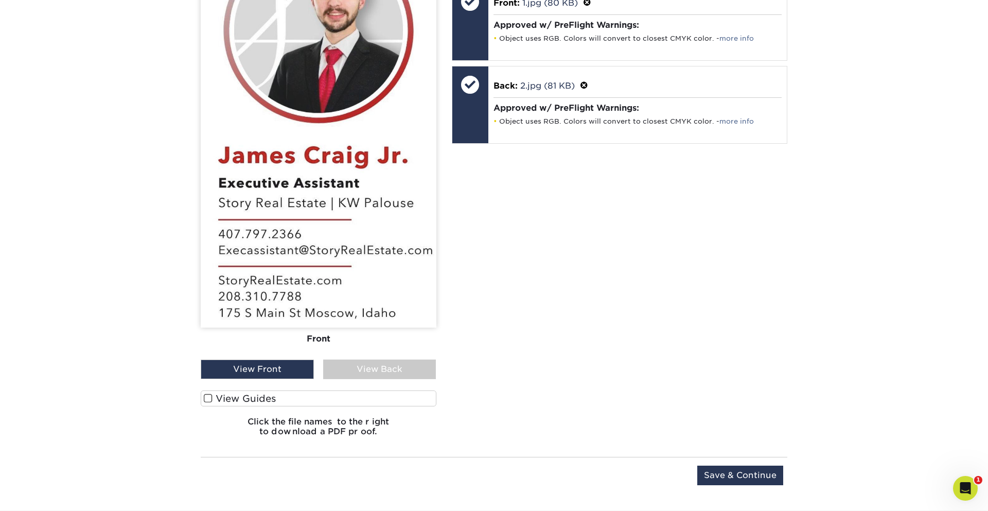
click at [294, 395] on label "View Guides" at bounding box center [319, 398] width 236 height 16
click at [0, 0] on input "View Guides" at bounding box center [0, 0] width 0 height 0
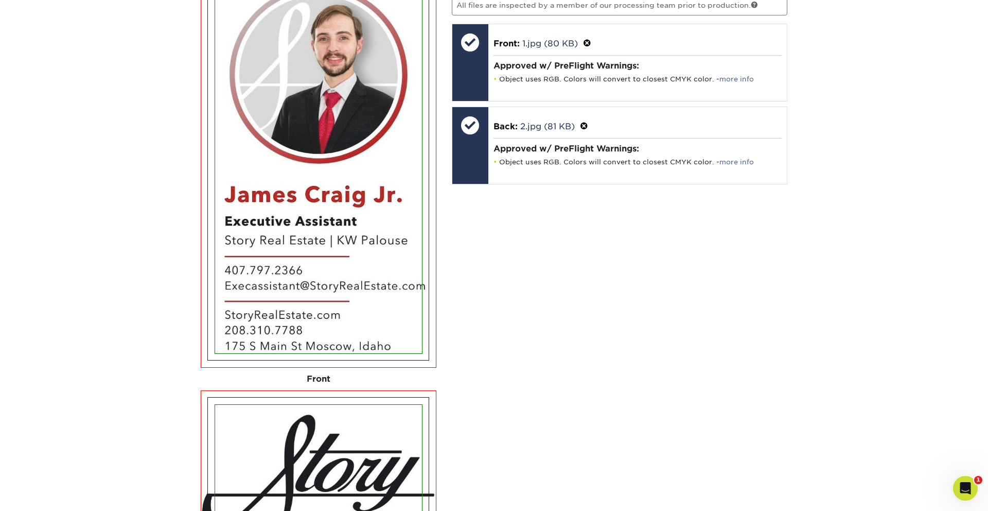
scroll to position [774, 0]
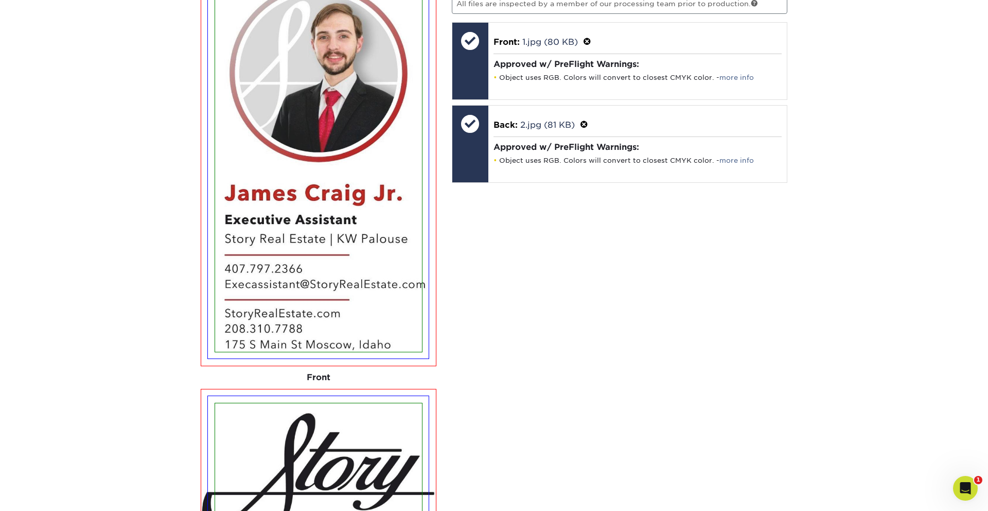
click at [310, 284] on img at bounding box center [318, 165] width 207 height 372
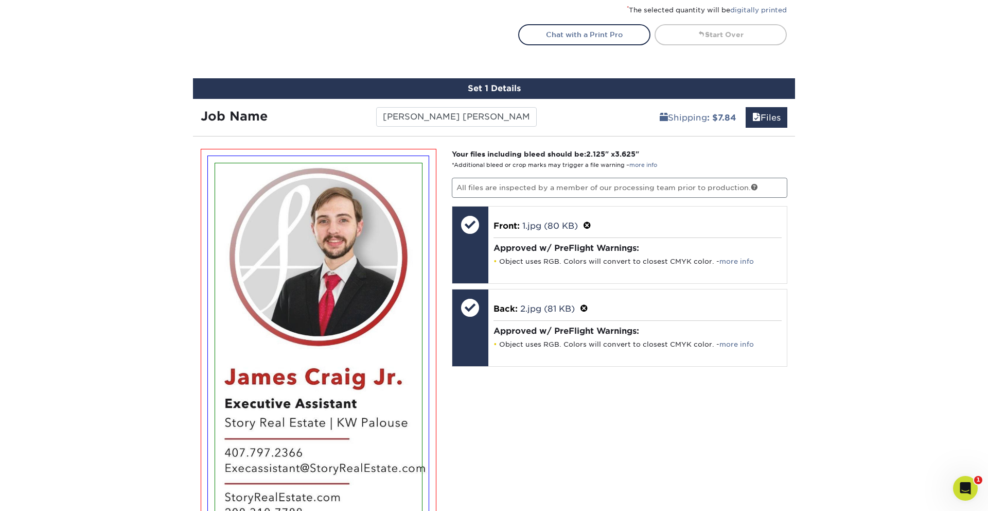
scroll to position [586, 0]
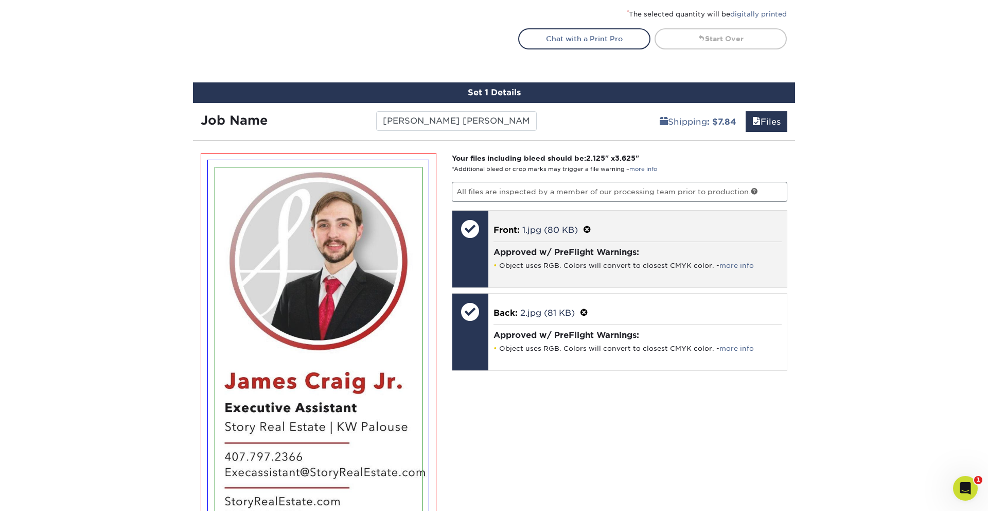
click at [588, 228] on span at bounding box center [587, 230] width 8 height 10
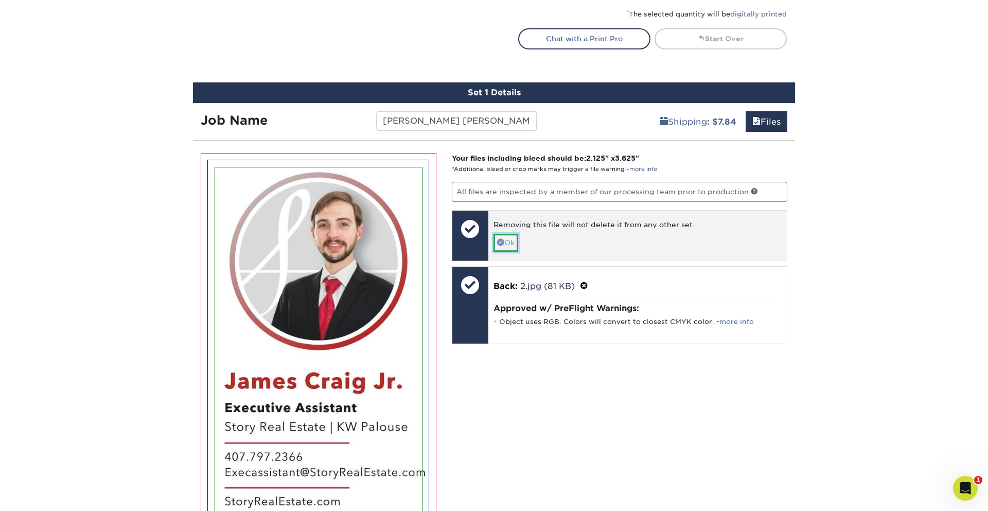
click at [514, 246] on link "Ok" at bounding box center [506, 243] width 25 height 18
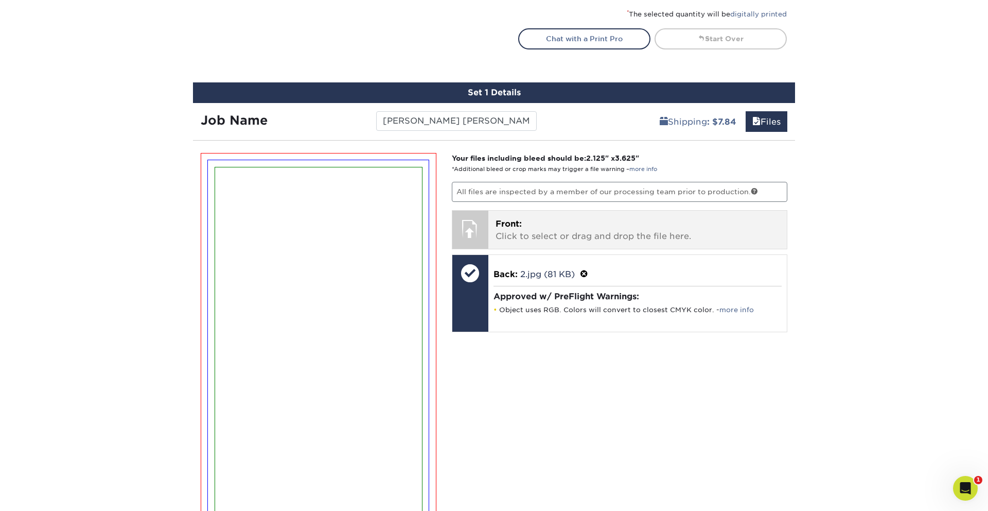
click at [525, 224] on p "Front: Click to select or drag and drop the file here." at bounding box center [638, 230] width 285 height 25
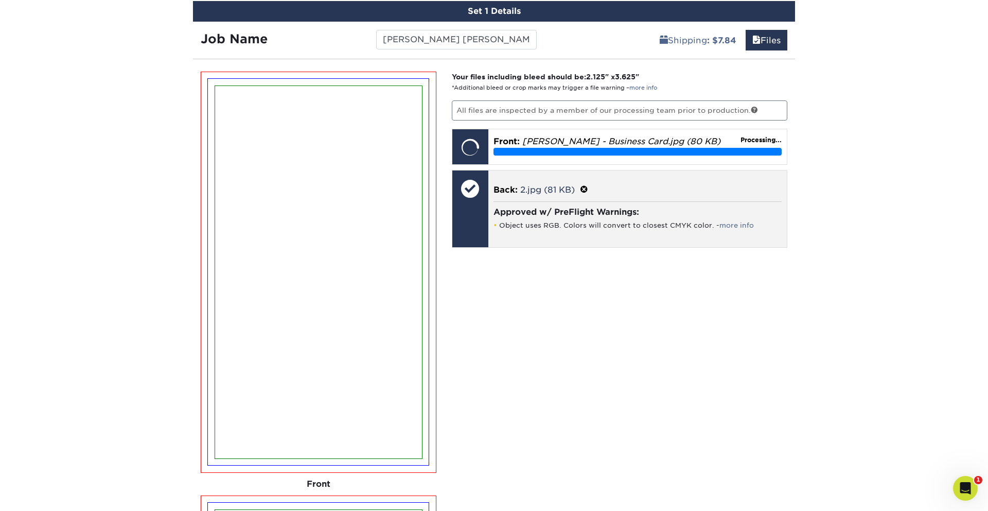
scroll to position [666, 0]
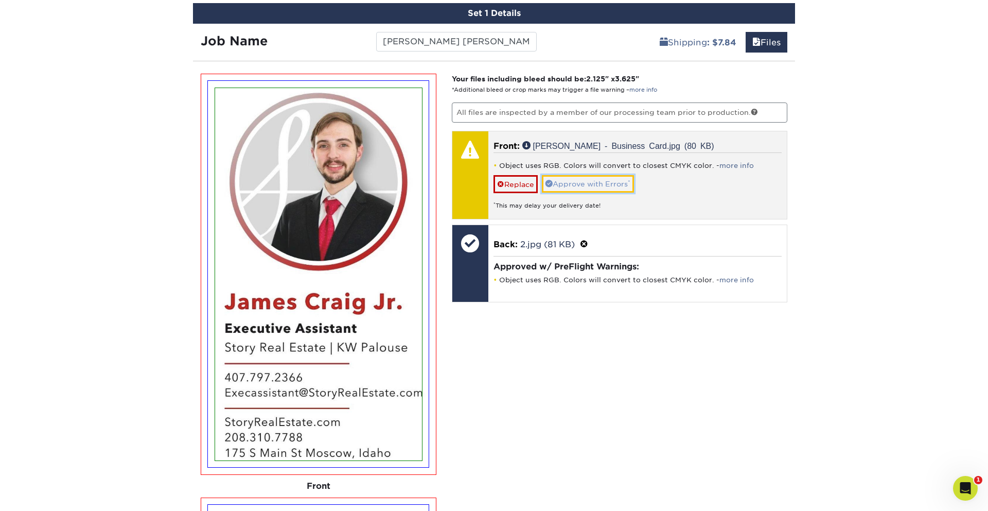
click at [570, 181] on link "Approve with Errors *" at bounding box center [588, 184] width 92 height 18
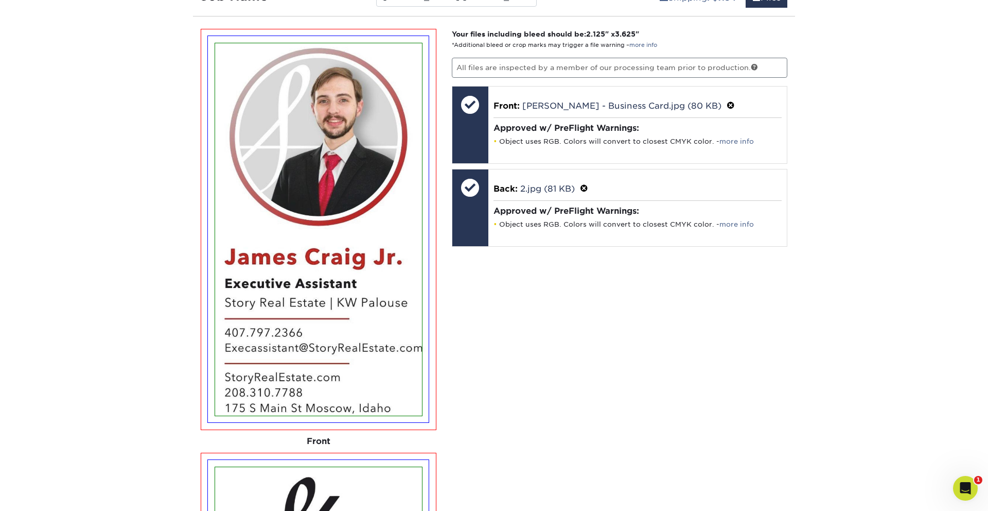
scroll to position [687, 0]
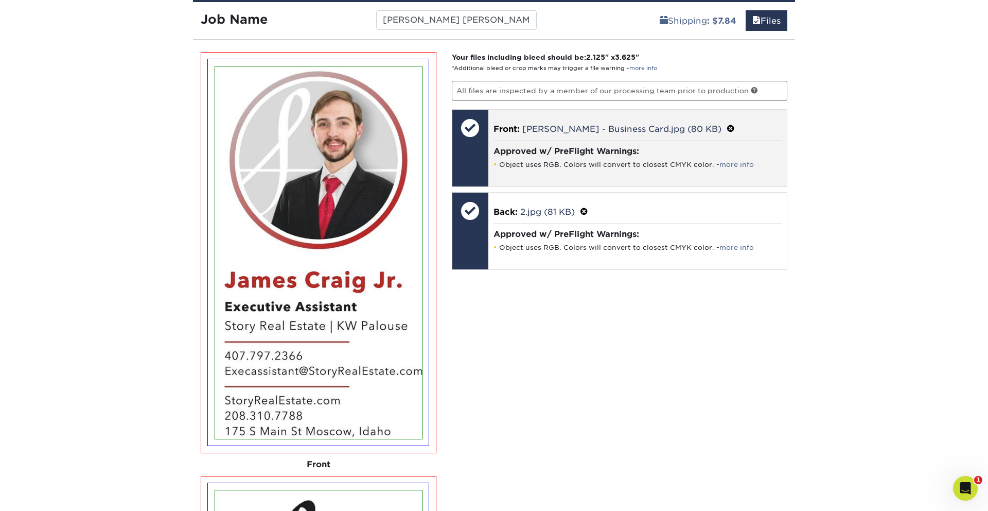
click at [727, 127] on span at bounding box center [731, 129] width 8 height 10
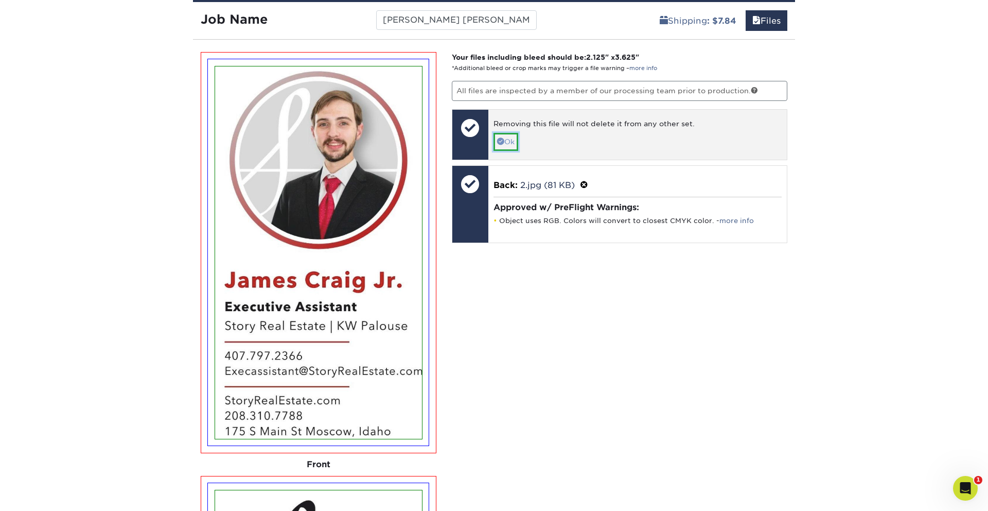
click at [502, 140] on span at bounding box center [500, 140] width 7 height 7
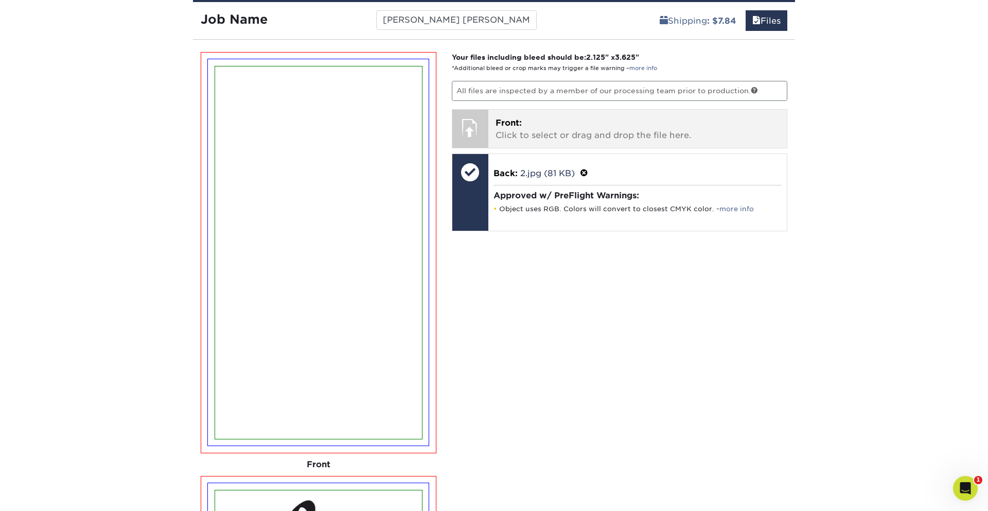
click at [518, 134] on p "Front: Click to select or drag and drop the file here." at bounding box center [638, 129] width 285 height 25
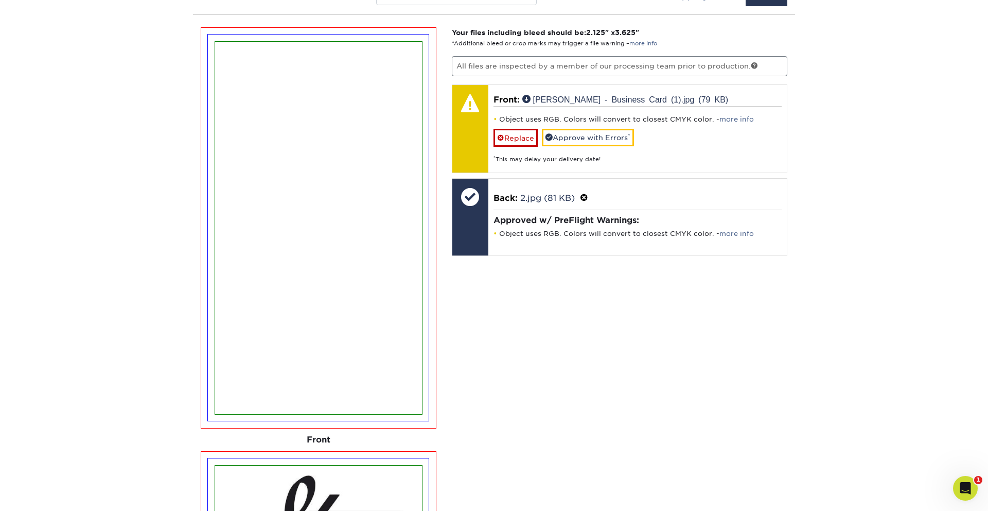
scroll to position [713, 0]
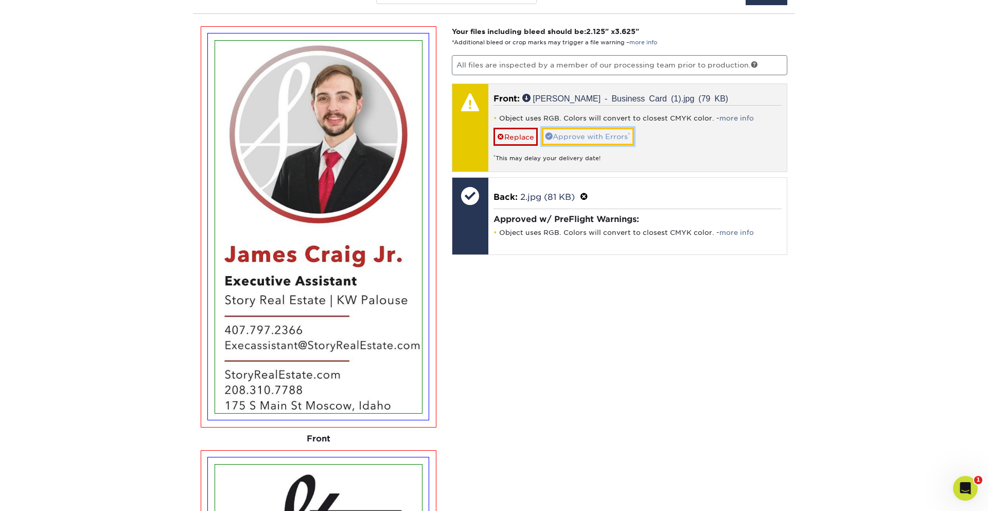
click at [563, 133] on link "Approve with Errors *" at bounding box center [588, 137] width 92 height 18
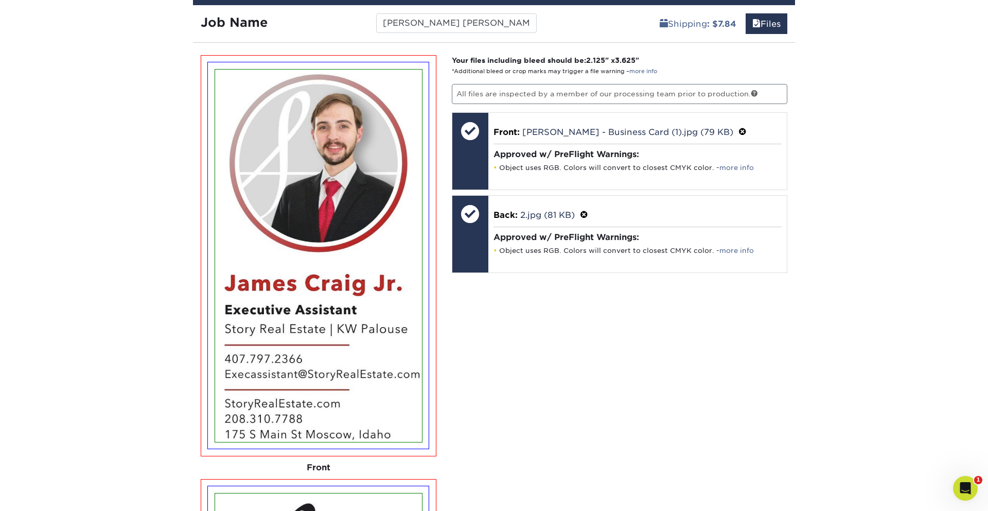
scroll to position [642, 0]
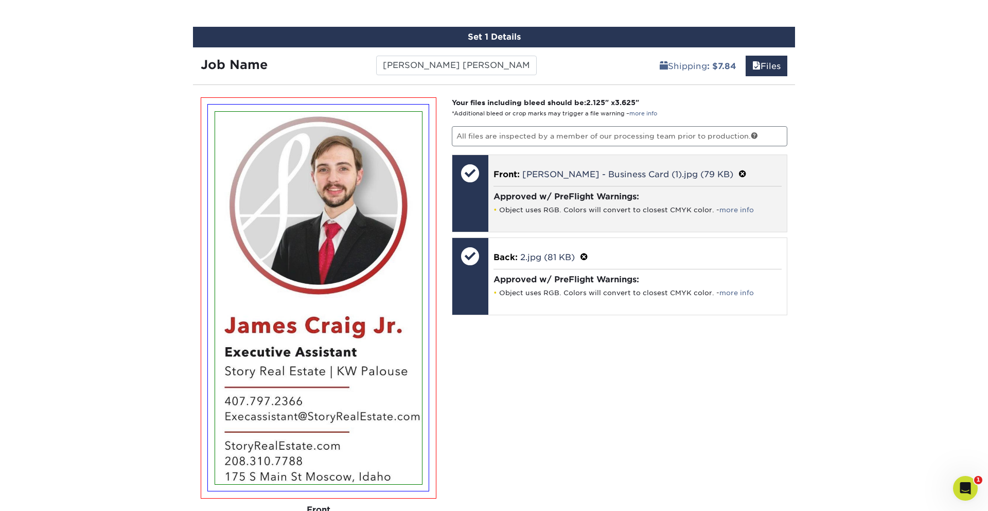
click at [739, 172] on span at bounding box center [743, 174] width 8 height 10
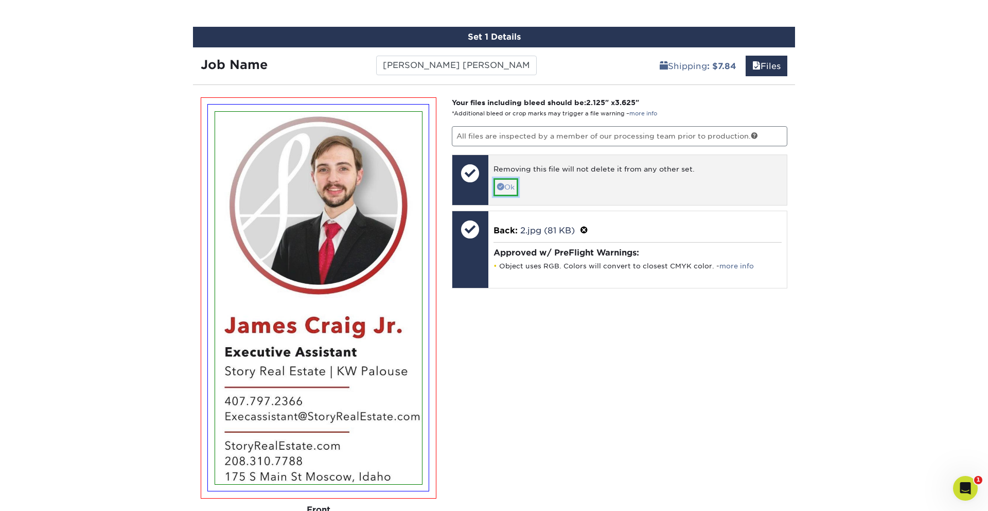
click at [504, 183] on link "Ok" at bounding box center [506, 187] width 25 height 18
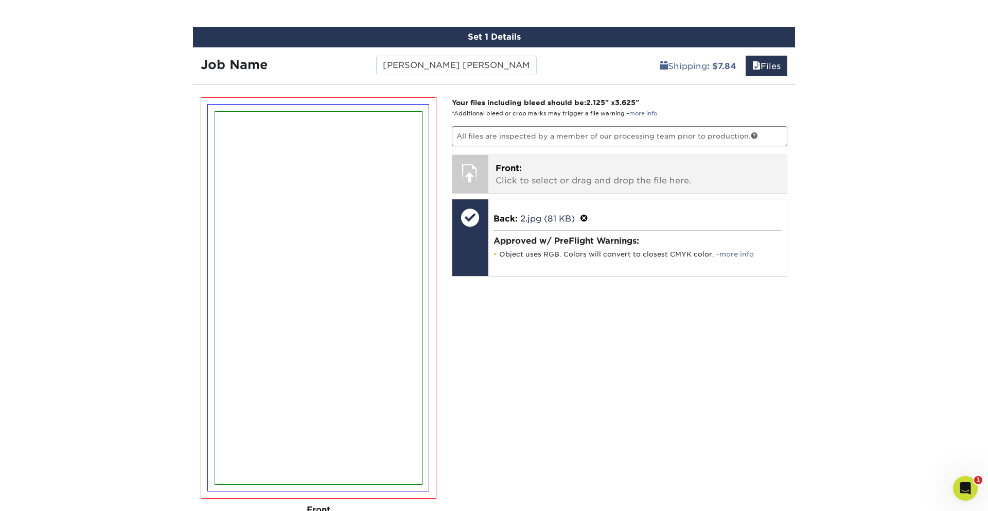
click at [519, 184] on p "Front: Click to select or drag and drop the file here." at bounding box center [638, 174] width 285 height 25
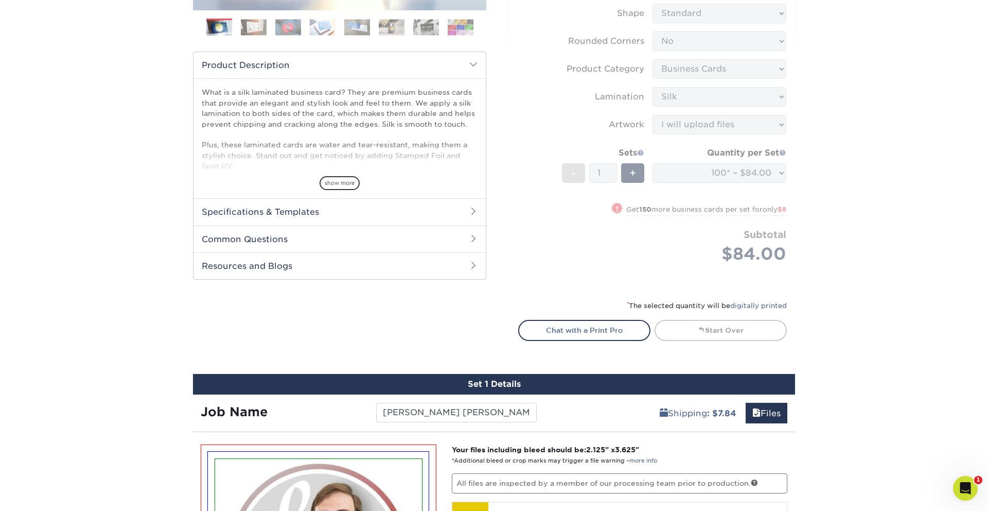
scroll to position [467, 0]
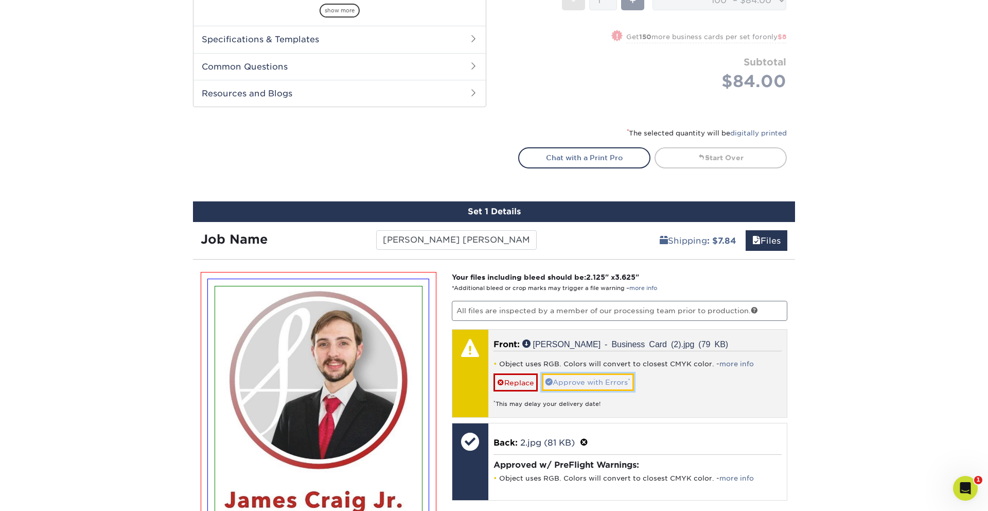
click at [600, 376] on link "Approve with Errors *" at bounding box center [588, 382] width 92 height 18
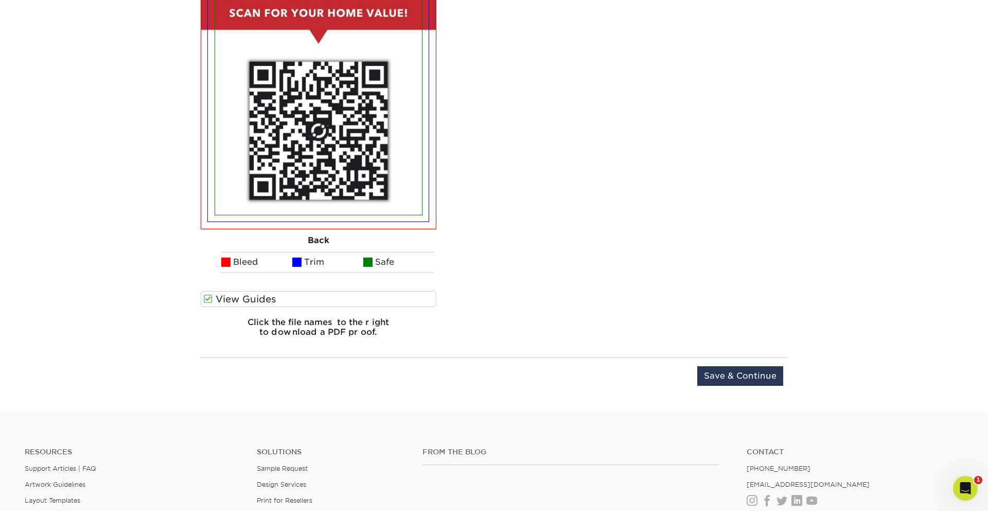
scroll to position [1338, 0]
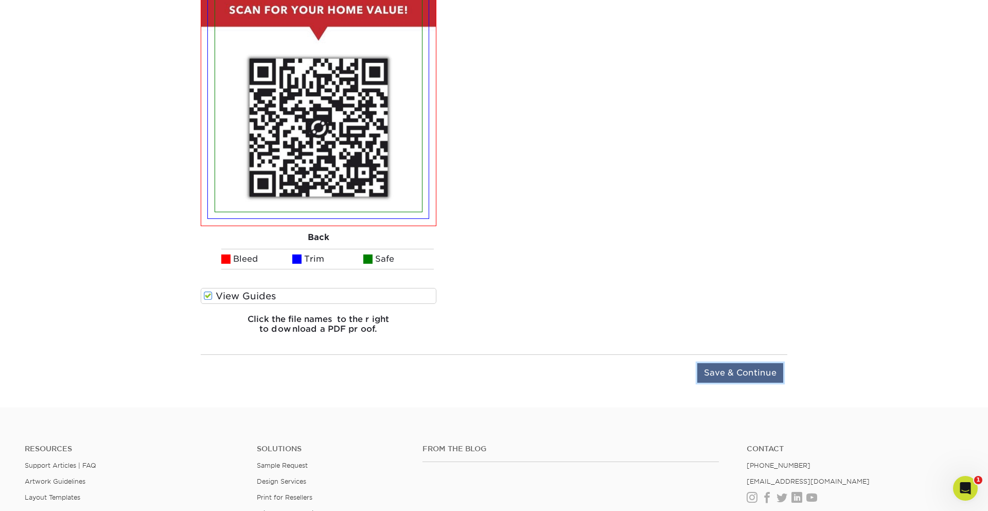
click at [736, 373] on input "Save & Continue" at bounding box center [740, 373] width 86 height 20
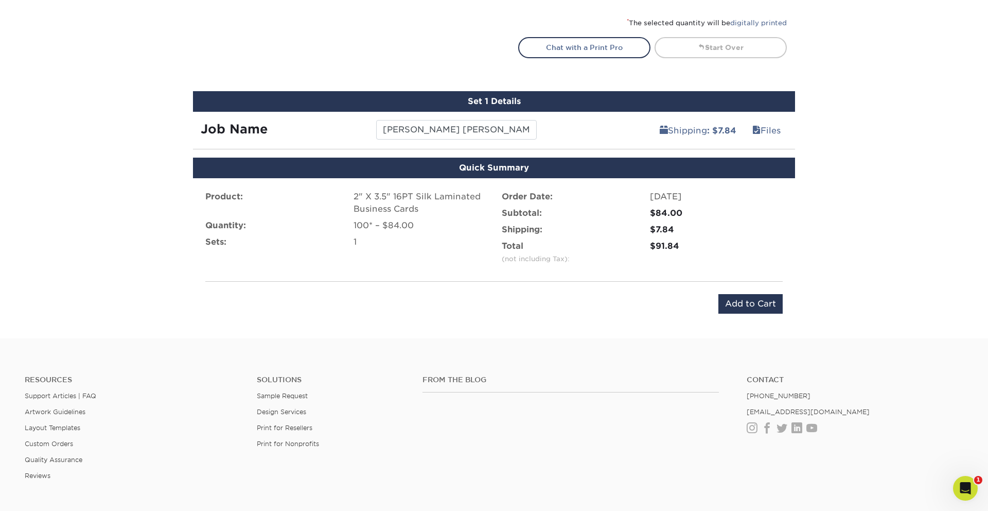
scroll to position [579, 0]
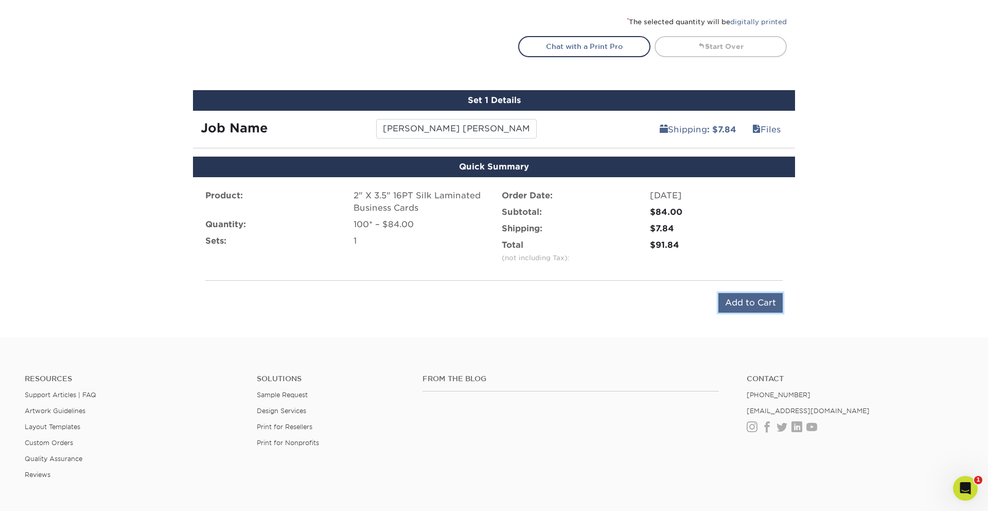
click at [724, 302] on input "Add to Cart" at bounding box center [751, 303] width 64 height 20
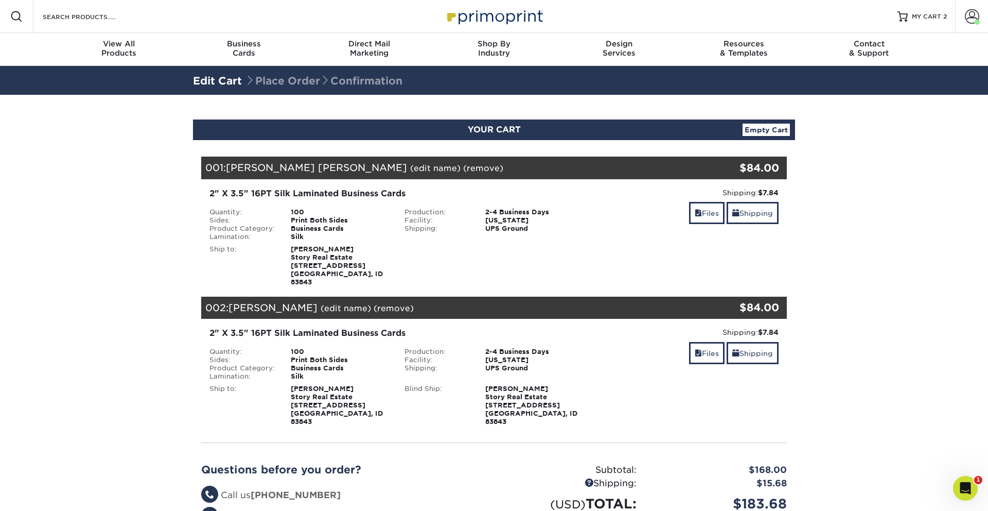
click at [410, 165] on link "(edit name)" at bounding box center [435, 168] width 50 height 10
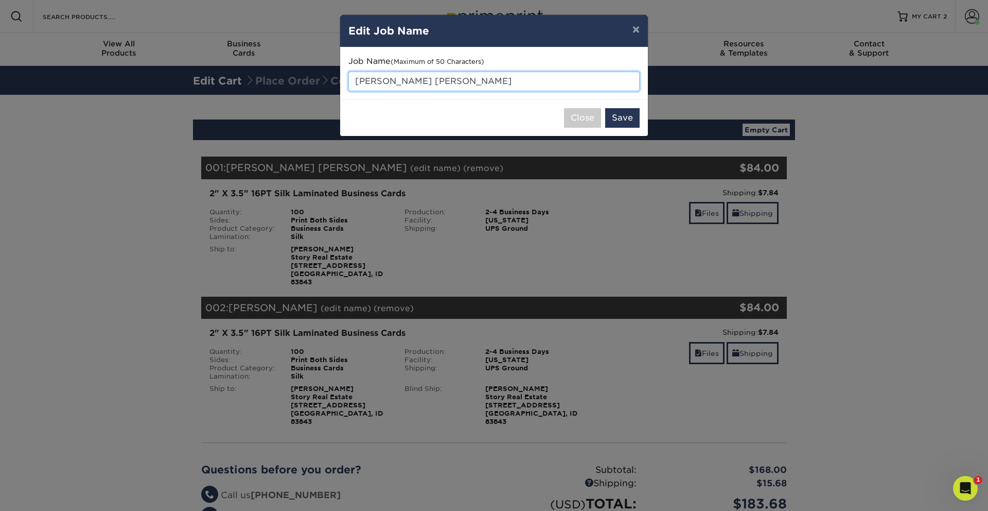
click at [401, 82] on input "James Jr. Craig" at bounding box center [493, 82] width 291 height 20
click at [400, 82] on input "James Jr. Craig" at bounding box center [493, 82] width 291 height 20
click at [422, 81] on input "James Craig" at bounding box center [493, 82] width 291 height 20
type input "[PERSON_NAME]"
click at [629, 117] on button "Save" at bounding box center [622, 118] width 34 height 20
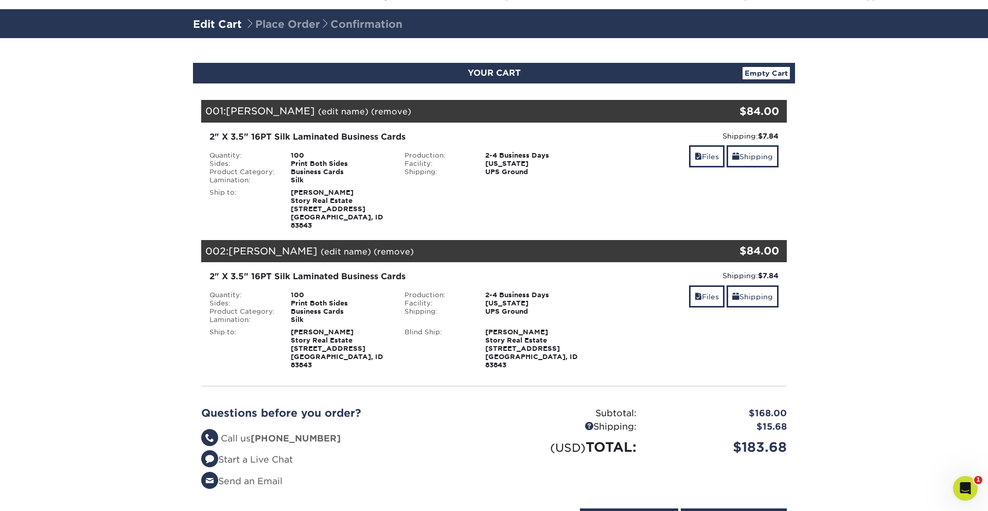
scroll to position [58, 0]
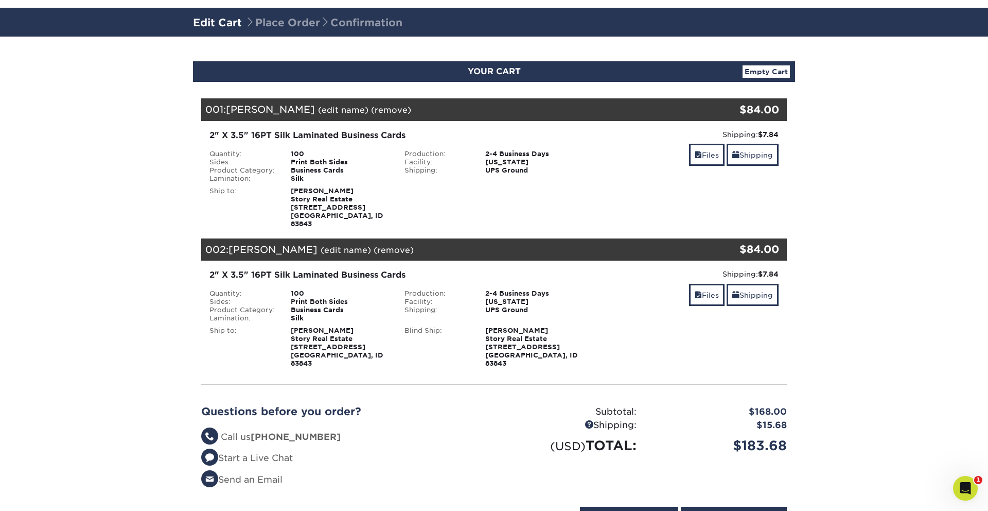
click at [302, 187] on strong "[PERSON_NAME] Story Real Estate [STREET_ADDRESS]" at bounding box center [337, 207] width 93 height 41
click at [740, 160] on link "Shipping" at bounding box center [753, 155] width 52 height 22
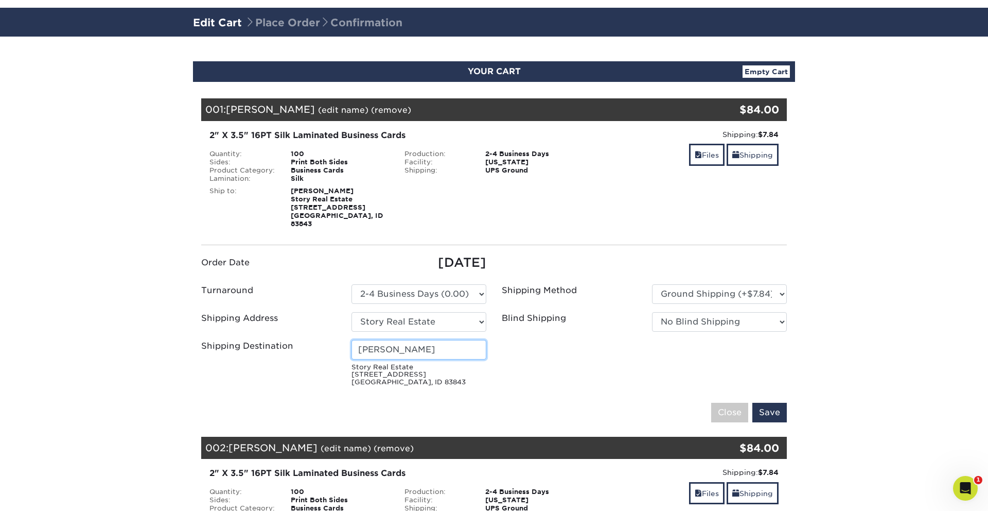
click at [391, 340] on input "[PERSON_NAME]" at bounding box center [419, 350] width 135 height 20
click at [414, 340] on input "[PERSON_NAME]" at bounding box center [419, 350] width 135 height 20
drag, startPoint x: 428, startPoint y: 339, endPoint x: 314, endPoint y: 332, distance: 114.0
click at [314, 340] on div "Shipping Destination Bekah Cracraft Story Real Estate 175 S Main St Moscow, ID …" at bounding box center [344, 365] width 301 height 50
click at [766, 403] on input "Save" at bounding box center [770, 413] width 34 height 20
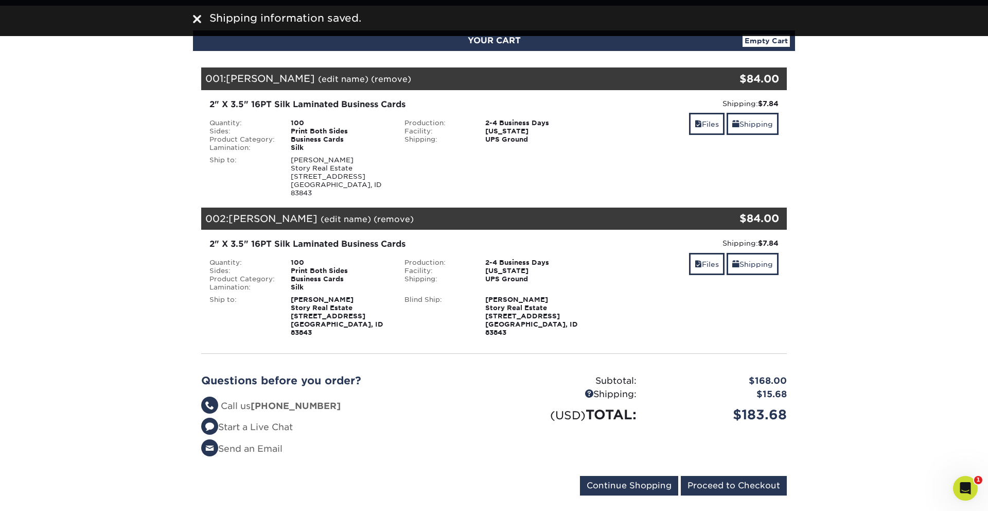
scroll to position [86, 0]
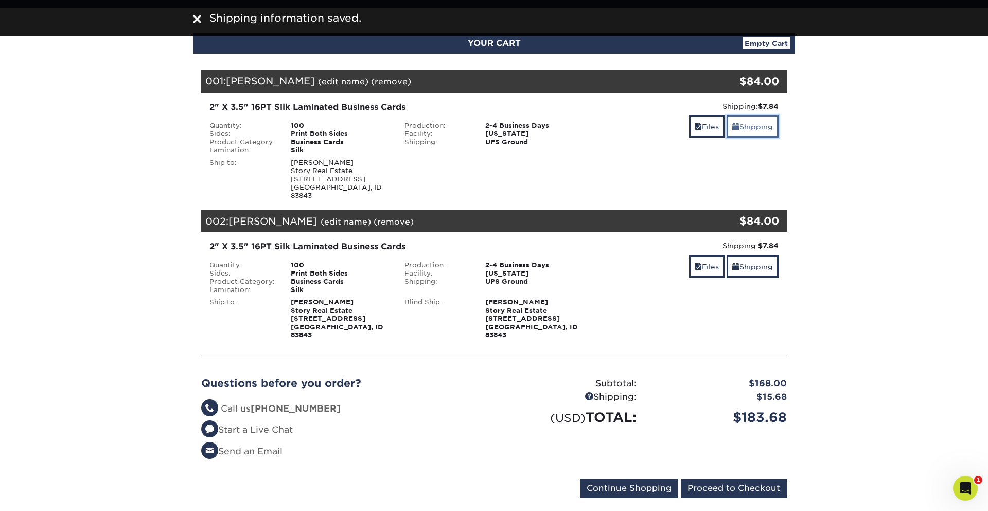
click at [738, 129] on link "Shipping" at bounding box center [753, 126] width 52 height 22
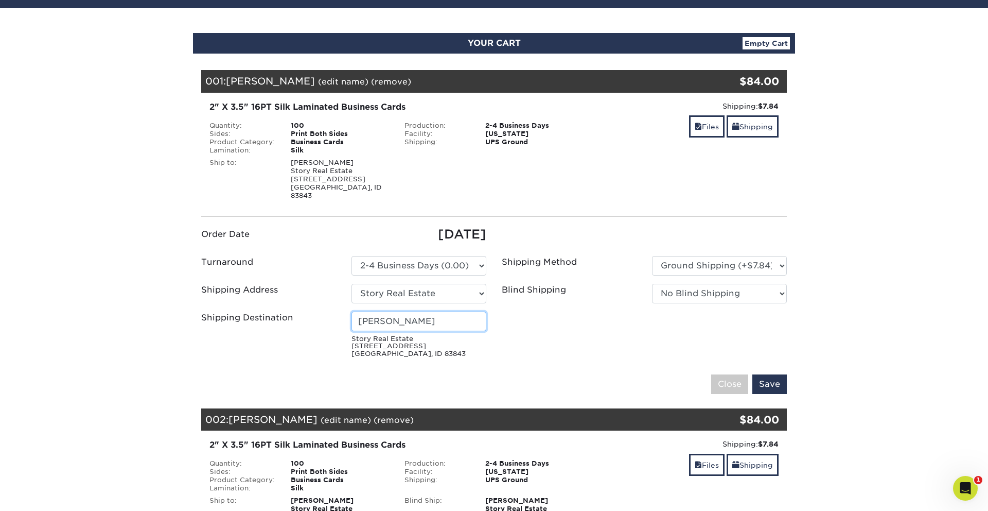
drag, startPoint x: 440, startPoint y: 309, endPoint x: 308, endPoint y: 308, distance: 132.3
click at [308, 311] on div "Shipping Destination [PERSON_NAME] Story Real Estate [STREET_ADDRESS]" at bounding box center [344, 336] width 301 height 50
type input "[PERSON_NAME]"
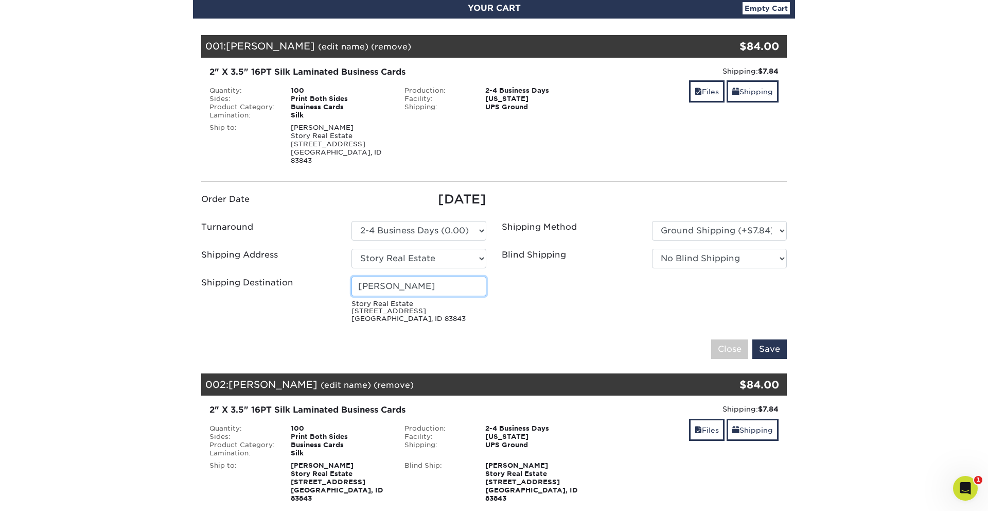
scroll to position [127, 0]
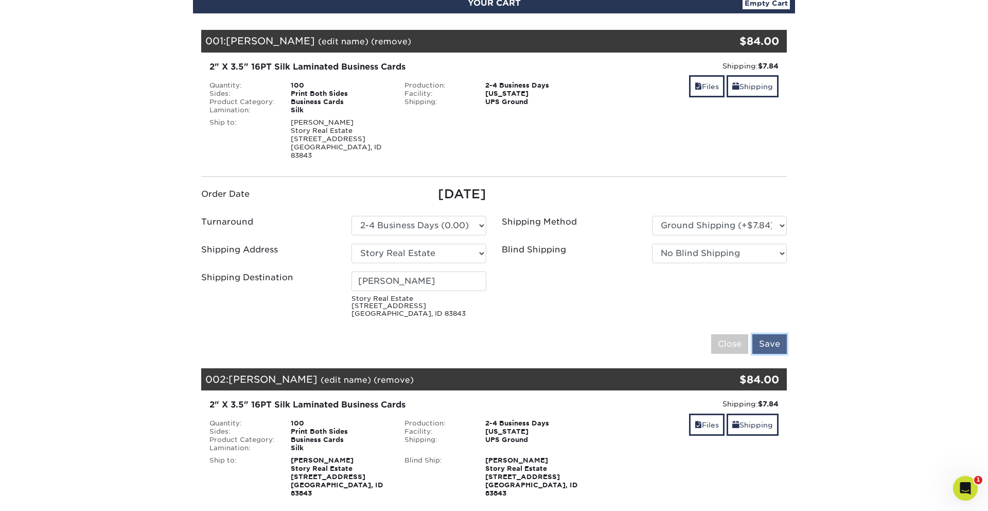
click at [777, 335] on input "Save" at bounding box center [770, 344] width 34 height 20
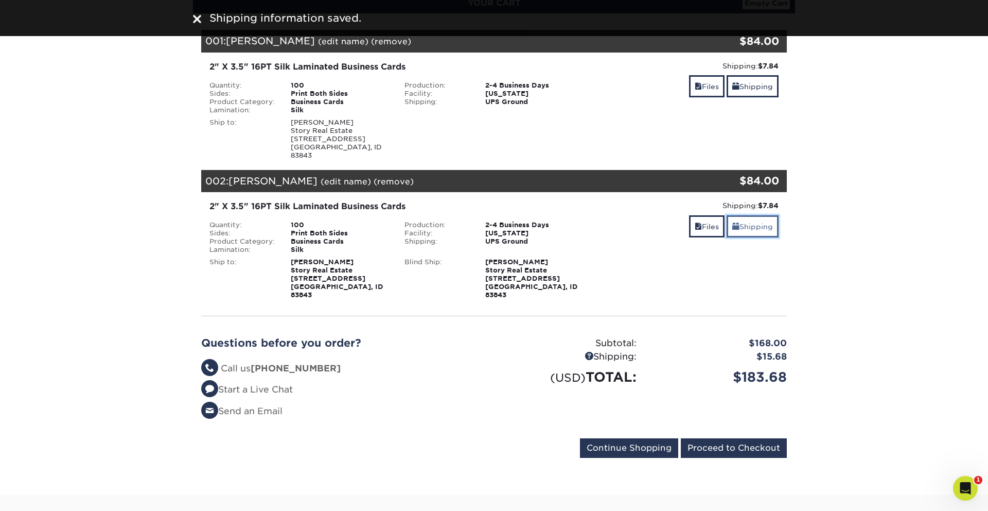
click at [743, 221] on link "Shipping" at bounding box center [753, 226] width 52 height 22
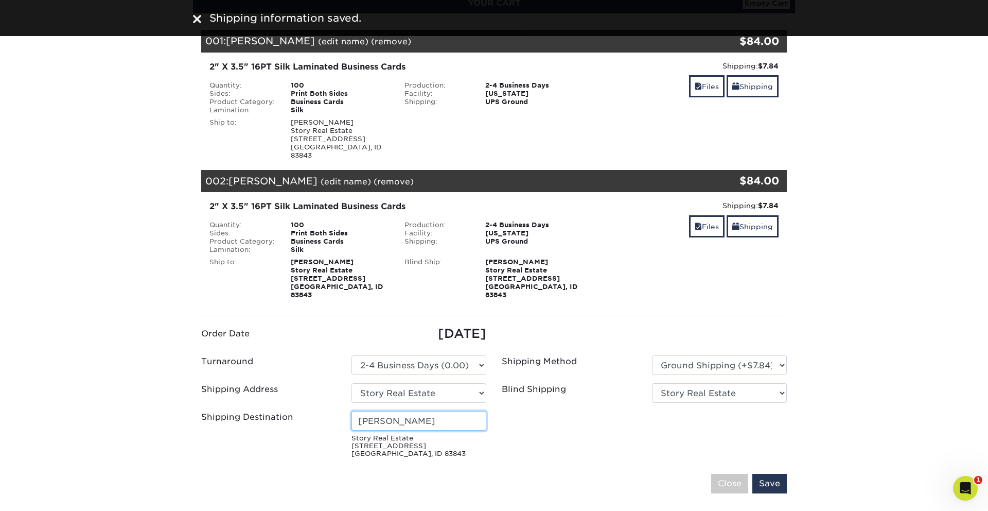
drag, startPoint x: 433, startPoint y: 410, endPoint x: 299, endPoint y: 406, distance: 134.4
click at [301, 411] on div "Shipping Destination Madison Akesson Story Real Estate 175 S Main St Moscow, ID…" at bounding box center [344, 436] width 301 height 50
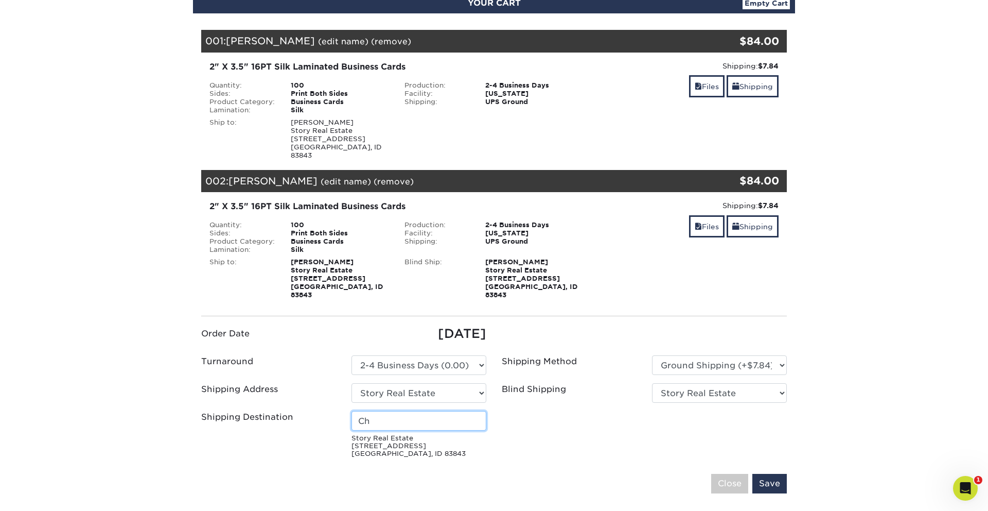
type input "[PERSON_NAME]"
click at [768, 474] on input "Save" at bounding box center [770, 484] width 34 height 20
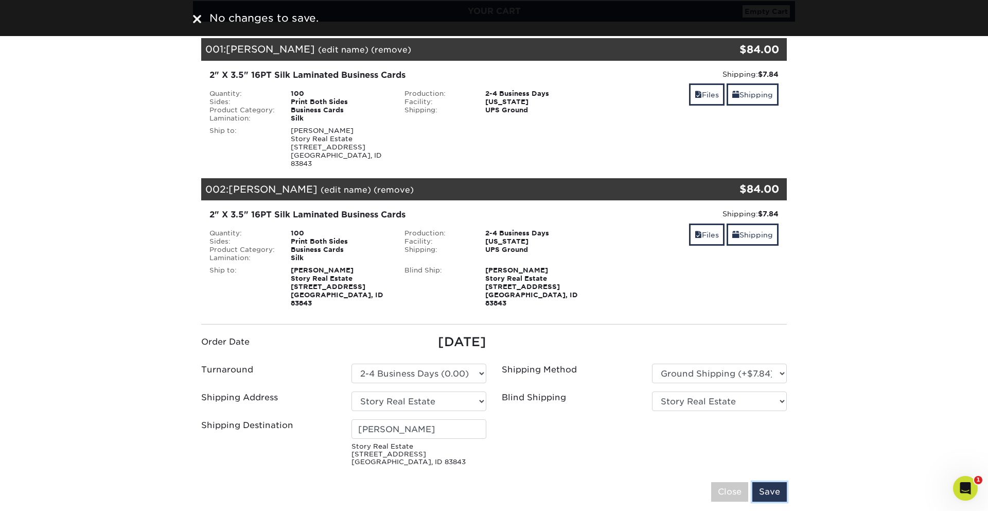
scroll to position [114, 0]
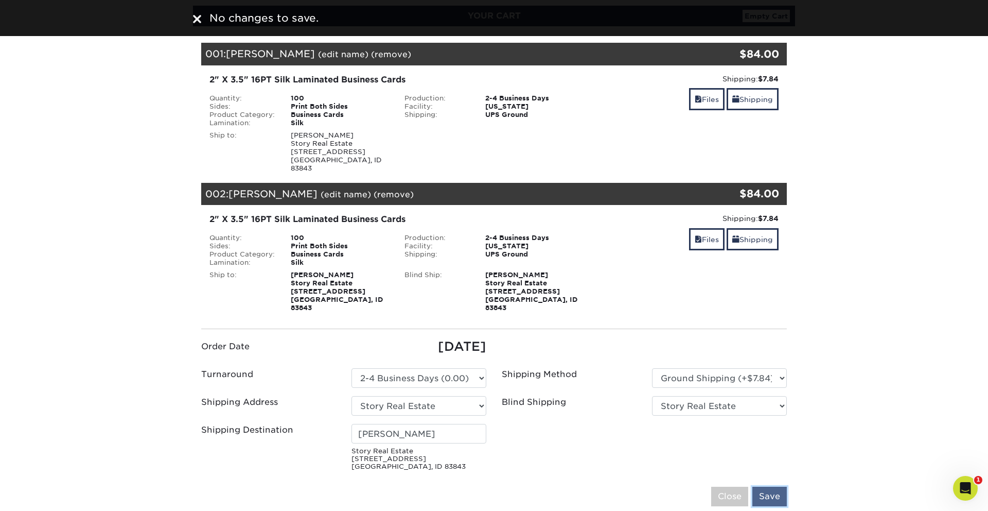
click at [766, 486] on input "Save" at bounding box center [770, 496] width 34 height 20
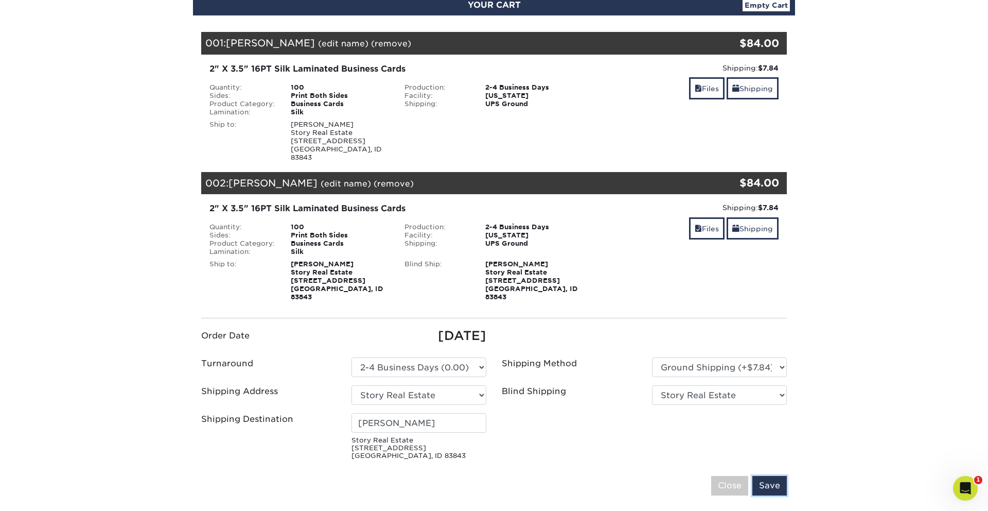
scroll to position [137, 0]
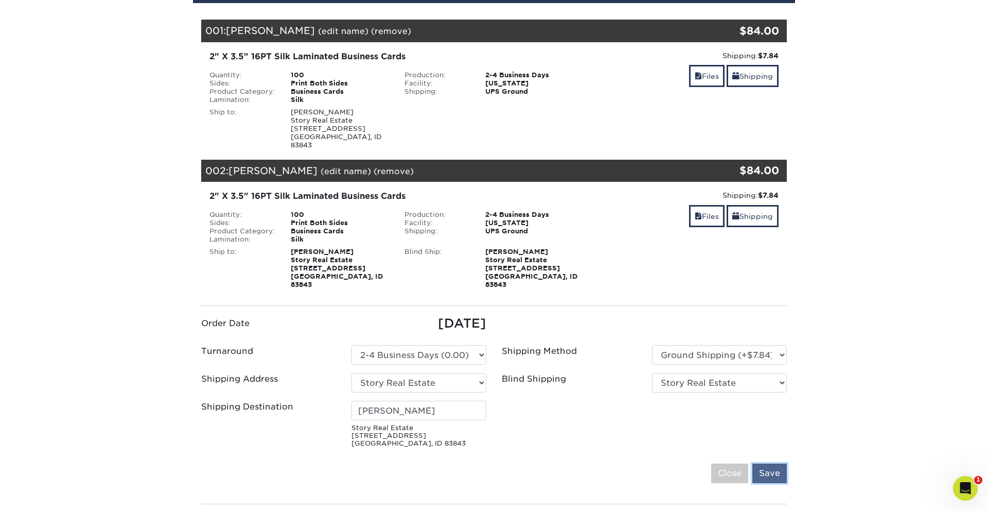
click at [765, 463] on input "Save" at bounding box center [770, 473] width 34 height 20
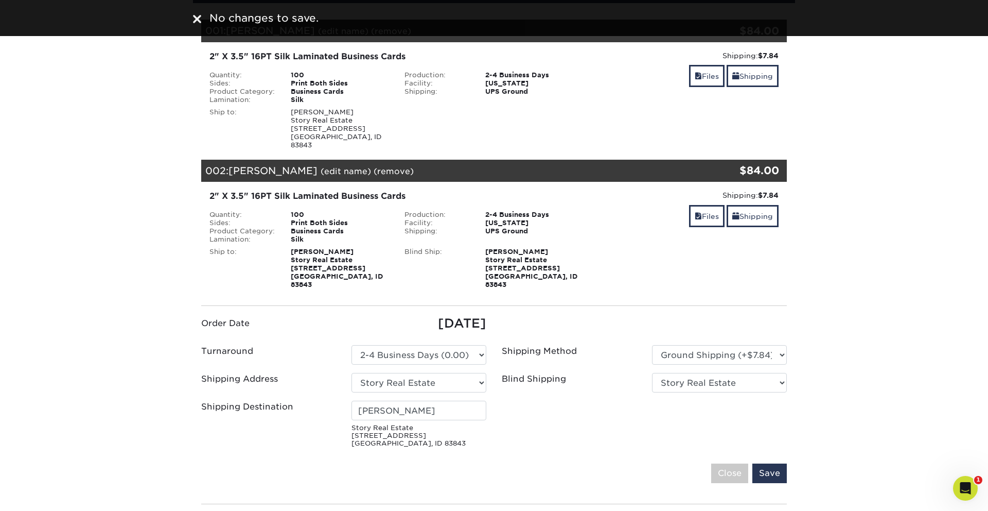
click at [355, 258] on div "Madison Akesson Story Real Estate 175 S Main St Moscow, ID 83843" at bounding box center [340, 268] width 114 height 41
click at [423, 267] on div "Blind Ship:" at bounding box center [437, 268] width 81 height 41
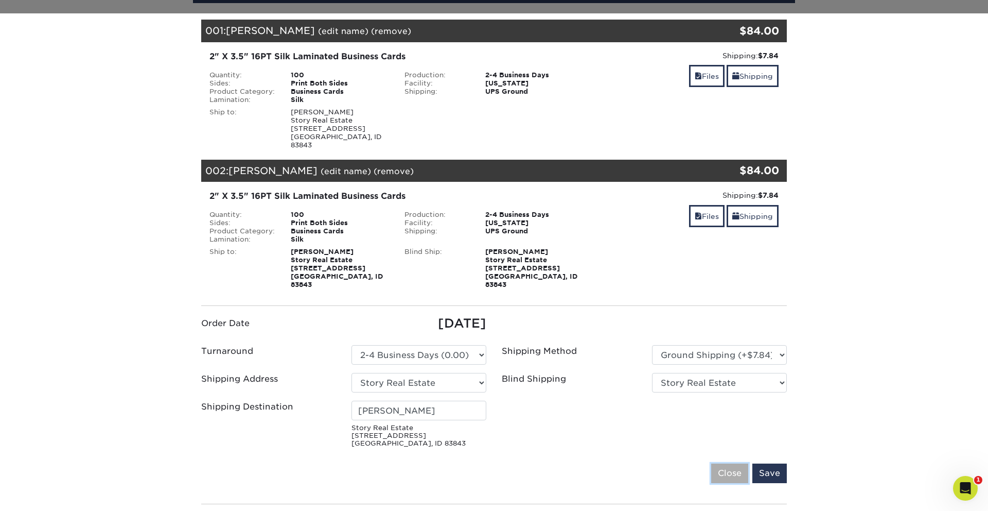
click at [728, 463] on input "Close" at bounding box center [729, 473] width 37 height 20
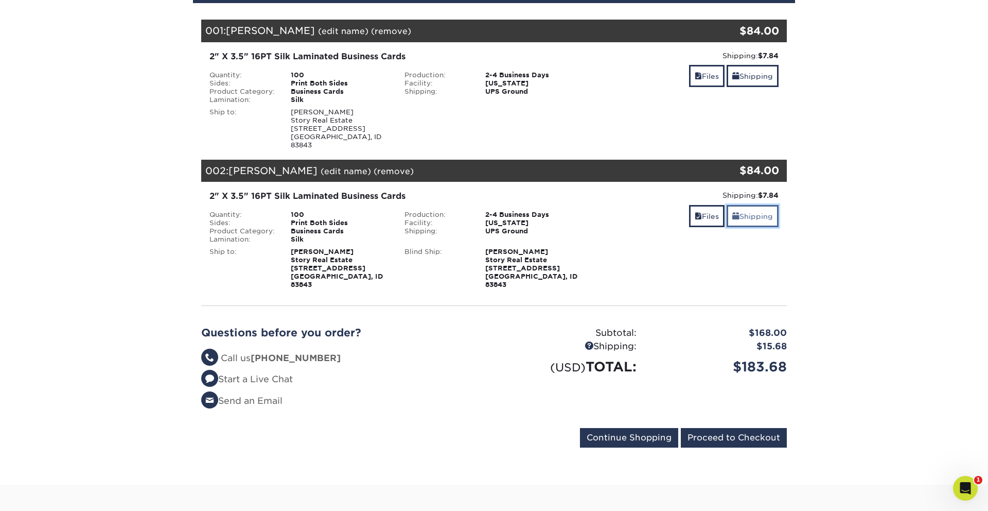
click at [757, 207] on link "Shipping" at bounding box center [753, 216] width 52 height 22
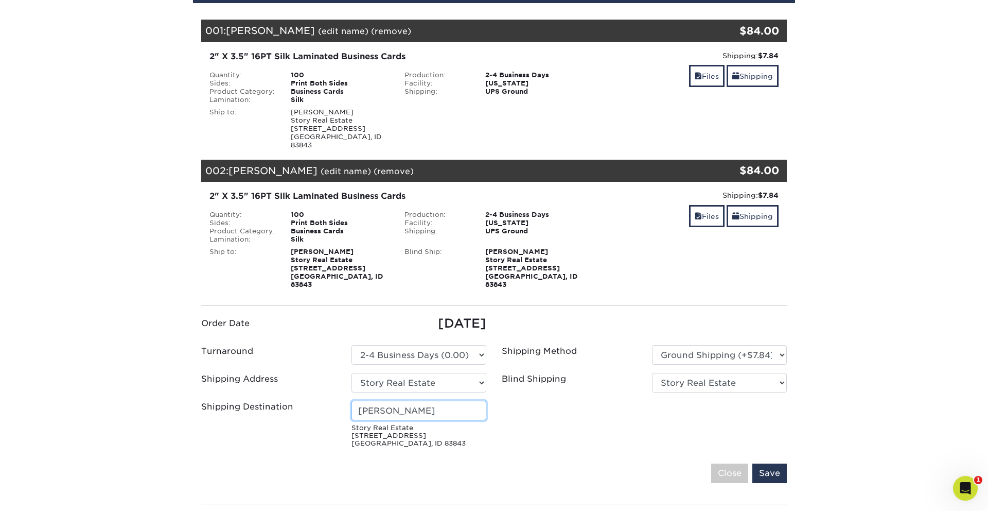
click at [433, 400] on input "[PERSON_NAME]" at bounding box center [419, 410] width 135 height 20
click at [771, 463] on input "Save" at bounding box center [770, 473] width 34 height 20
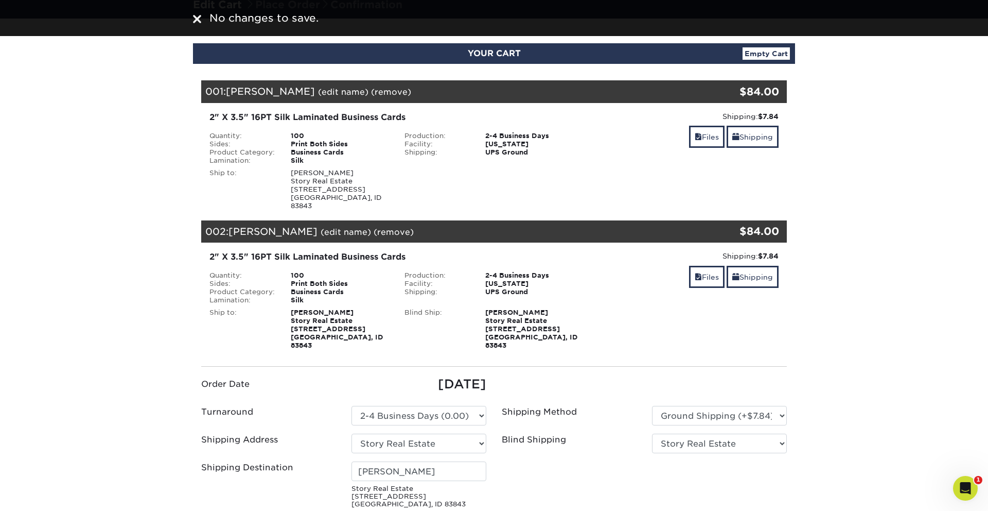
scroll to position [0, 0]
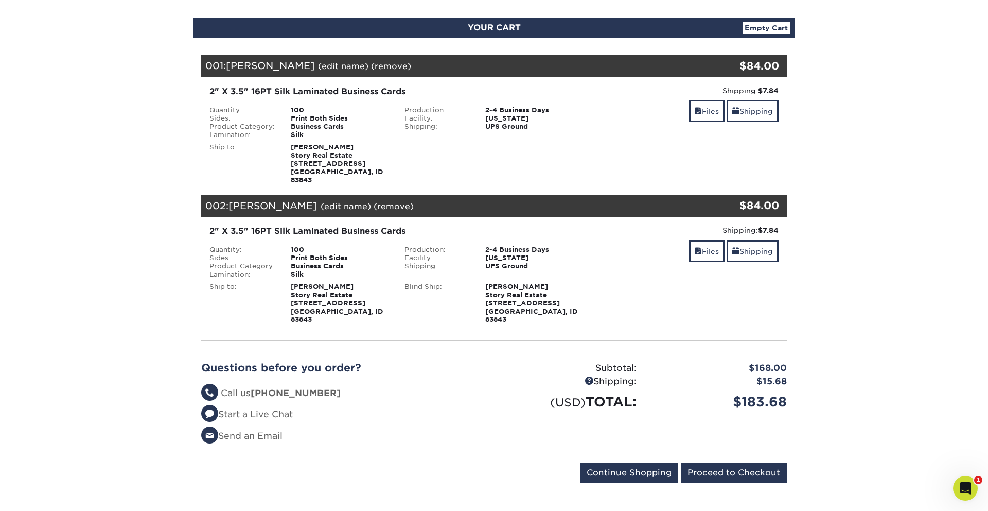
scroll to position [106, 0]
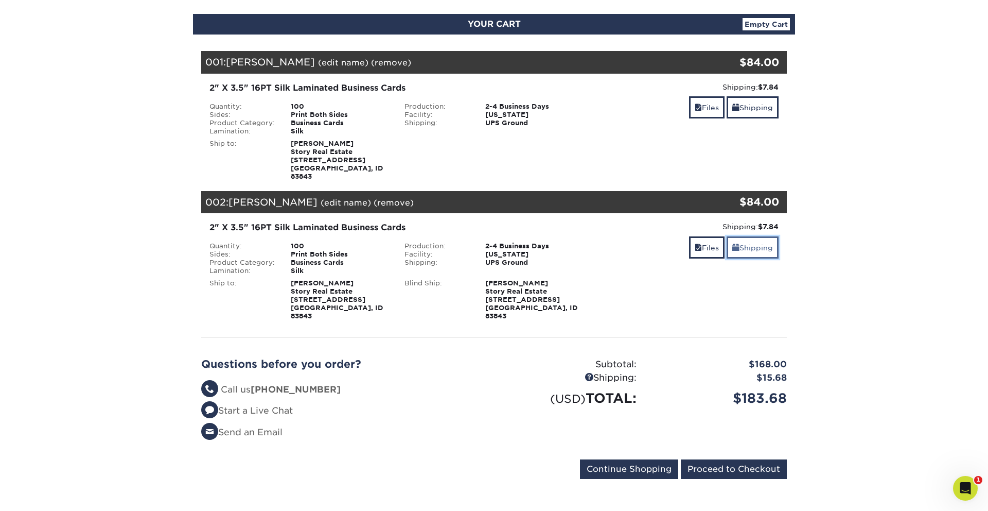
click at [745, 239] on link "Shipping" at bounding box center [753, 247] width 52 height 22
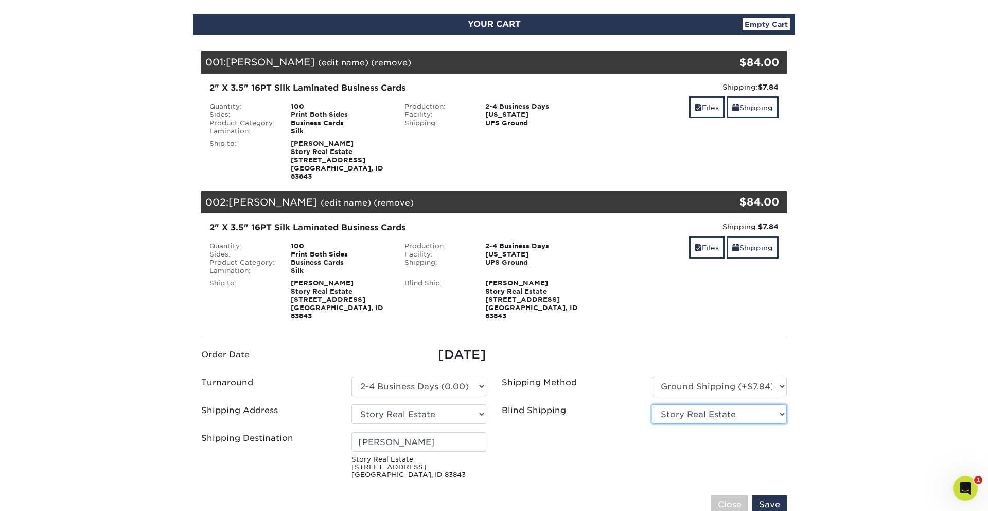
click at [691, 404] on select "No Blind Shipping Story Real Estate + Add New Address" at bounding box center [719, 414] width 135 height 20
select select "-1"
click at [652, 404] on select "No Blind Shipping Story Real Estate + Add New Address" at bounding box center [719, 414] width 135 height 20
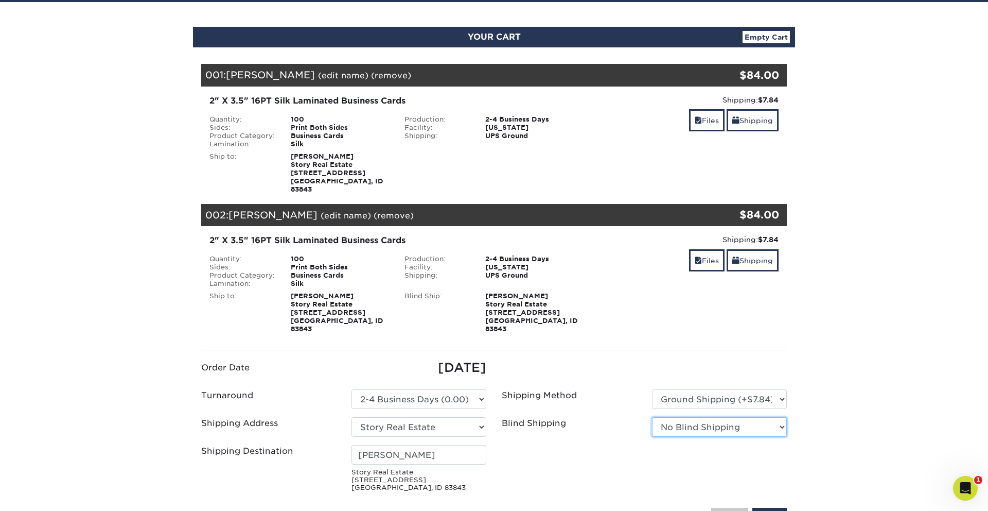
scroll to position [91, 0]
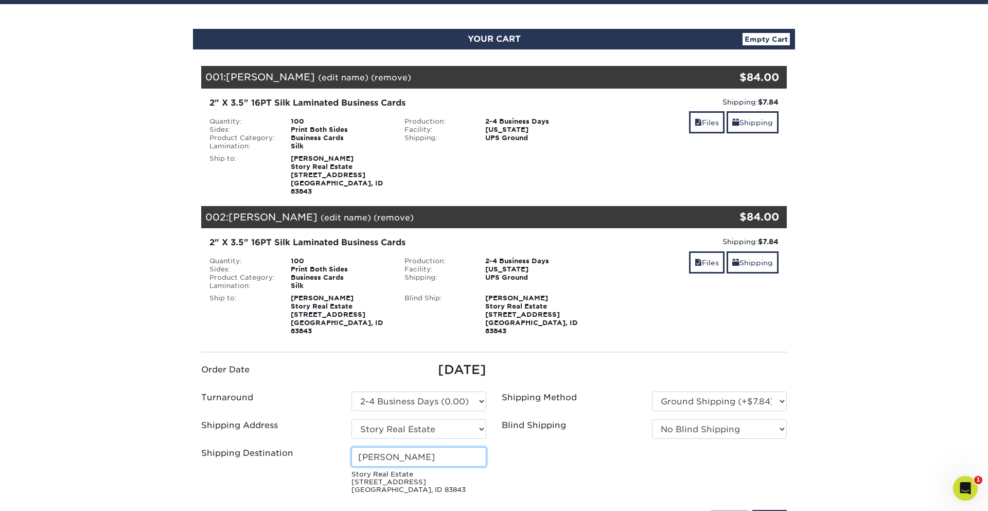
drag, startPoint x: 459, startPoint y: 439, endPoint x: 334, endPoint y: 438, distance: 125.1
click at [333, 447] on div "Shipping Destination [PERSON_NAME] Story Real Estate [STREET_ADDRESS]" at bounding box center [344, 472] width 301 height 50
type input "[PERSON_NAME]"
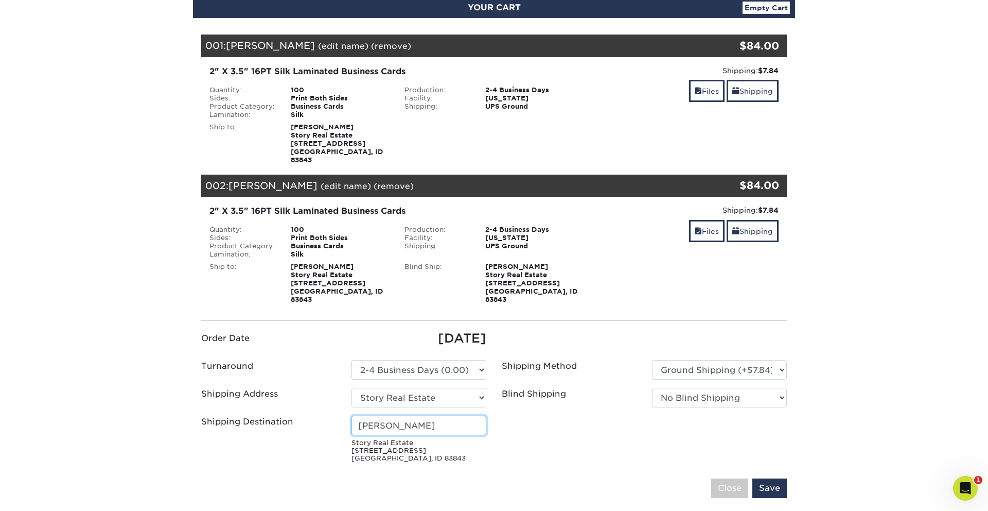
scroll to position [127, 0]
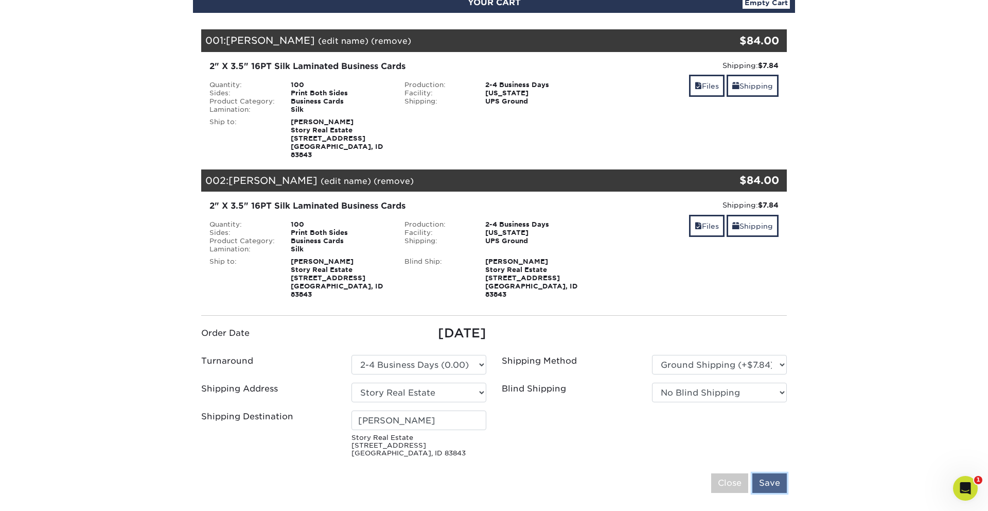
click at [762, 473] on input "Save" at bounding box center [770, 483] width 34 height 20
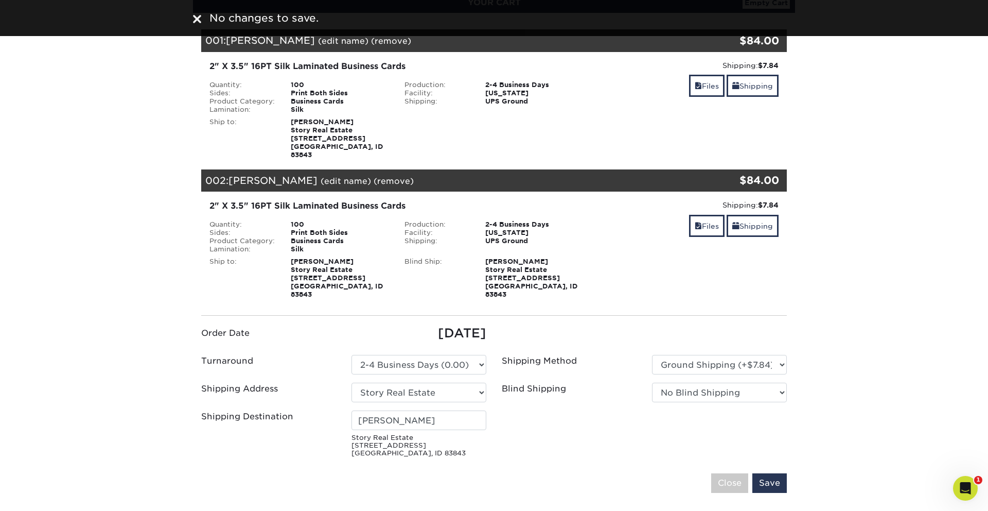
click at [577, 427] on ul "Order Date 09/22/2025 Turnaround Please Select Select One" at bounding box center [494, 392] width 601 height 137
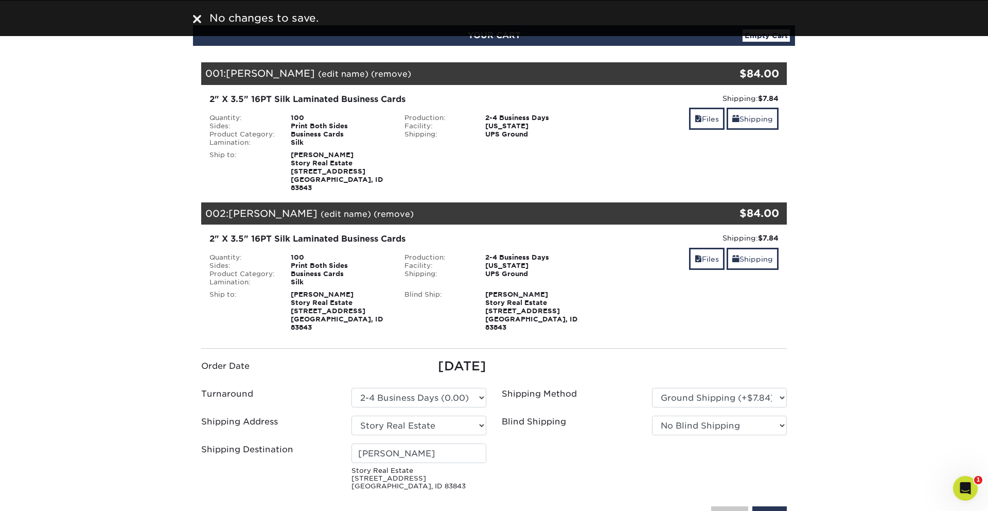
scroll to position [95, 0]
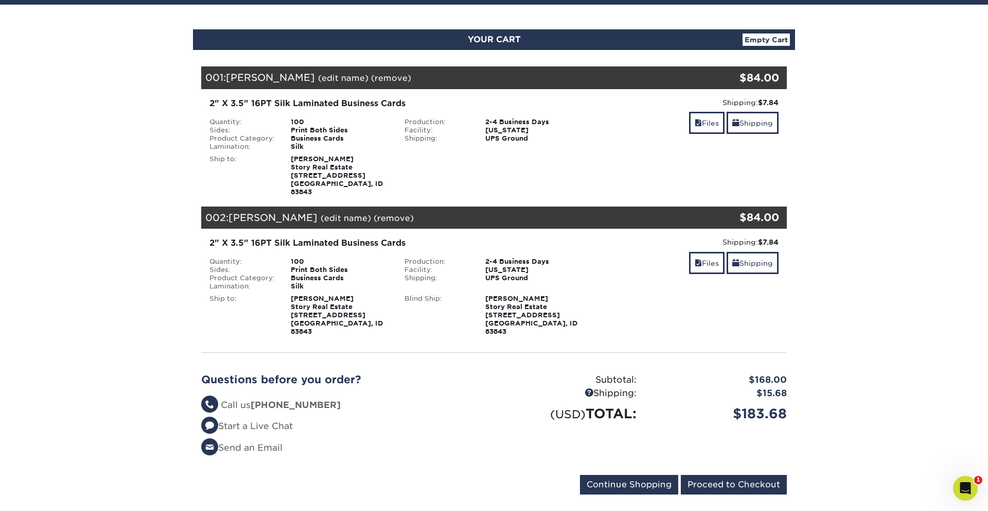
scroll to position [101, 0]
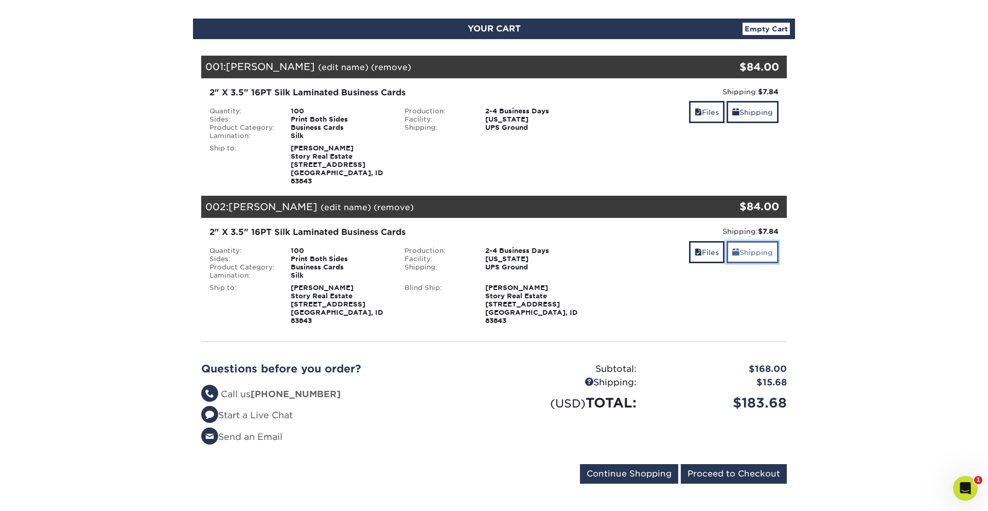
click at [756, 246] on link "Shipping" at bounding box center [753, 252] width 52 height 22
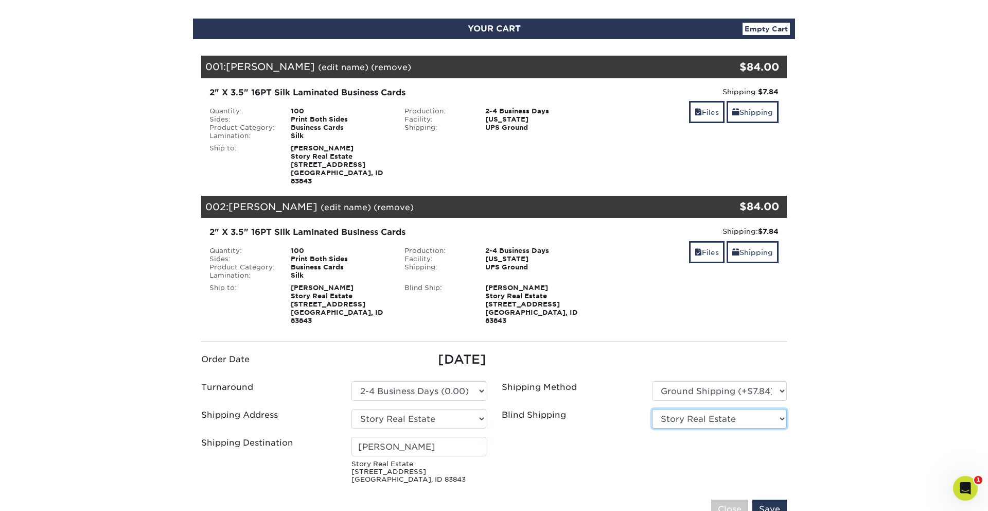
click at [705, 409] on select "No Blind Shipping Story Real Estate + Add New Address" at bounding box center [719, 419] width 135 height 20
click at [689, 409] on select "No Blind Shipping Story Real Estate + Add New Address" at bounding box center [719, 419] width 135 height 20
select select "-1"
click at [652, 409] on select "No Blind Shipping Story Real Estate + Add New Address" at bounding box center [719, 419] width 135 height 20
click at [773, 499] on input "Save" at bounding box center [770, 509] width 34 height 20
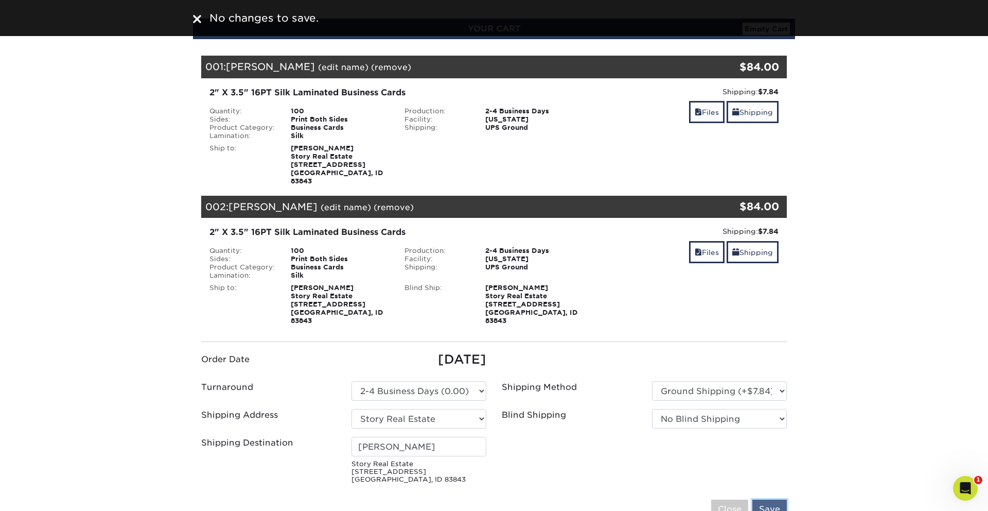
click at [773, 499] on input "Save" at bounding box center [770, 509] width 34 height 20
click at [820, 455] on section "YOUR CART Empty Cart Your Cart is Empty View Account Active Orders Order Histor…" at bounding box center [494, 356] width 988 height 725
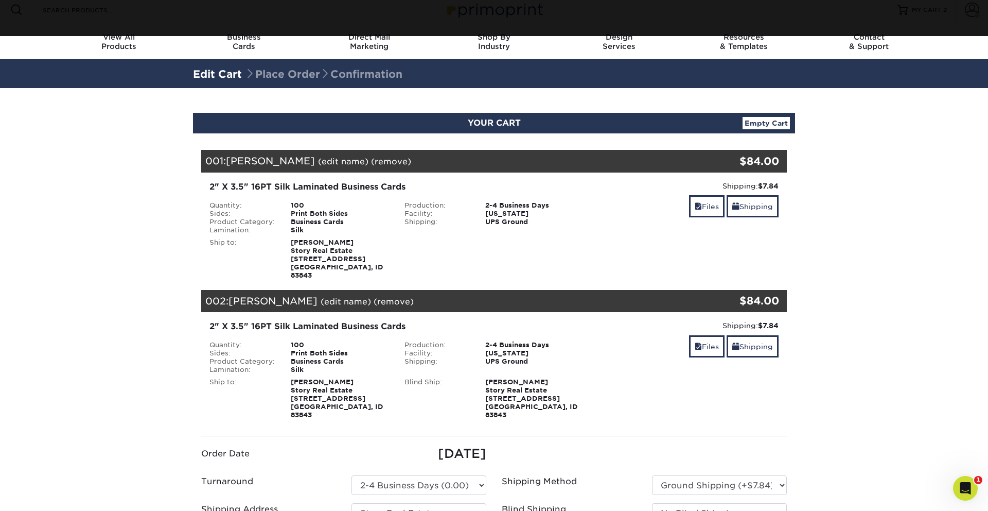
scroll to position [0, 0]
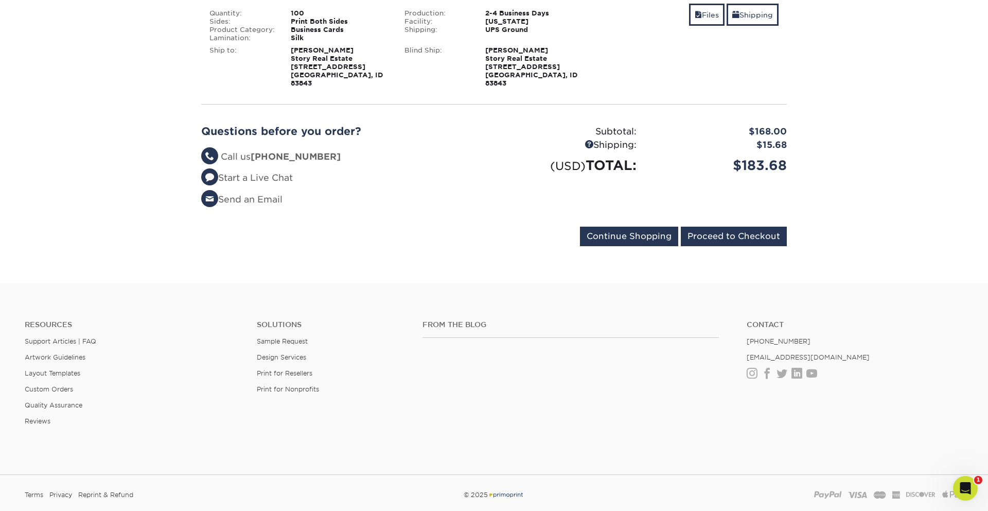
scroll to position [339, 0]
click at [708, 226] on input "Proceed to Checkout" at bounding box center [734, 236] width 106 height 20
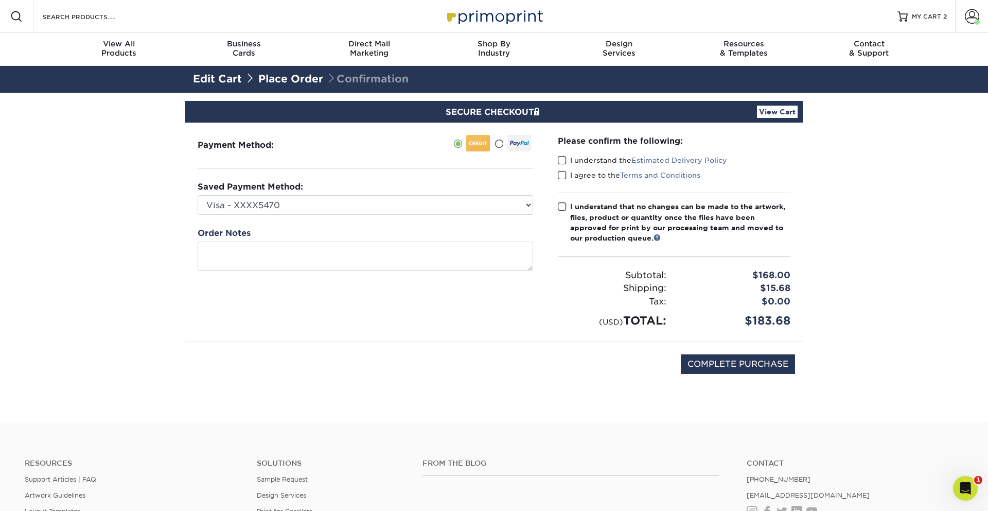
click at [560, 156] on span at bounding box center [562, 160] width 9 height 10
click at [0, 0] on input "I understand the Estimated Delivery Policy" at bounding box center [0, 0] width 0 height 0
click at [560, 175] on span at bounding box center [562, 175] width 9 height 10
click at [0, 0] on input "I agree to the Terms and Conditions" at bounding box center [0, 0] width 0 height 0
click at [561, 202] on span at bounding box center [562, 207] width 9 height 10
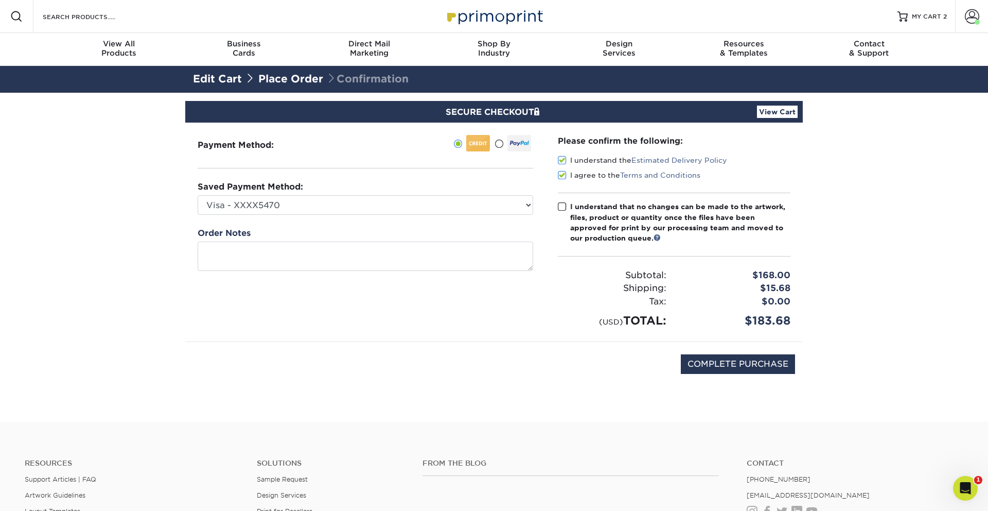
click at [0, 0] on input "I understand that no changes can be made to the artwork, files, product or quan…" at bounding box center [0, 0] width 0 height 0
click at [502, 206] on select "Visa - XXXX5470 Visa - XXXX4023 New Credit Card" at bounding box center [366, 205] width 336 height 20
click at [198, 195] on select "Visa - XXXX5470 Visa - XXXX4023 New Credit Card" at bounding box center [366, 205] width 336 height 20
click at [762, 108] on link "View Cart" at bounding box center [777, 112] width 41 height 12
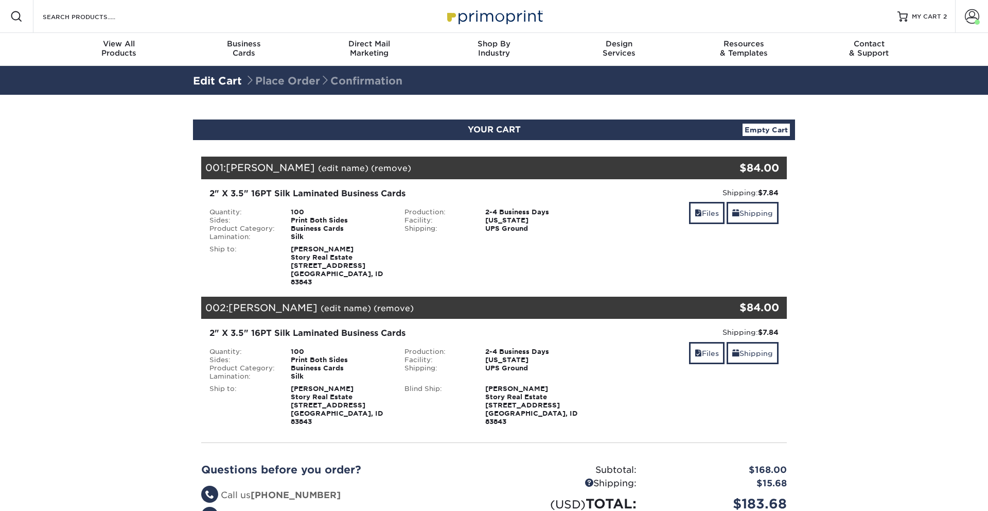
select select "226127"
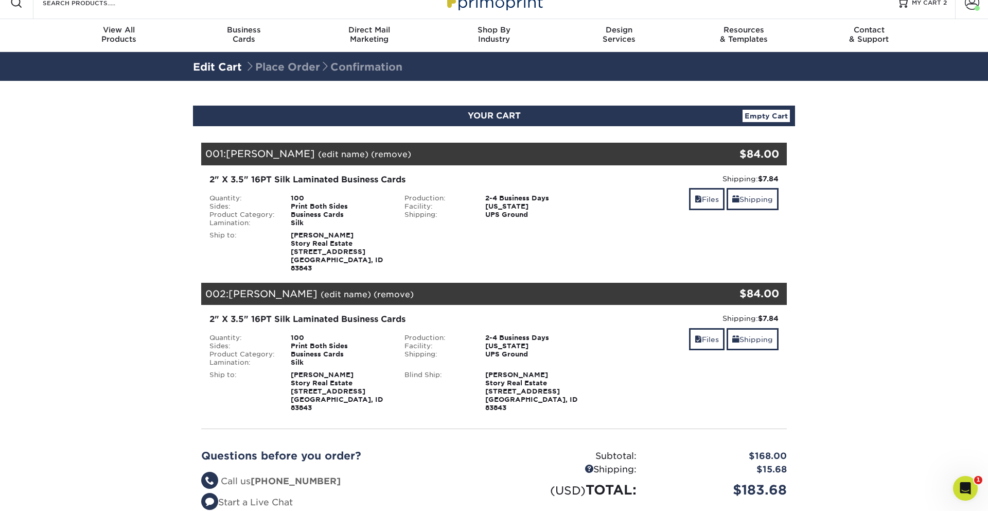
scroll to position [13, 0]
click at [758, 335] on link "Shipping" at bounding box center [753, 339] width 52 height 22
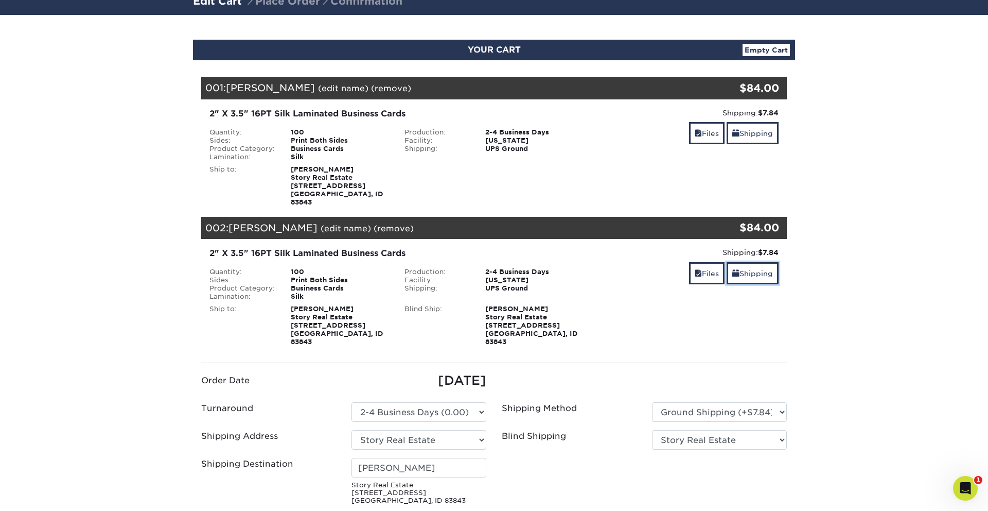
scroll to position [105, 0]
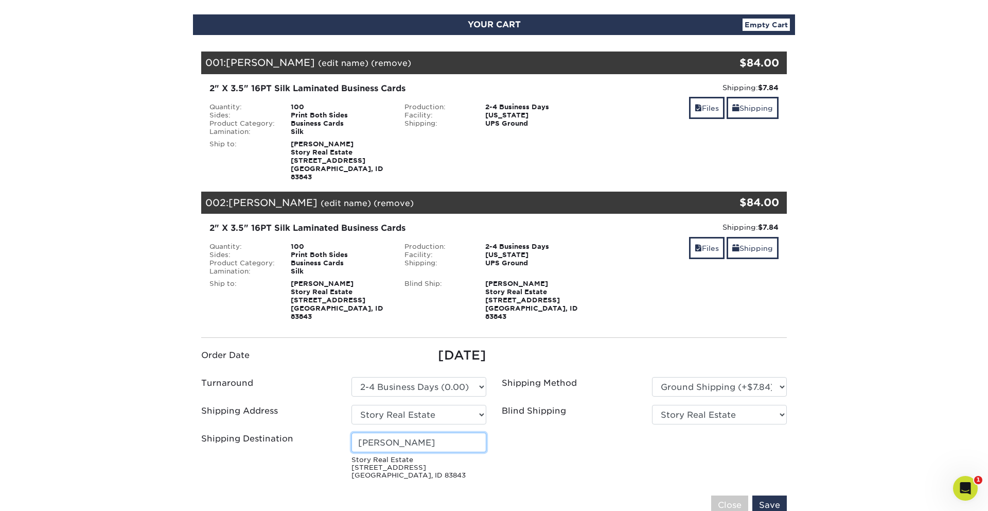
drag, startPoint x: 444, startPoint y: 421, endPoint x: 312, endPoint y: 425, distance: 131.8
click at [312, 432] on div "Shipping Destination Madison Akesson Story Real Estate 175 S Main St Moscow, ID…" at bounding box center [344, 457] width 301 height 50
type input "[PERSON_NAME]"
click at [703, 405] on select "No Blind Shipping Story Real Estate + Add New Address" at bounding box center [719, 415] width 135 height 20
select select "-1"
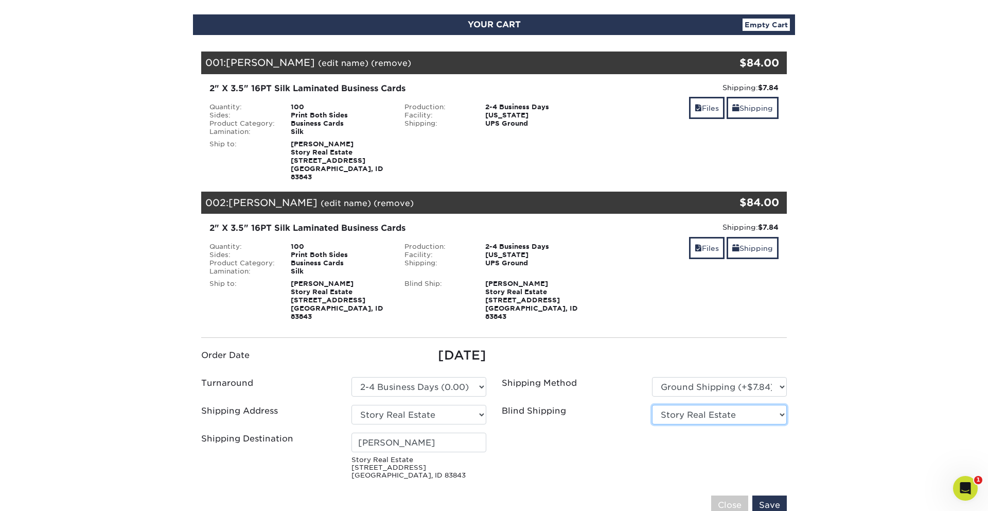
click at [652, 405] on select "No Blind Shipping Story Real Estate + Add New Address" at bounding box center [719, 415] width 135 height 20
click at [763, 495] on input "Save" at bounding box center [770, 505] width 34 height 20
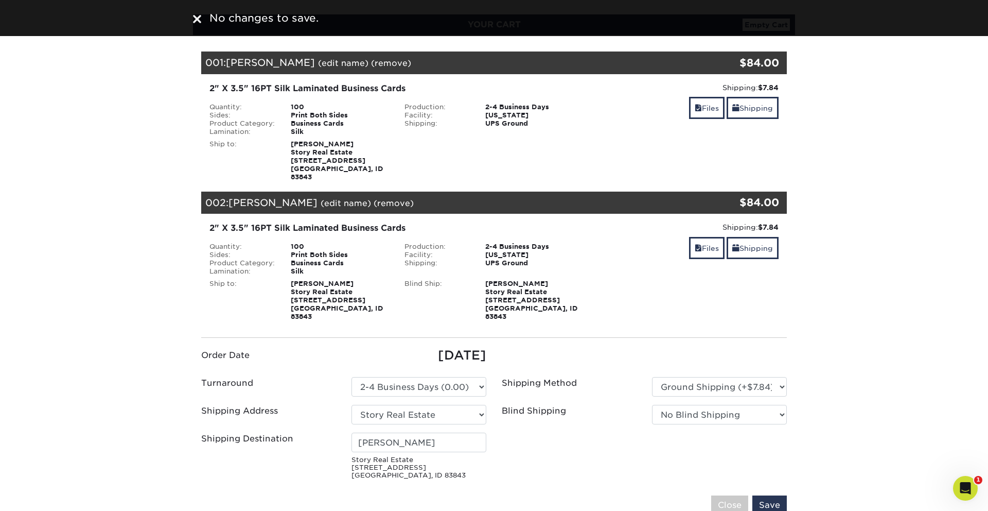
click at [577, 446] on ul "Order Date 09/22/2025 Turnaround Please Select Select One" at bounding box center [494, 414] width 601 height 137
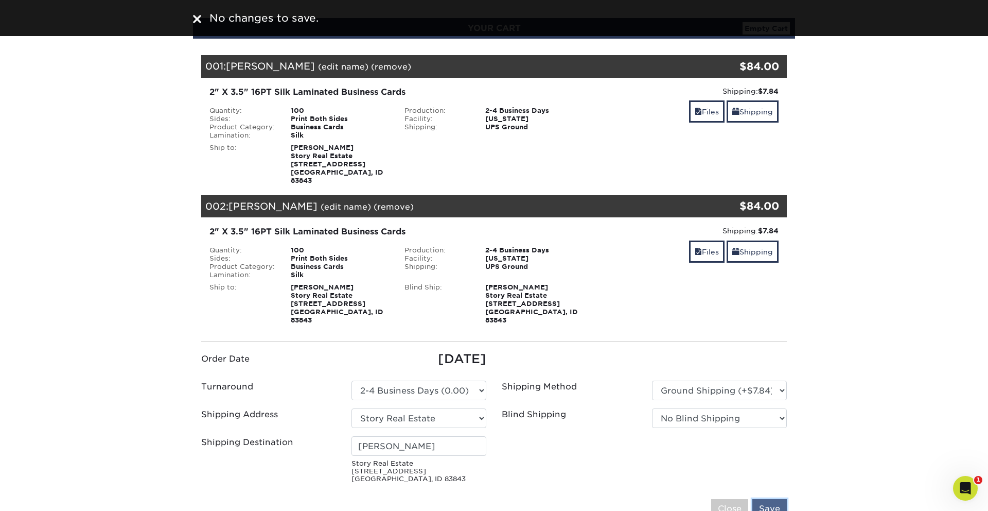
click at [774, 499] on input "Save" at bounding box center [770, 509] width 34 height 20
click at [731, 499] on input "Close" at bounding box center [729, 509] width 37 height 20
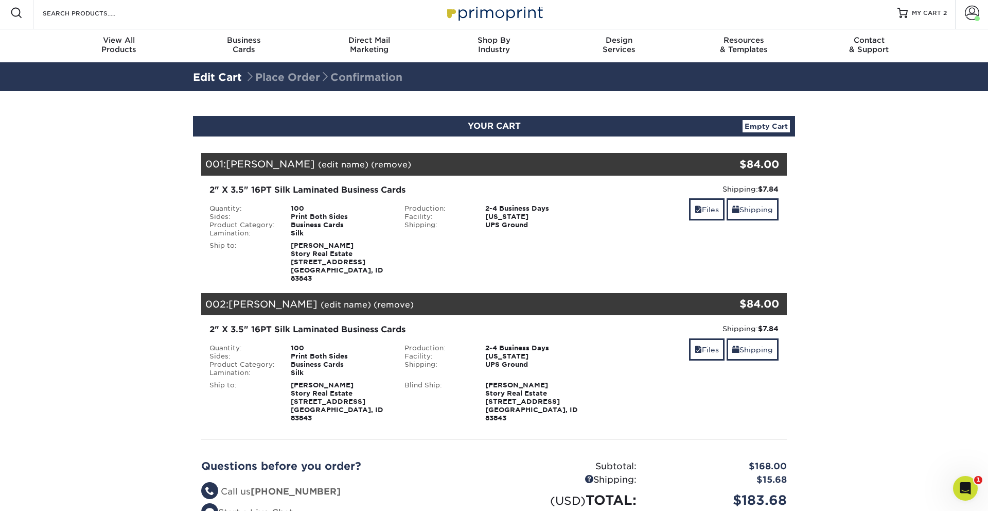
scroll to position [2, 0]
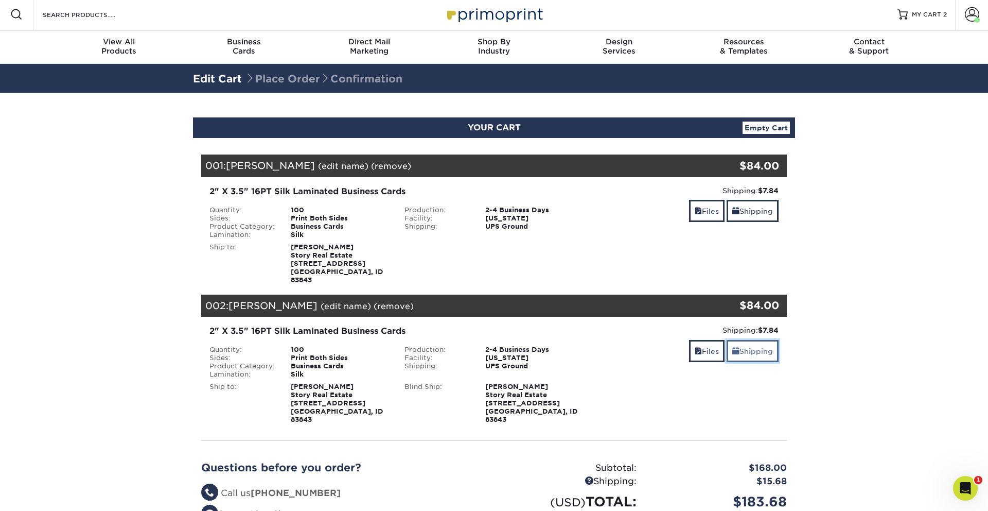
click at [742, 340] on link "Shipping" at bounding box center [753, 351] width 52 height 22
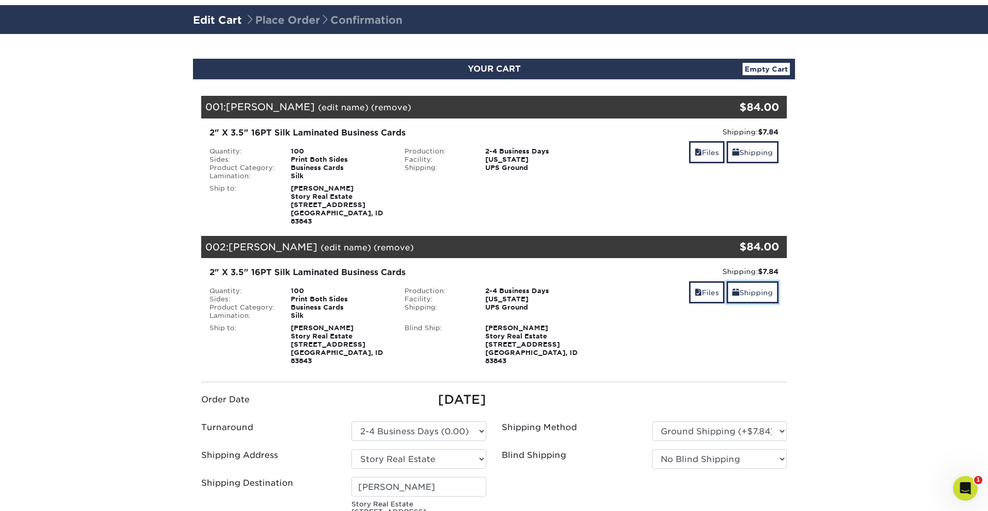
scroll to position [73, 0]
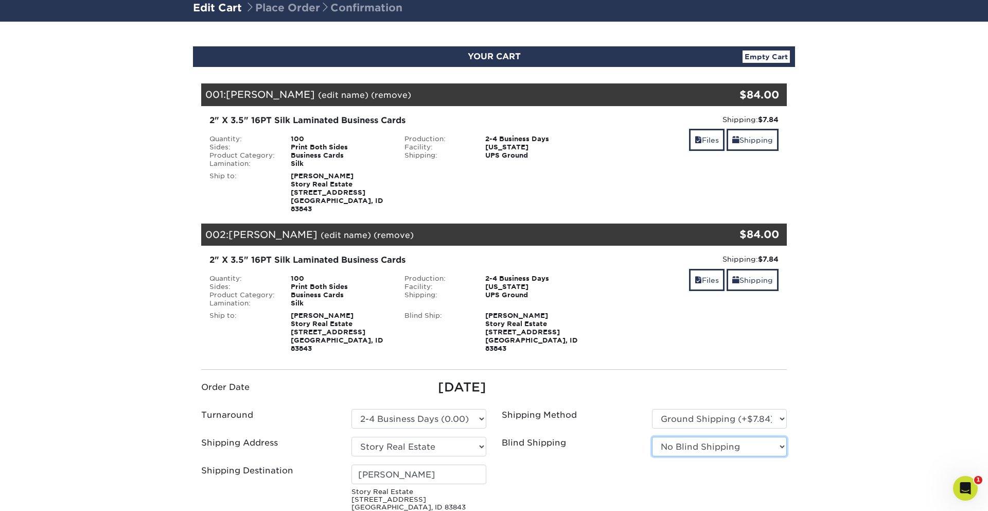
click at [692, 436] on select "No Blind Shipping Story Real Estate + Add New Address" at bounding box center [719, 446] width 135 height 20
click at [652, 436] on select "No Blind Shipping Story Real Estate + Add New Address" at bounding box center [719, 446] width 135 height 20
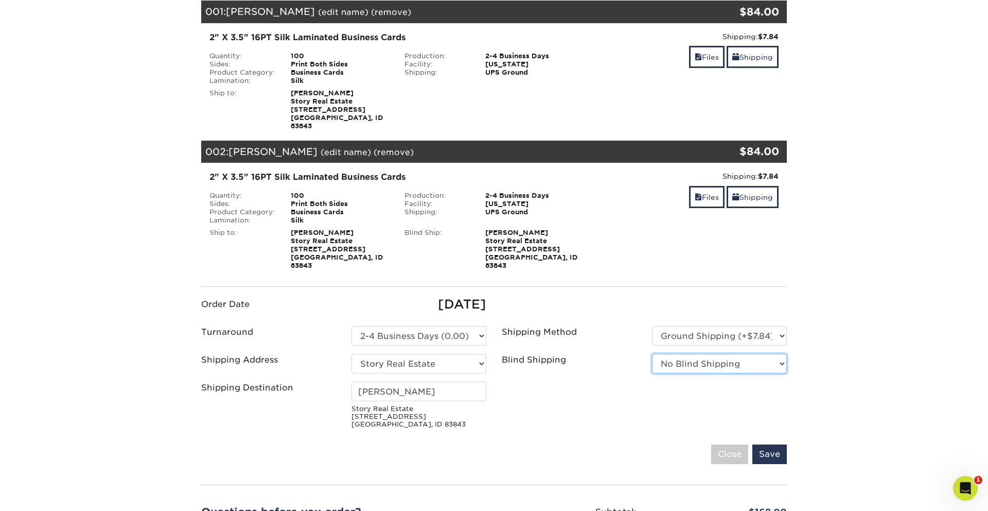
scroll to position [165, 0]
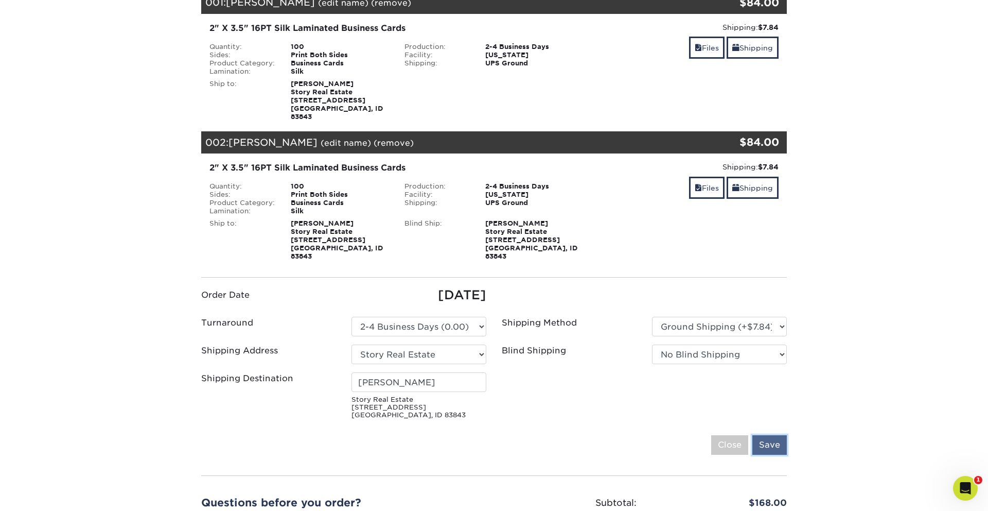
click at [779, 435] on input "Save" at bounding box center [770, 445] width 34 height 20
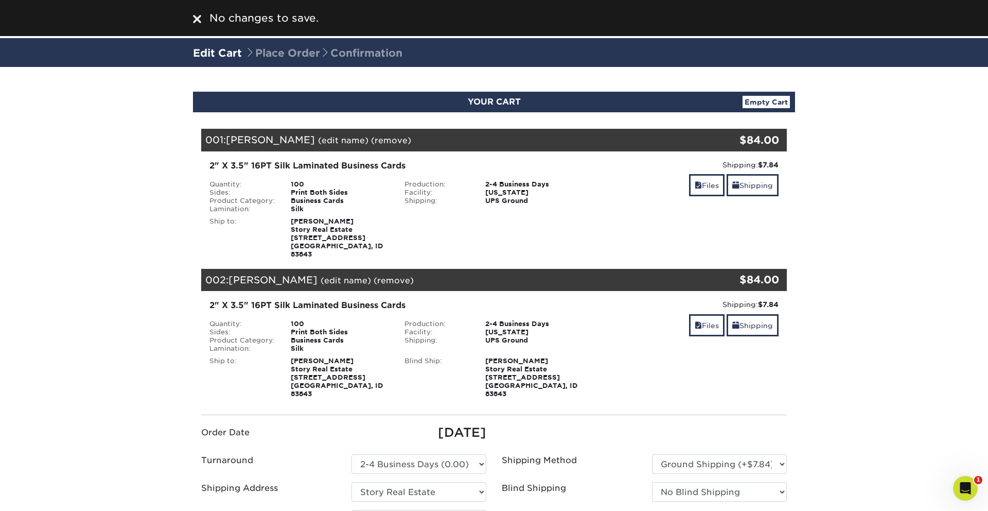
scroll to position [0, 0]
